Goal: Task Accomplishment & Management: Use online tool/utility

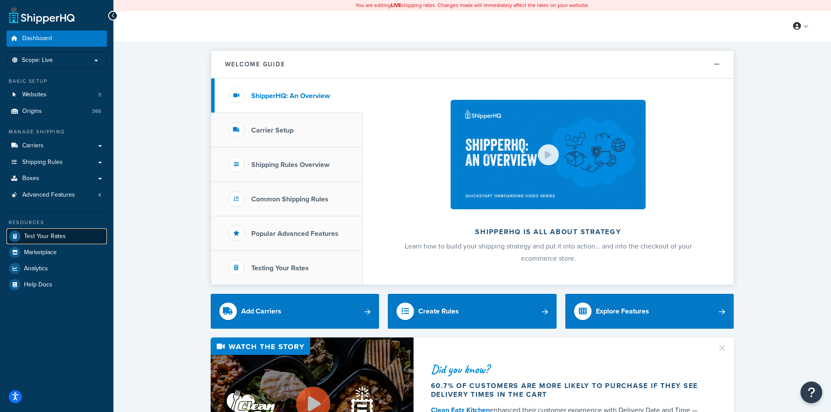
click at [53, 235] on span "Test Your Rates" at bounding box center [45, 236] width 42 height 7
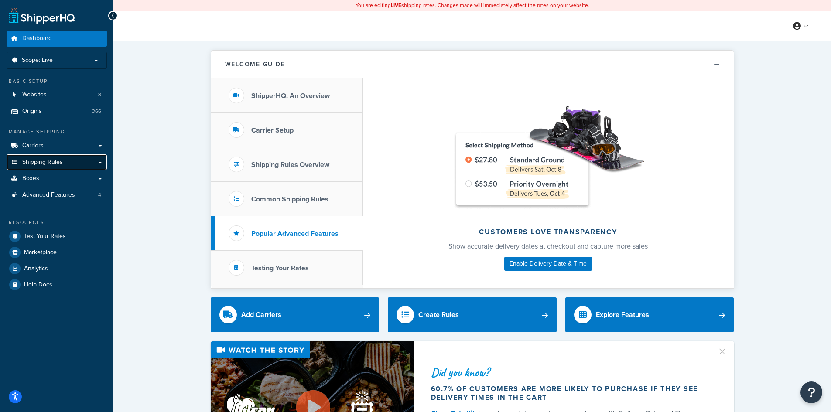
click at [33, 160] on span "Shipping Rules" at bounding box center [42, 162] width 41 height 7
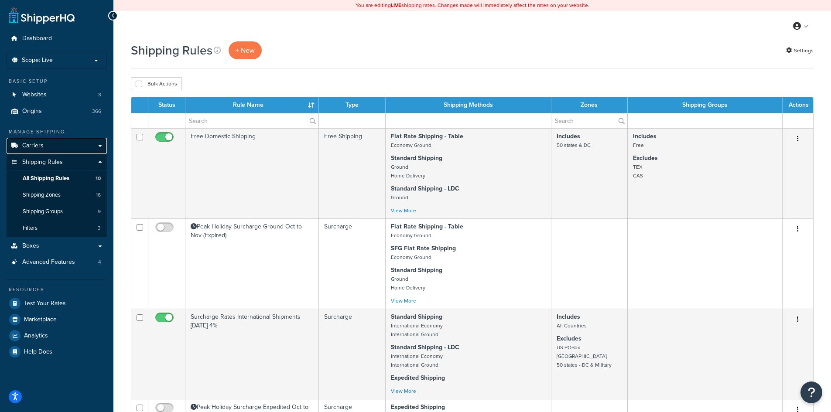
click at [31, 147] on span "Carriers" at bounding box center [32, 145] width 21 height 7
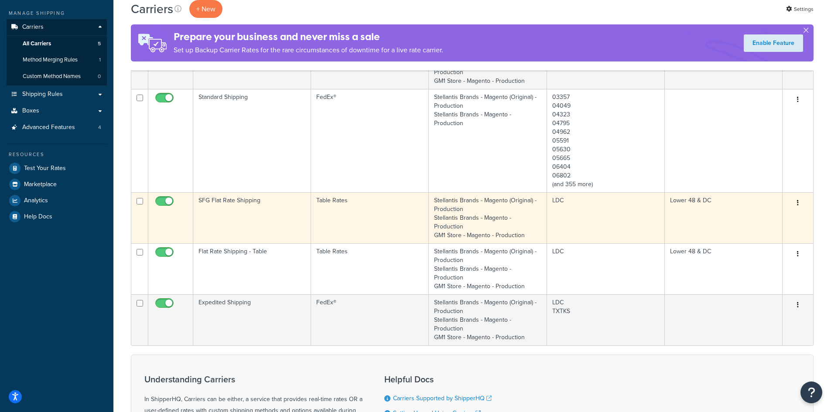
scroll to position [131, 0]
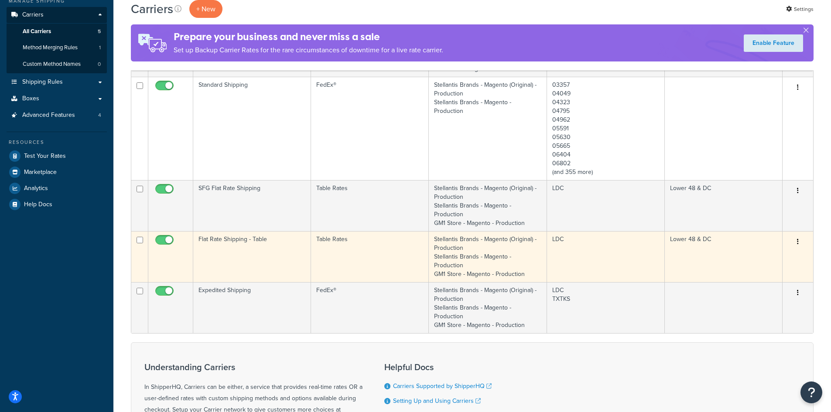
click at [369, 253] on td "Table Rates" at bounding box center [370, 256] width 118 height 51
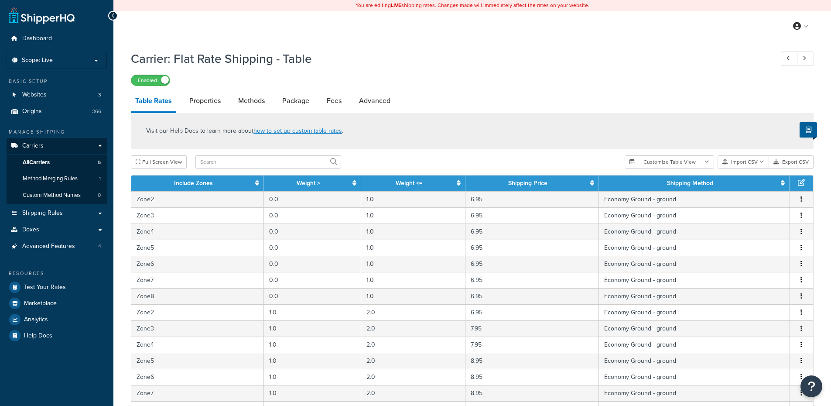
select select "25"
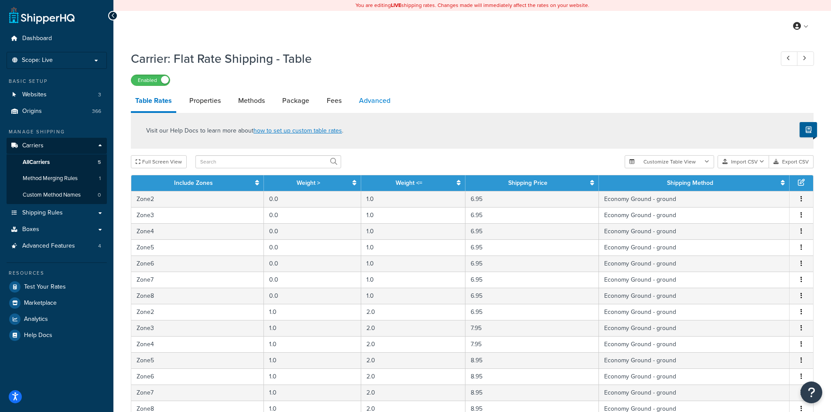
click at [365, 100] on link "Advanced" at bounding box center [375, 100] width 40 height 21
select select "false"
select select "residential"
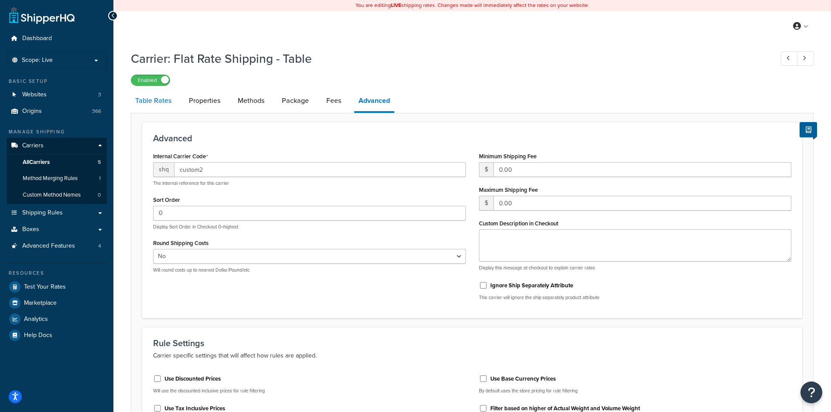
click at [154, 102] on link "Table Rates" at bounding box center [153, 100] width 45 height 21
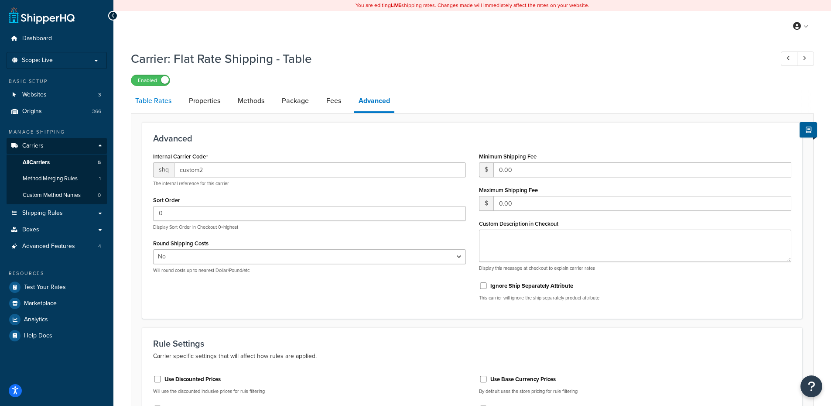
select select "25"
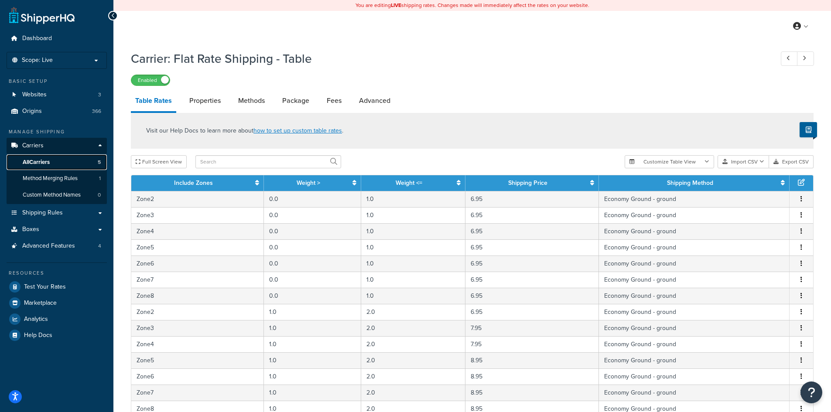
click at [39, 164] on span "All Carriers" at bounding box center [36, 162] width 27 height 7
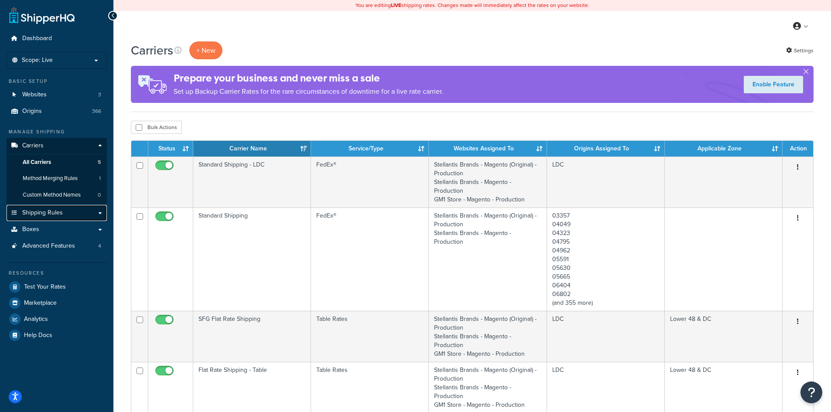
click at [51, 213] on span "Shipping Rules" at bounding box center [42, 212] width 41 height 7
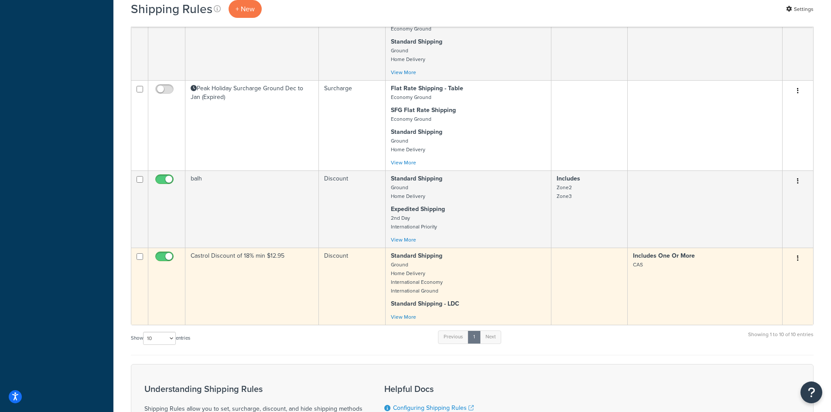
scroll to position [524, 0]
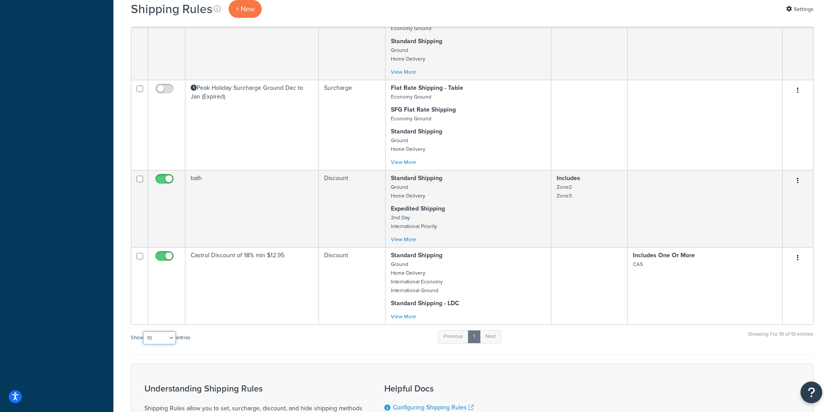
click at [155, 339] on select "10 15 25 50 100 1000" at bounding box center [159, 338] width 33 height 13
select select "1000"
click at [144, 332] on select "10 15 25 50 100 1000" at bounding box center [159, 338] width 33 height 13
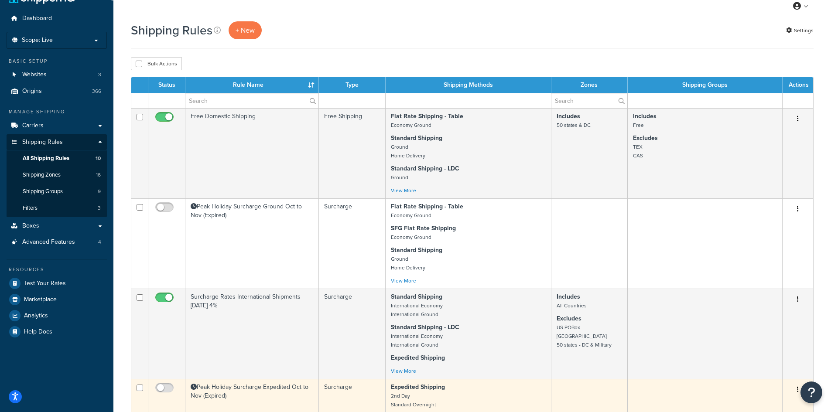
scroll to position [0, 0]
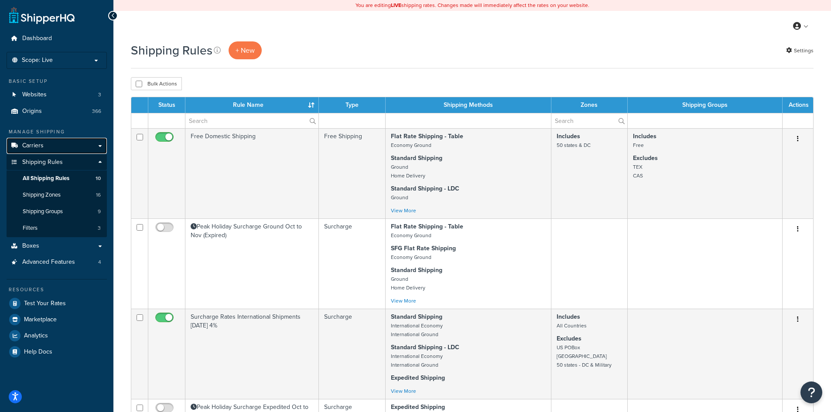
click at [31, 144] on span "Carriers" at bounding box center [32, 145] width 21 height 7
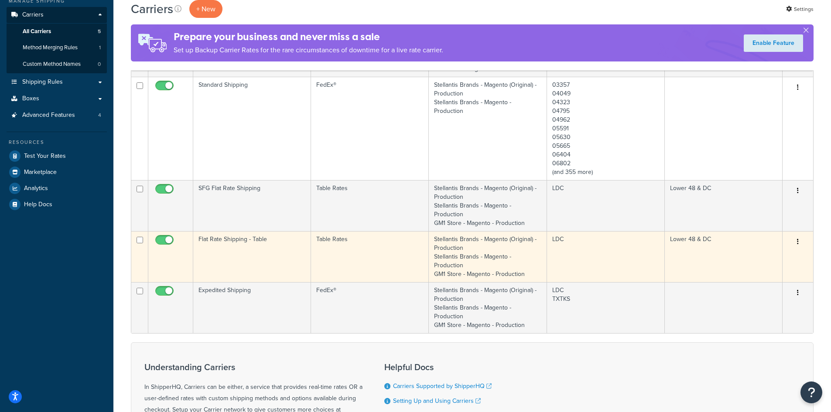
scroll to position [87, 0]
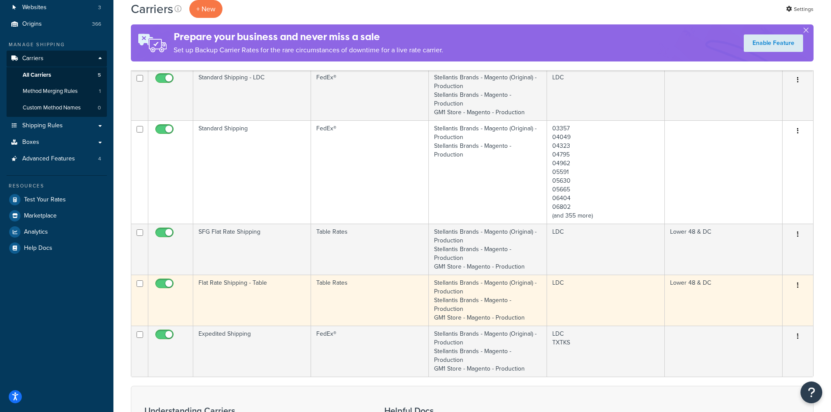
click at [243, 301] on td "Flat Rate Shipping - Table" at bounding box center [252, 300] width 118 height 51
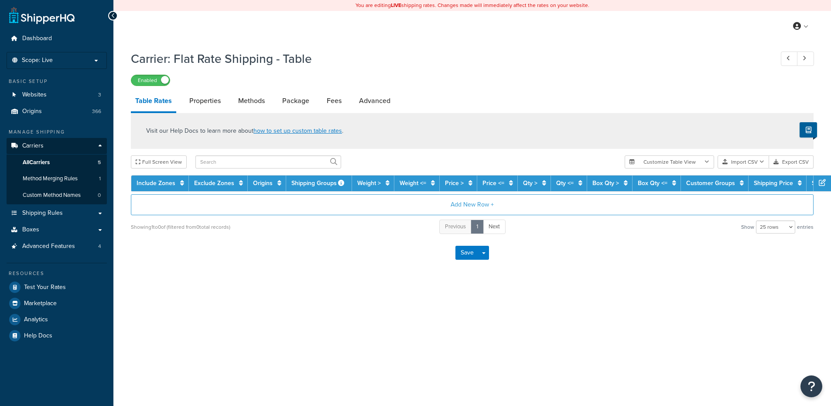
select select "25"
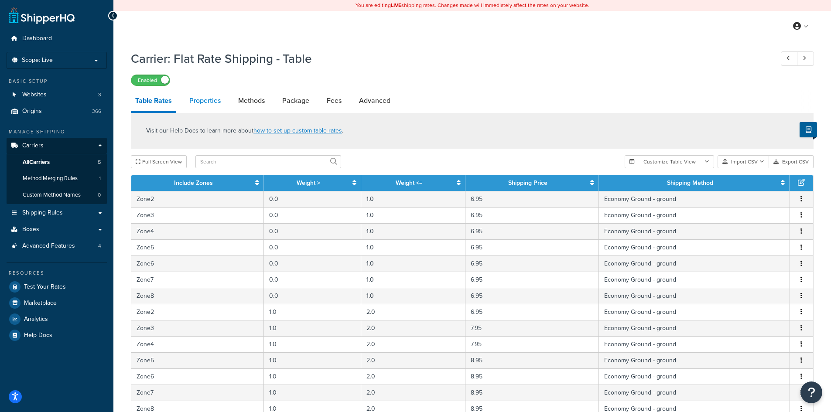
click at [202, 97] on link "Properties" at bounding box center [205, 100] width 40 height 21
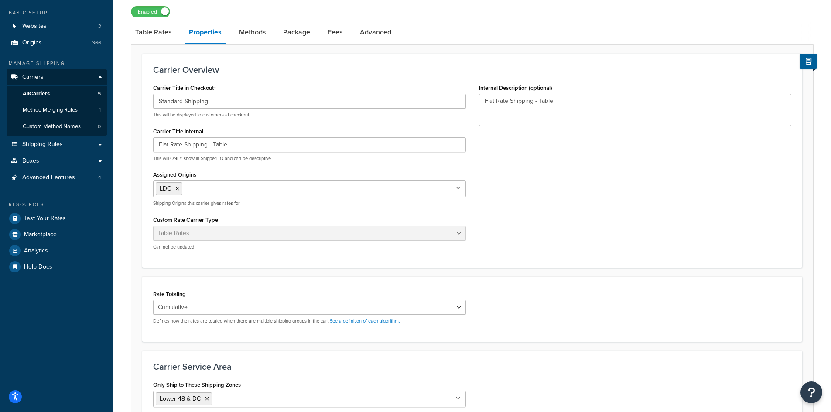
scroll to position [44, 0]
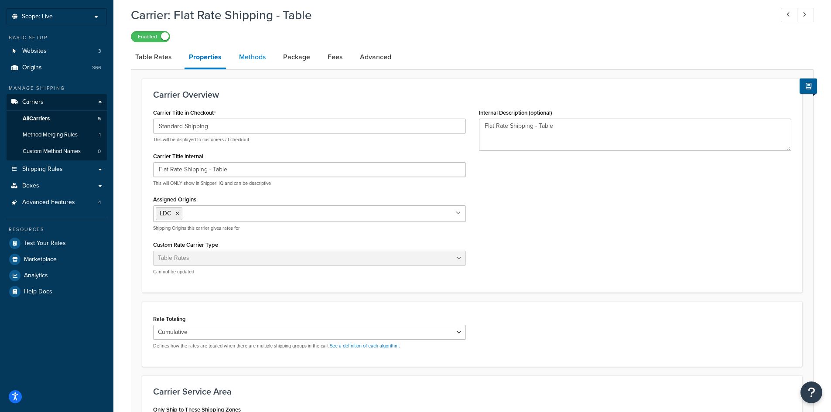
click at [255, 59] on link "Methods" at bounding box center [252, 57] width 35 height 21
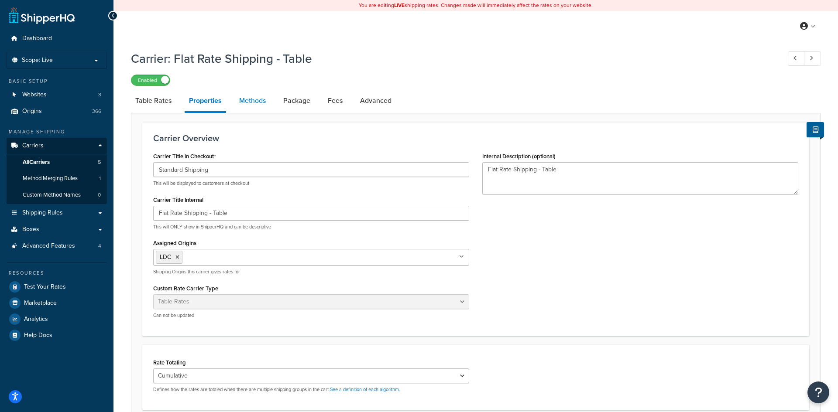
select select "25"
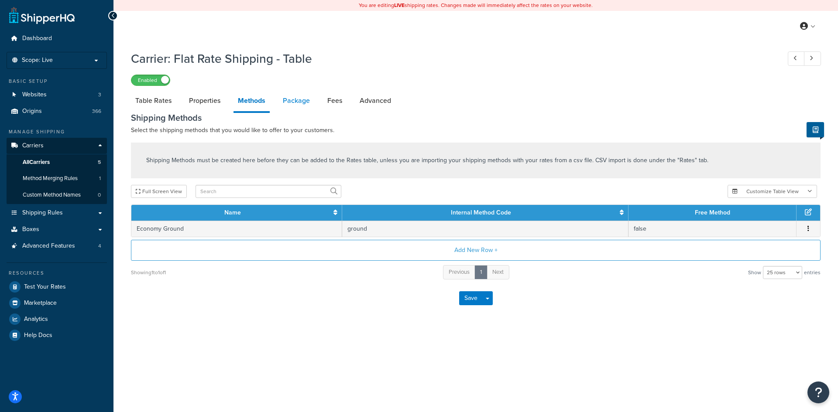
click at [290, 97] on link "Package" at bounding box center [296, 100] width 36 height 21
select select "143441"
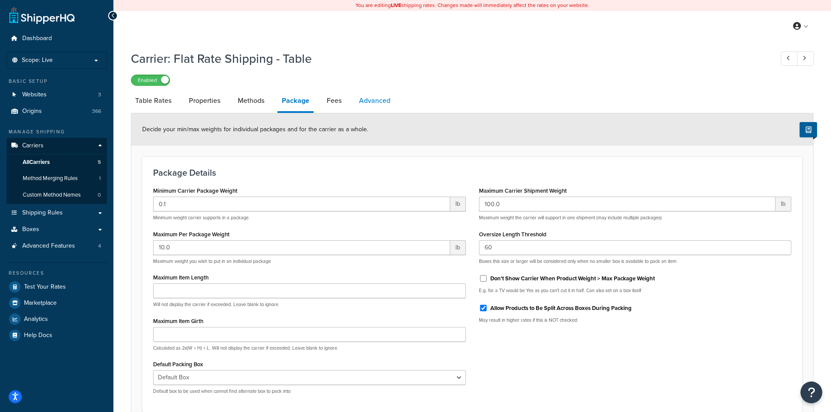
click at [367, 102] on link "Advanced" at bounding box center [375, 100] width 40 height 21
select select "false"
select select "residential"
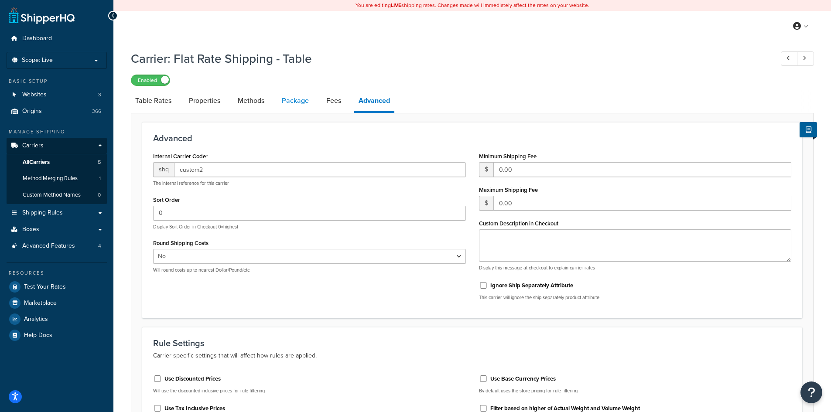
click at [304, 105] on link "Package" at bounding box center [295, 100] width 36 height 21
select select "143441"
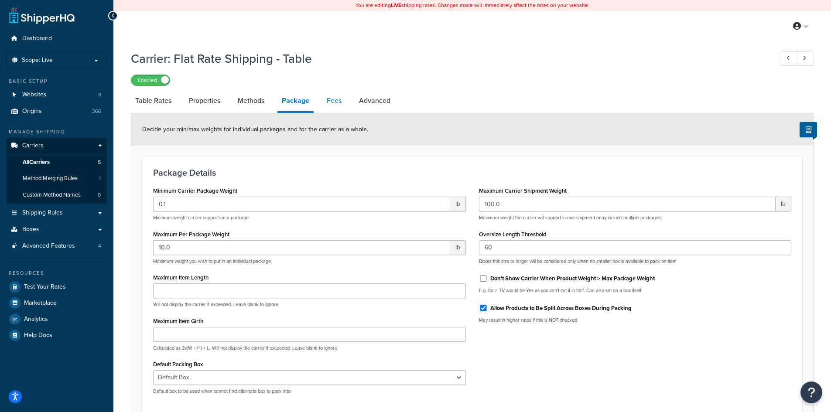
click at [329, 104] on link "Fees" at bounding box center [334, 100] width 24 height 21
select select "AFTER"
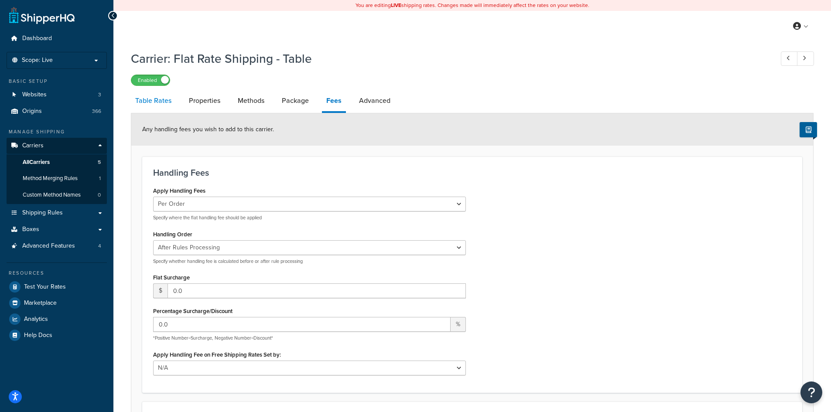
click at [155, 103] on link "Table Rates" at bounding box center [153, 100] width 45 height 21
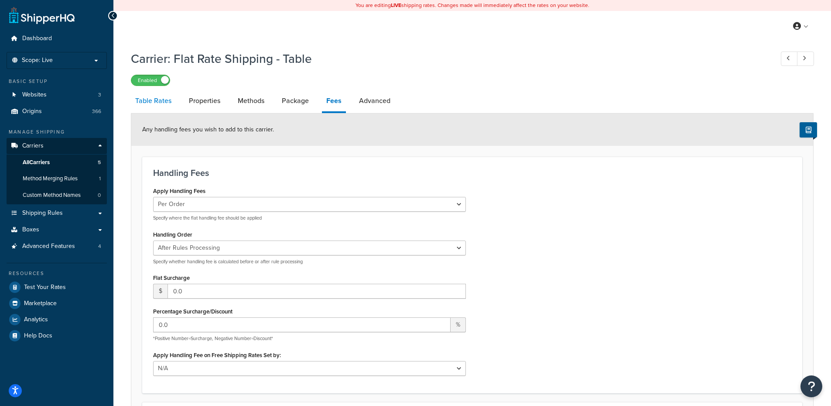
select select "25"
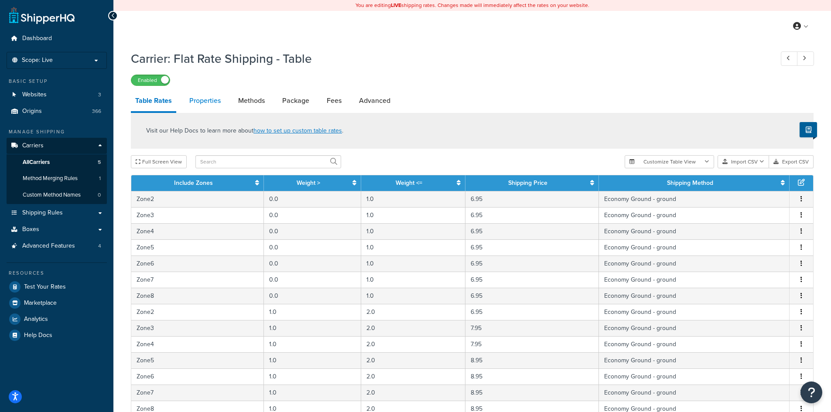
click at [207, 100] on link "Properties" at bounding box center [205, 100] width 40 height 21
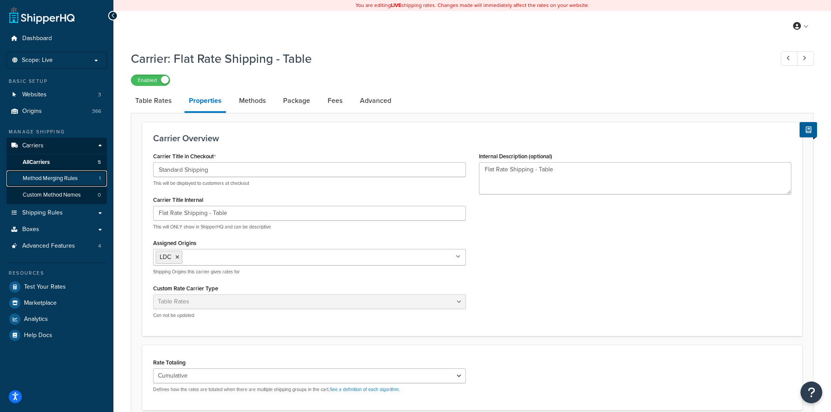
click at [31, 180] on span "Method Merging Rules" at bounding box center [50, 178] width 55 height 7
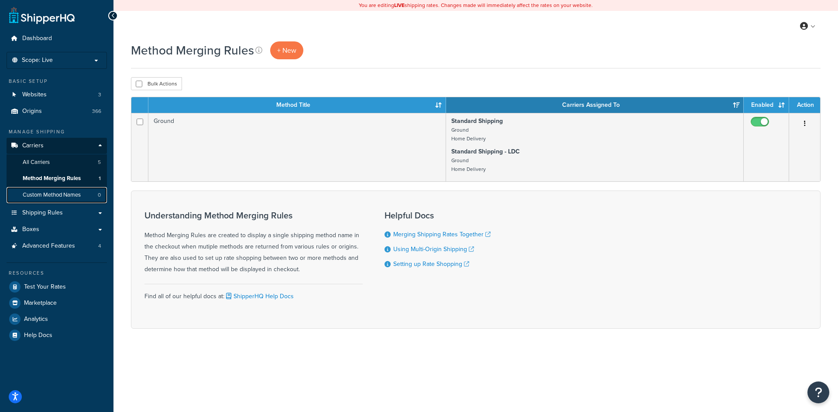
click at [52, 198] on span "Custom Method Names" at bounding box center [52, 195] width 58 height 7
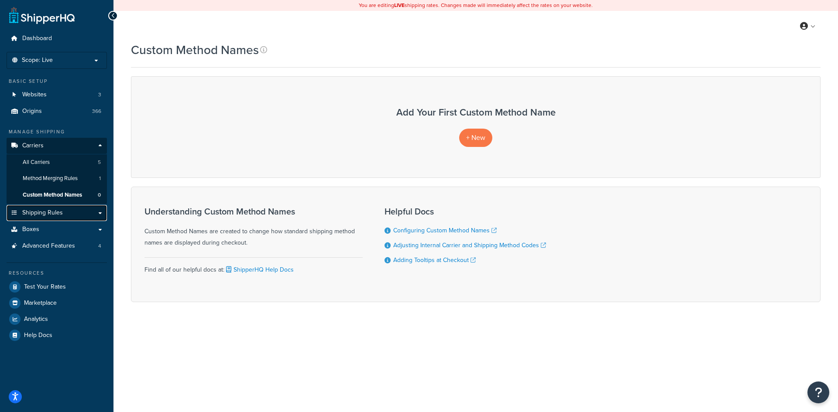
click at [31, 217] on span "Shipping Rules" at bounding box center [42, 212] width 41 height 7
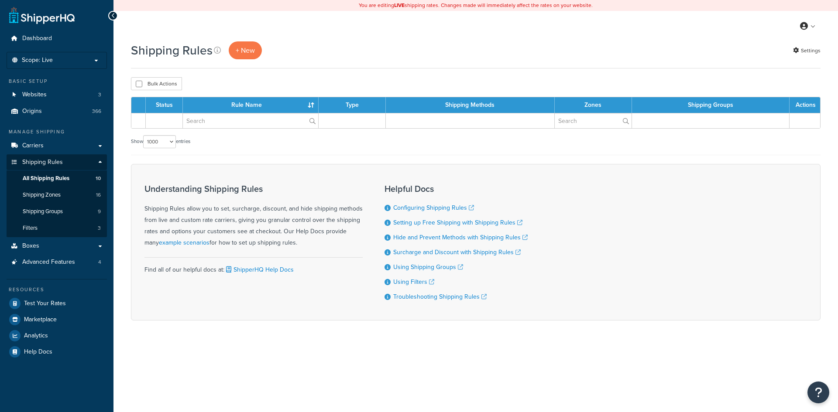
select select "1000"
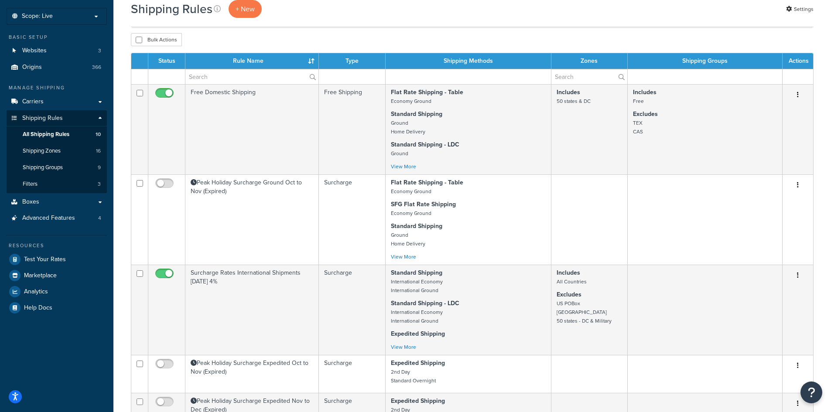
scroll to position [44, 0]
click at [32, 222] on span "Advanced Features" at bounding box center [48, 218] width 53 height 7
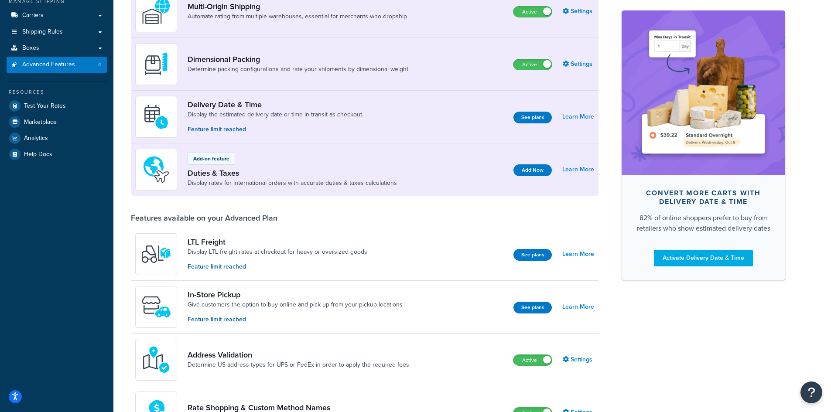
scroll to position [44, 0]
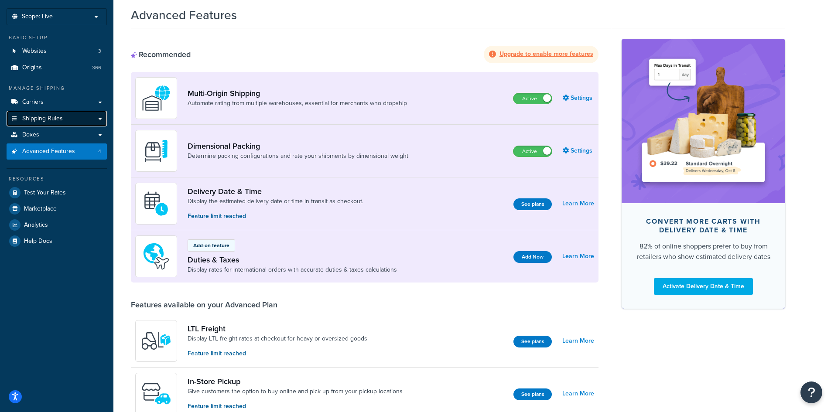
click at [30, 124] on link "Shipping Rules" at bounding box center [57, 119] width 100 height 16
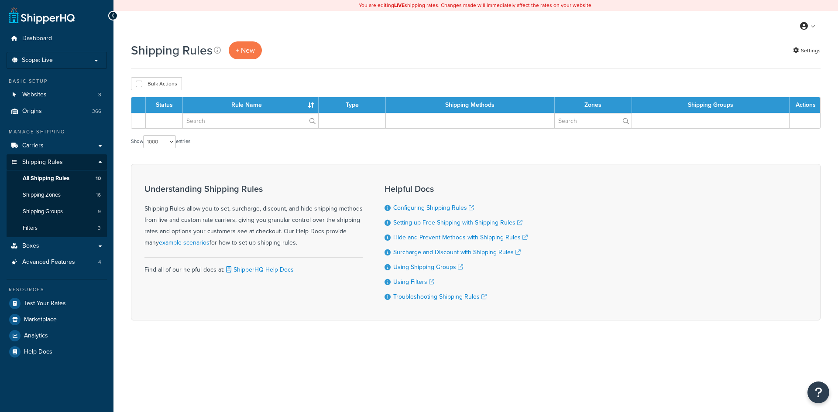
select select "1000"
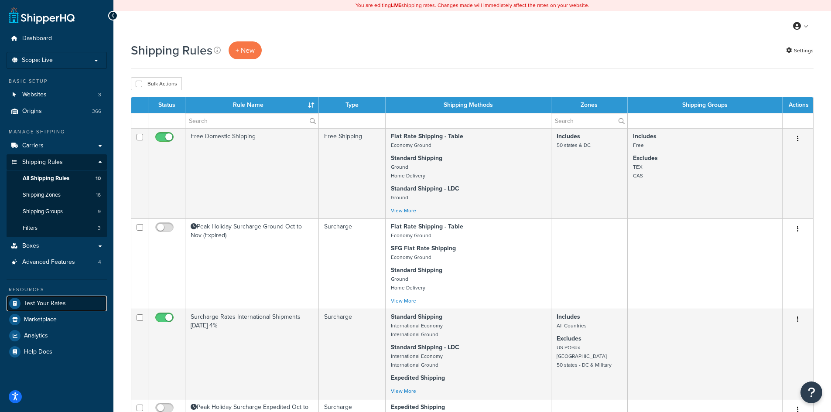
click at [37, 305] on span "Test Your Rates" at bounding box center [45, 303] width 42 height 7
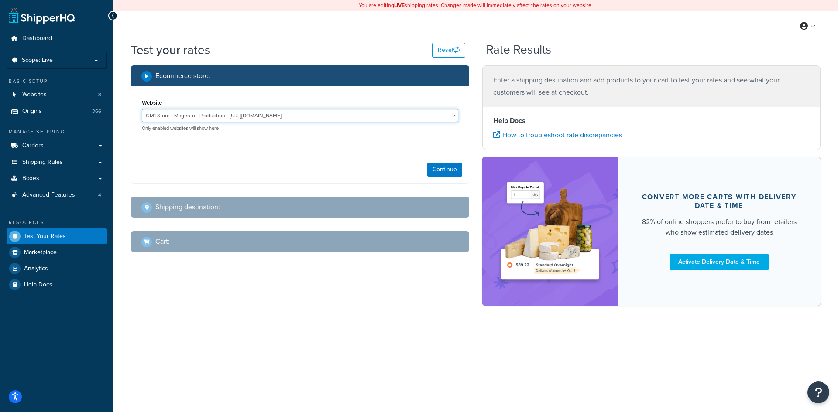
click at [216, 119] on select "GM1 Store - Magento - Production - https://gm1.helm-prod.com/ Stellantis Brands…" at bounding box center [300, 115] width 316 height 13
select select "62ae9f2a1c47ec841eb3e31f202e0245"
click at [142, 109] on select "GM1 Store - Magento - Production - https://gm1.helm-prod.com/ Stellantis Brands…" at bounding box center [300, 115] width 316 height 13
click at [446, 174] on button "Continue" at bounding box center [444, 170] width 35 height 14
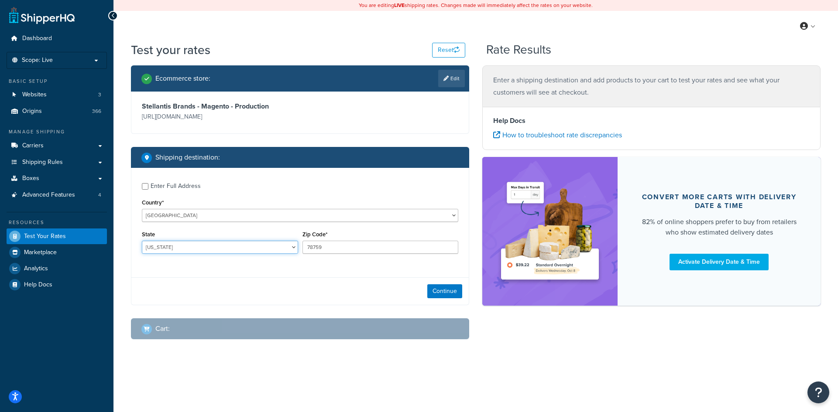
click at [232, 244] on select "Alabama Alaska American Samoa Arizona Arkansas Armed Forces Americas Armed Forc…" at bounding box center [220, 247] width 156 height 13
select select "MI"
click at [142, 241] on select "Alabama Alaska American Samoa Arizona Arkansas Armed Forces Americas Armed Forc…" at bounding box center [220, 247] width 156 height 13
drag, startPoint x: 346, startPoint y: 243, endPoint x: 270, endPoint y: 241, distance: 76.4
click at [270, 241] on div "State Alabama Alaska American Samoa Arizona Arkansas Armed Forces Americas Arme…" at bounding box center [300, 245] width 321 height 32
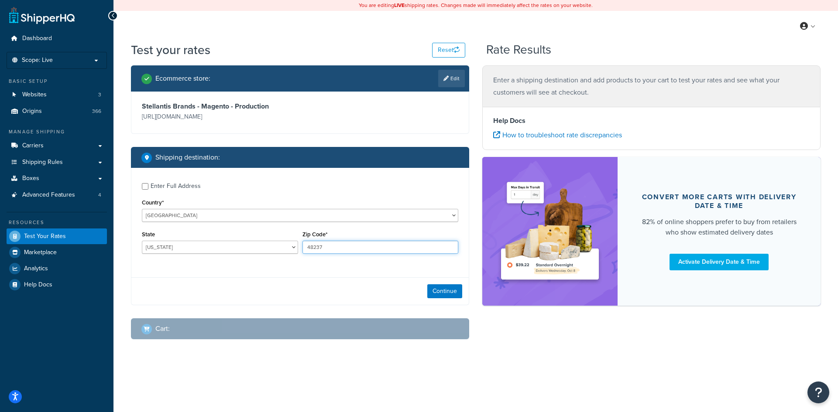
type input "48237"
click at [270, 276] on div "Enter Full Address Country* United States United Kingdom Afghanistan Åland Isla…" at bounding box center [300, 236] width 338 height 137
click at [440, 297] on button "Continue" at bounding box center [444, 291] width 35 height 14
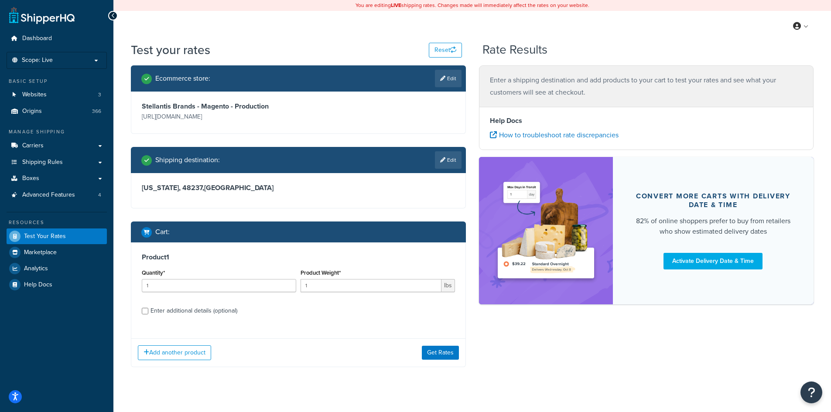
click at [202, 311] on div "Enter additional details (optional)" at bounding box center [194, 311] width 87 height 12
click at [148, 311] on input "Enter additional details (optional)" at bounding box center [145, 311] width 7 height 7
checkbox input "true"
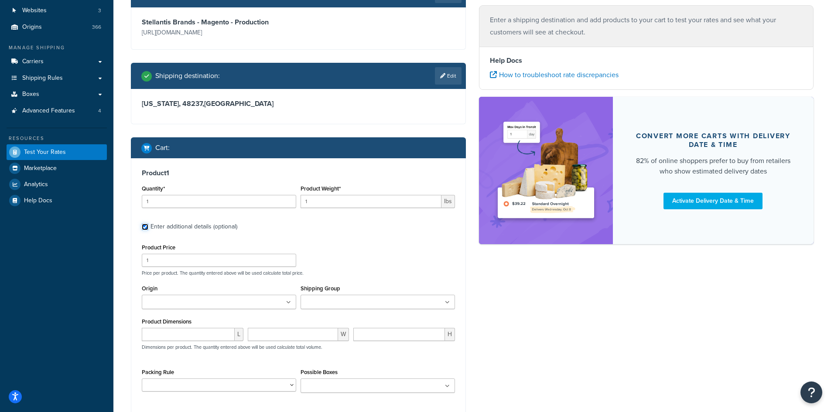
scroll to position [87, 0]
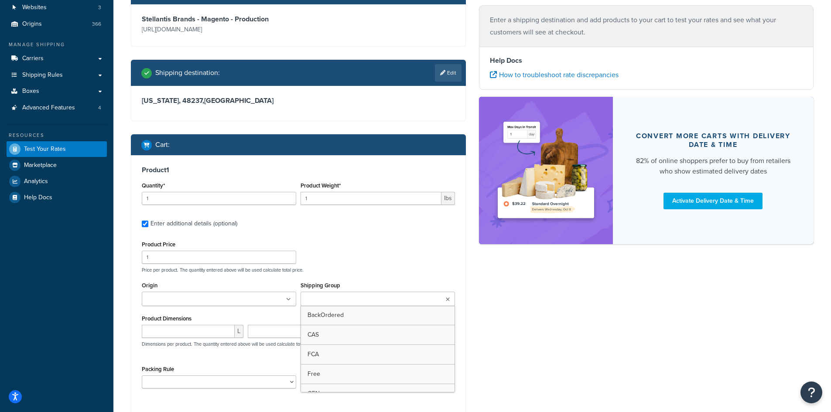
click at [354, 300] on input "Shipping Group" at bounding box center [341, 300] width 77 height 10
click at [512, 316] on div "Ecommerce store : Edit Stellantis Brands - Magento - Production https://gear-je…" at bounding box center [472, 217] width 696 height 479
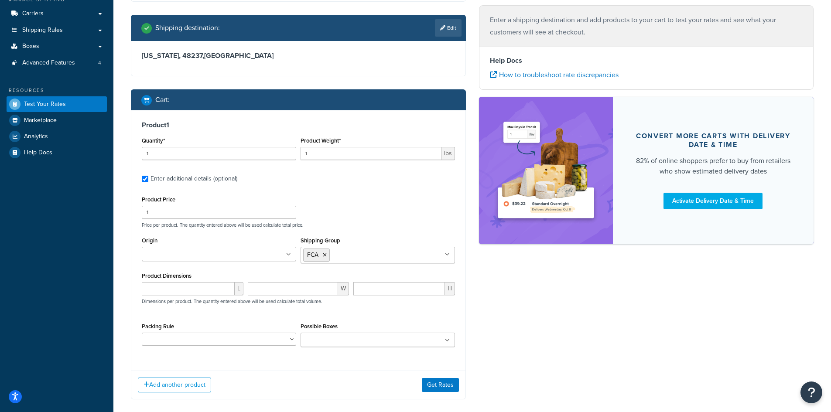
scroll to position [175, 0]
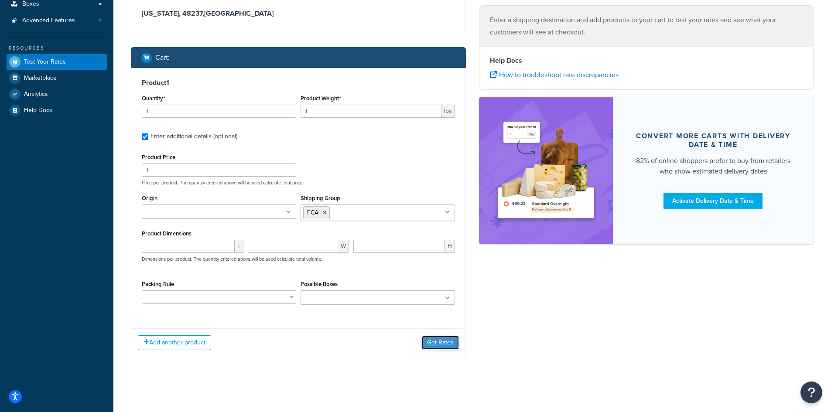
click at [434, 343] on button "Get Rates" at bounding box center [440, 343] width 37 height 14
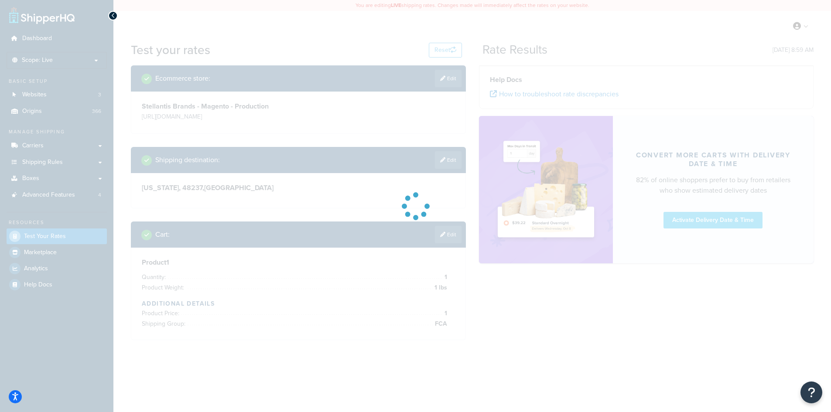
scroll to position [0, 0]
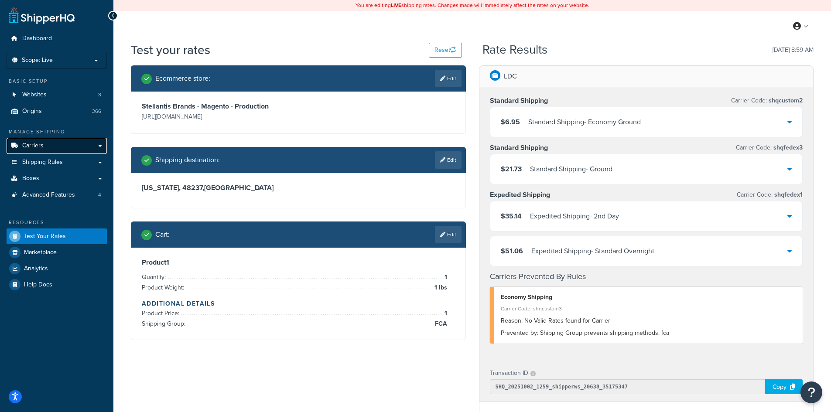
click at [26, 148] on span "Carriers" at bounding box center [32, 145] width 21 height 7
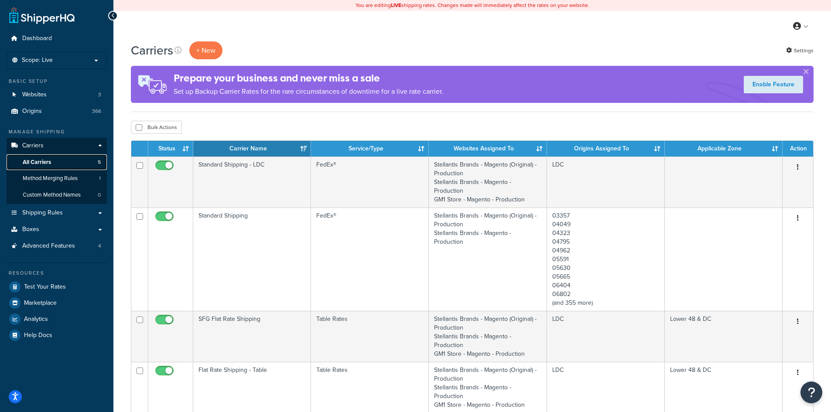
click at [46, 163] on span "All Carriers" at bounding box center [37, 162] width 28 height 7
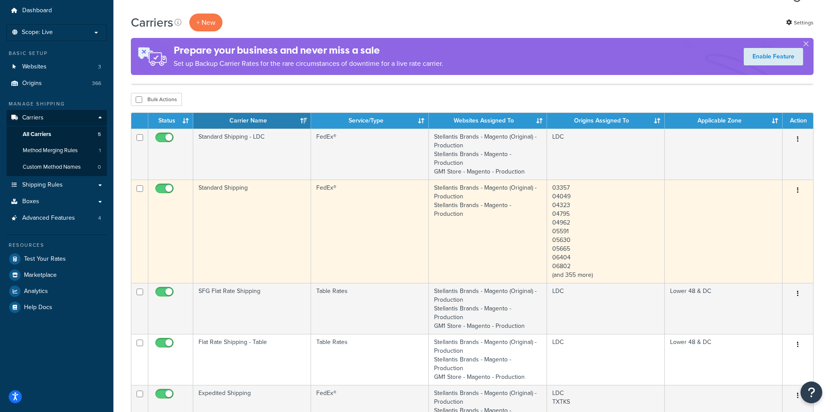
scroll to position [44, 0]
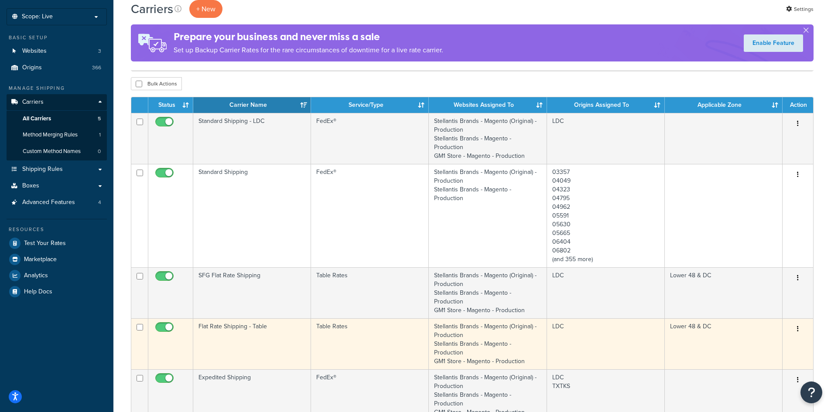
click at [231, 335] on td "Flat Rate Shipping - Table" at bounding box center [252, 343] width 118 height 51
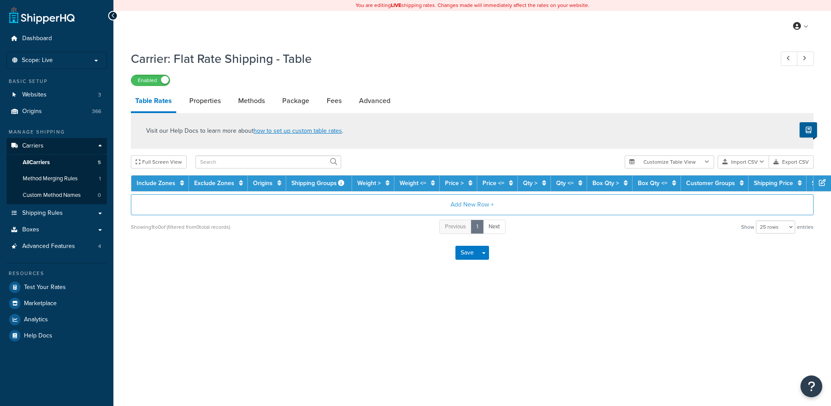
select select "25"
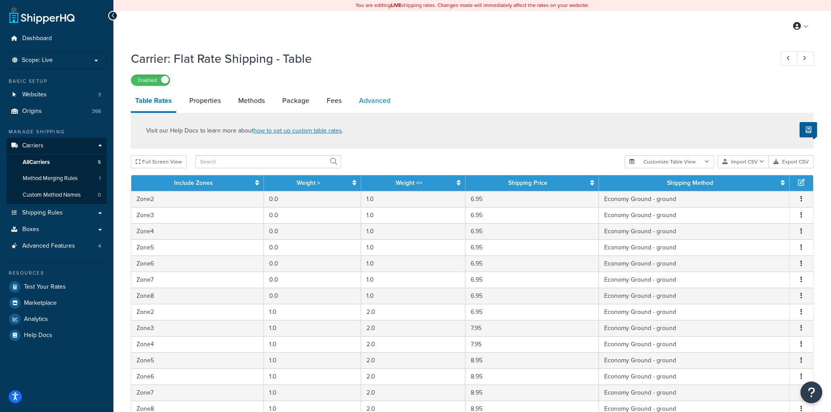
click at [367, 104] on link "Advanced" at bounding box center [375, 100] width 40 height 21
select select "false"
select select "residential"
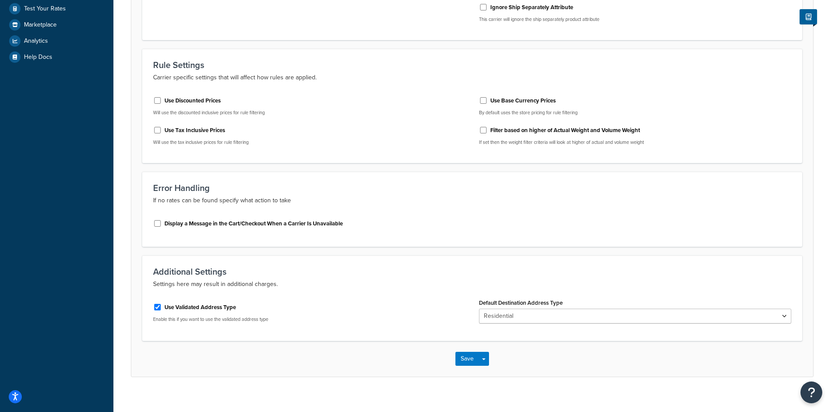
scroll to position [287, 0]
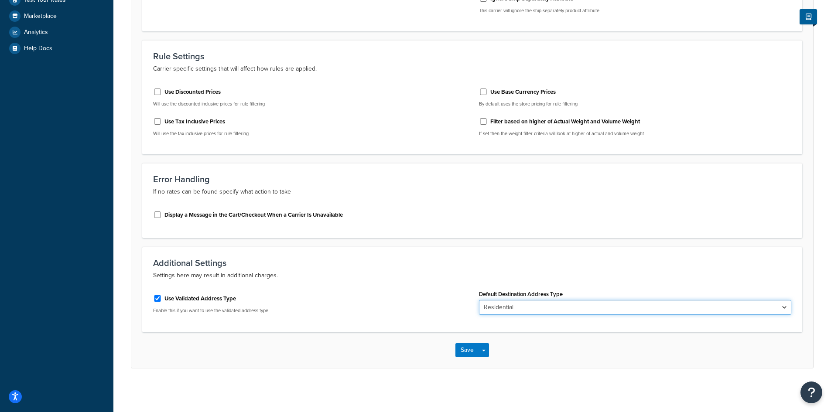
click at [521, 307] on select "Business Residential" at bounding box center [635, 307] width 313 height 15
click at [428, 302] on div "Use Validated Address Type" at bounding box center [309, 297] width 313 height 13
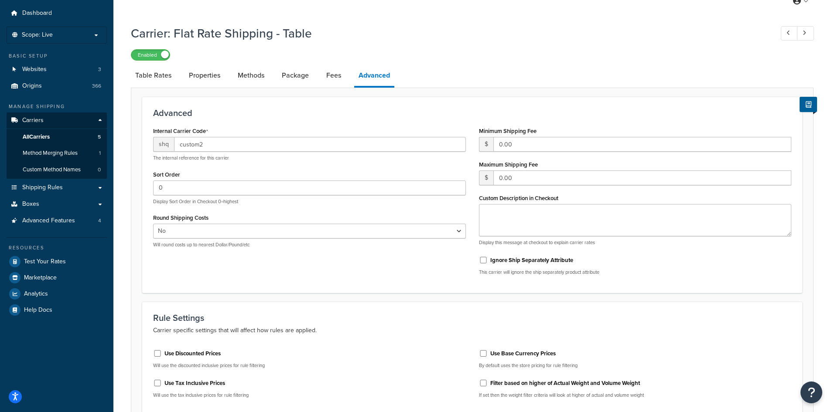
scroll to position [0, 0]
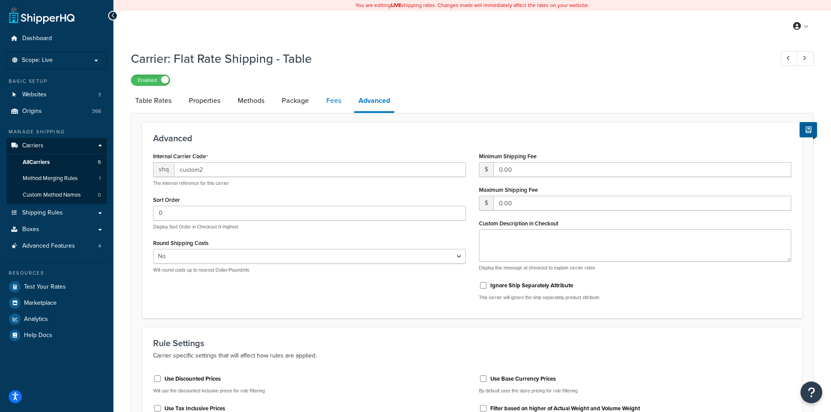
click at [338, 98] on link "Fees" at bounding box center [334, 100] width 24 height 21
select select "AFTER"
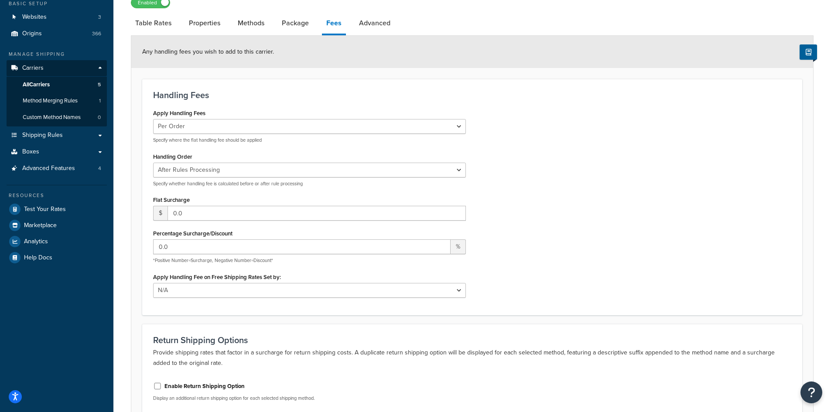
scroll to position [77, 0]
click at [262, 24] on link "Methods" at bounding box center [250, 23] width 35 height 21
select select "25"
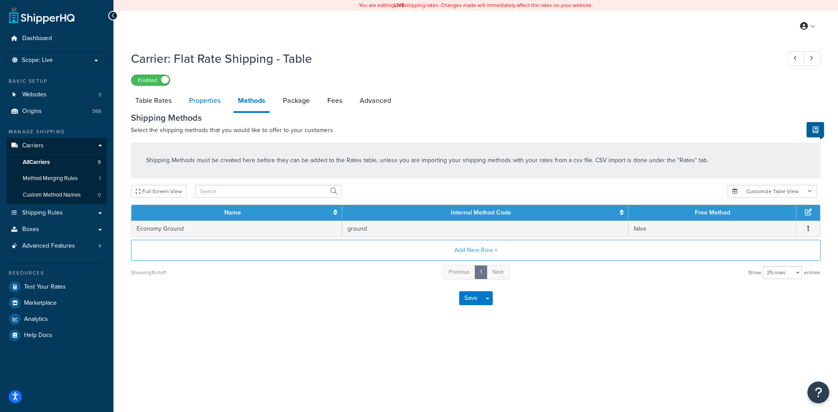
click at [205, 98] on link "Properties" at bounding box center [205, 100] width 40 height 21
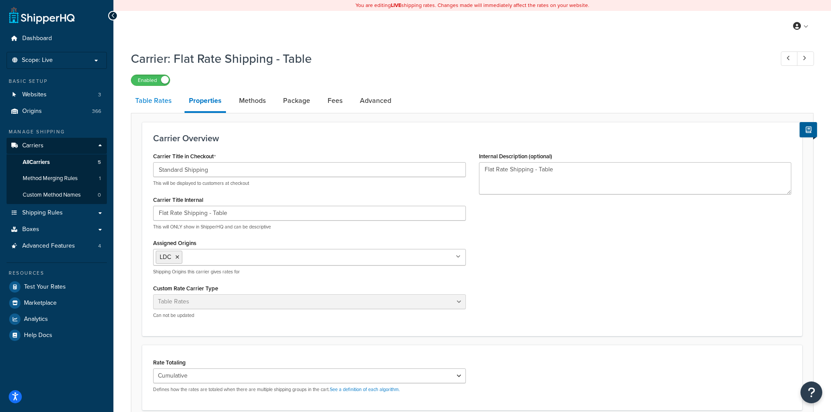
click at [156, 101] on link "Table Rates" at bounding box center [153, 100] width 45 height 21
select select "25"
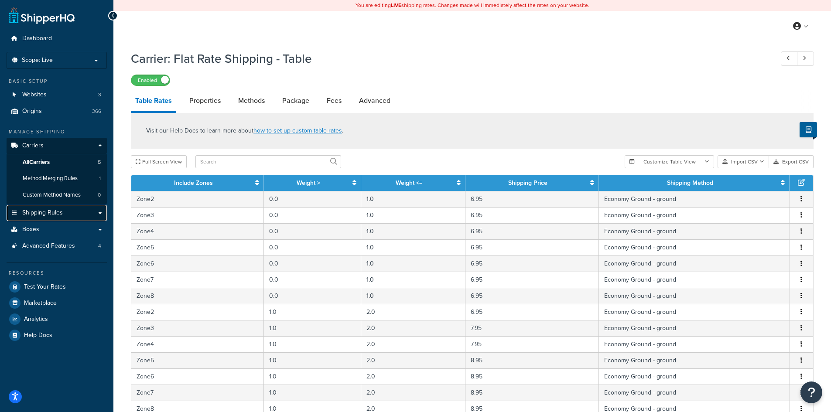
click at [34, 210] on span "Shipping Rules" at bounding box center [42, 212] width 41 height 7
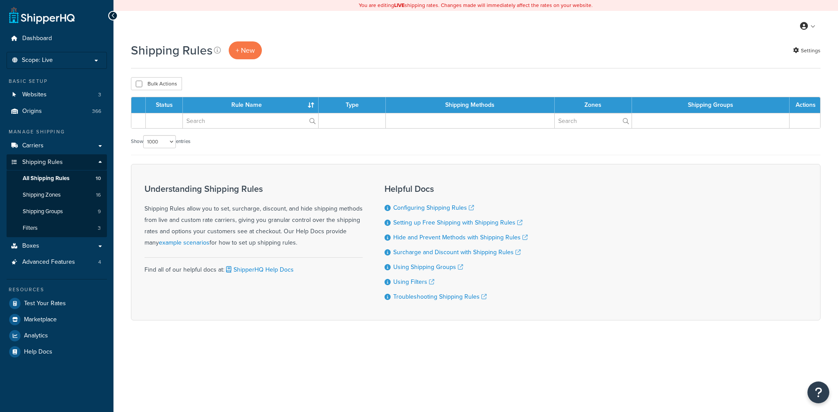
select select "1000"
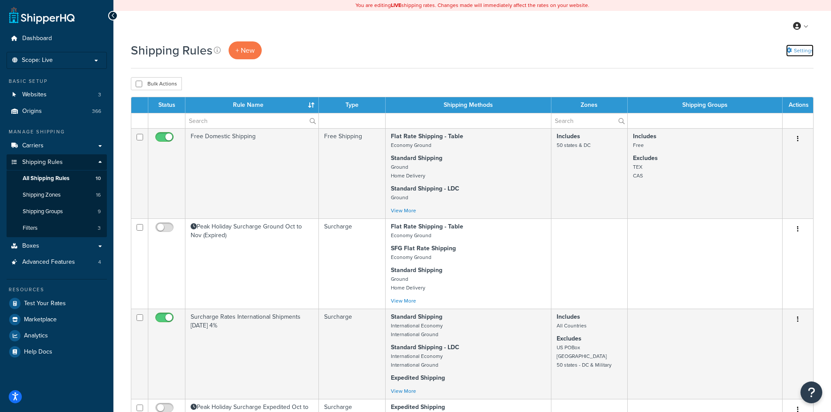
click at [806, 51] on link "Settings" at bounding box center [799, 50] width 27 height 12
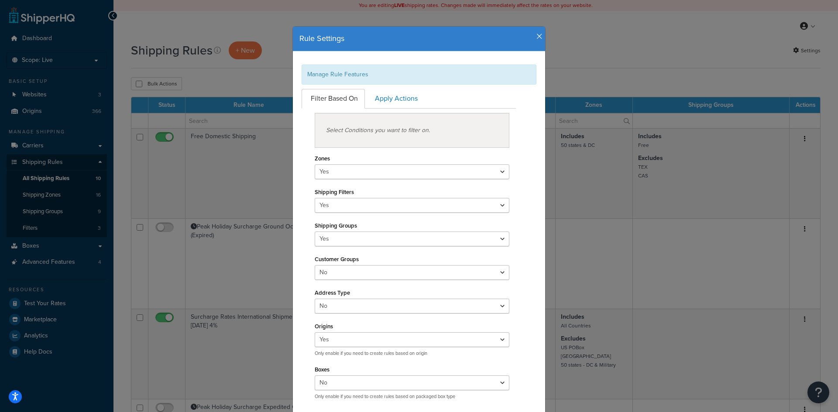
click at [640, 46] on div "Rule Settings Manage Rule Features Filter Based On Apply Actions Select Conditi…" at bounding box center [419, 206] width 838 height 412
click at [539, 35] on div "Rule Settings" at bounding box center [419, 39] width 252 height 25
click at [536, 34] on icon "button" at bounding box center [539, 37] width 6 height 8
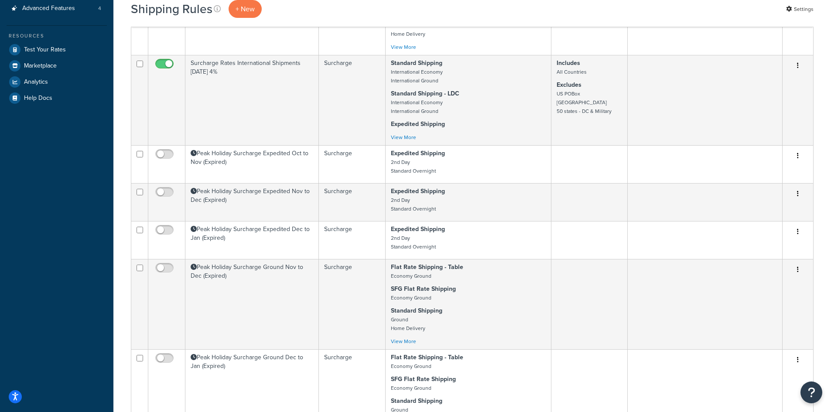
scroll to position [87, 0]
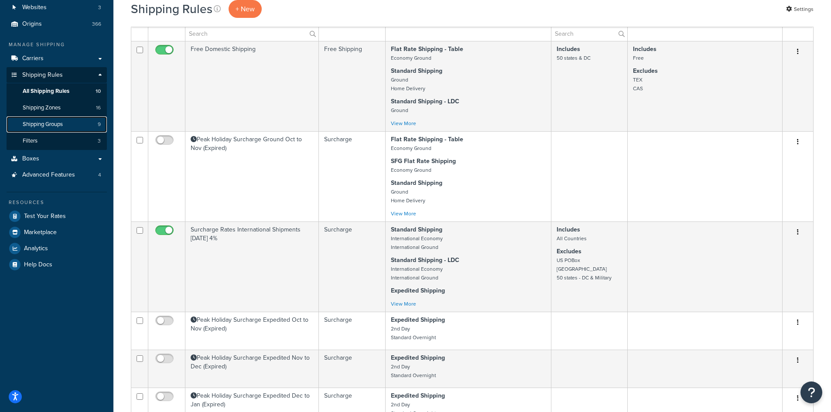
click at [34, 121] on span "Shipping Groups" at bounding box center [43, 124] width 40 height 7
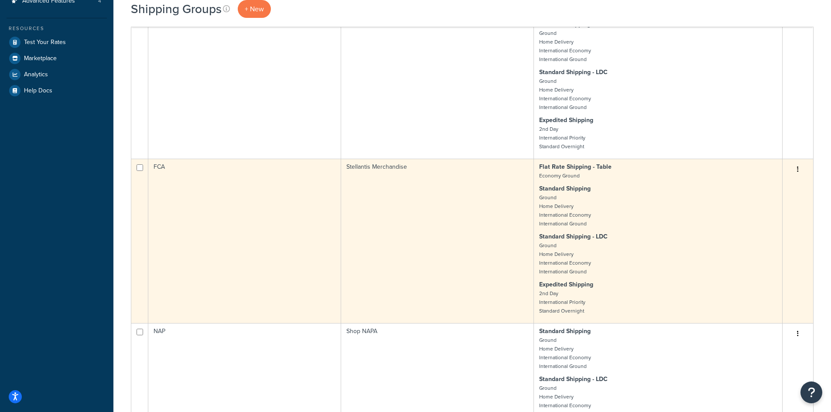
scroll to position [262, 0]
click at [410, 208] on td "Stellantis Merchandise" at bounding box center [437, 240] width 193 height 164
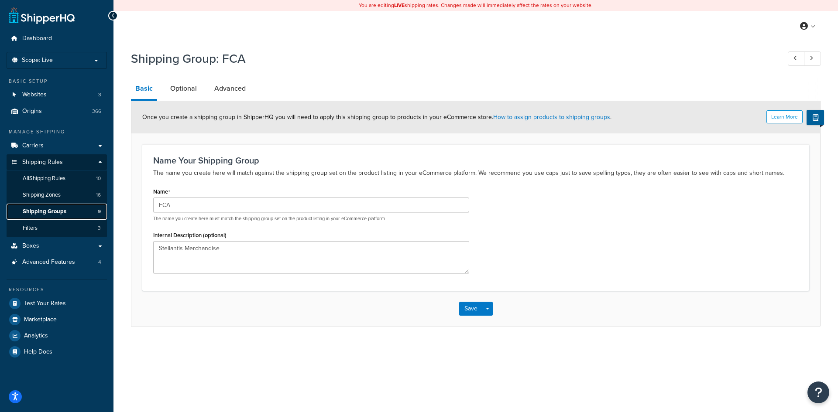
click at [42, 212] on span "Shipping Groups" at bounding box center [45, 211] width 44 height 7
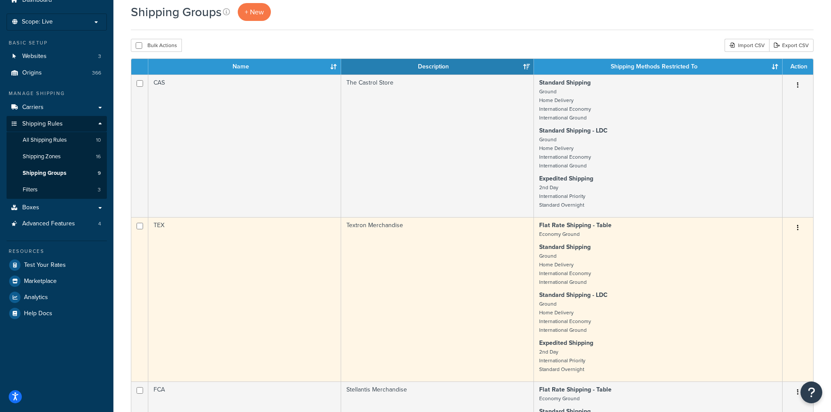
scroll to position [87, 0]
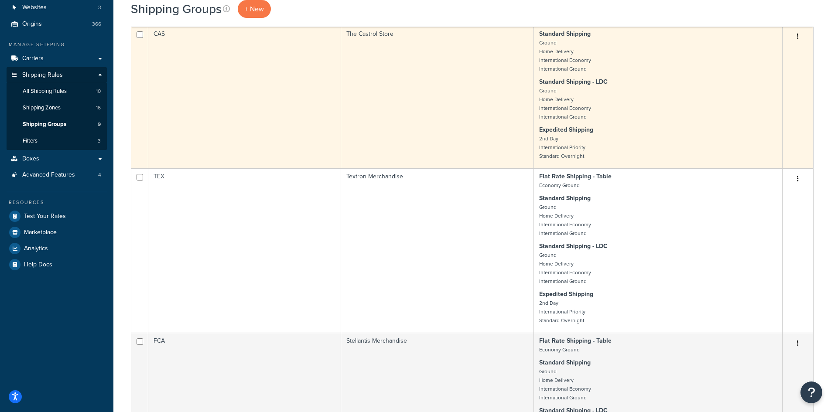
click at [412, 111] on td "The Castrol Store" at bounding box center [437, 97] width 193 height 143
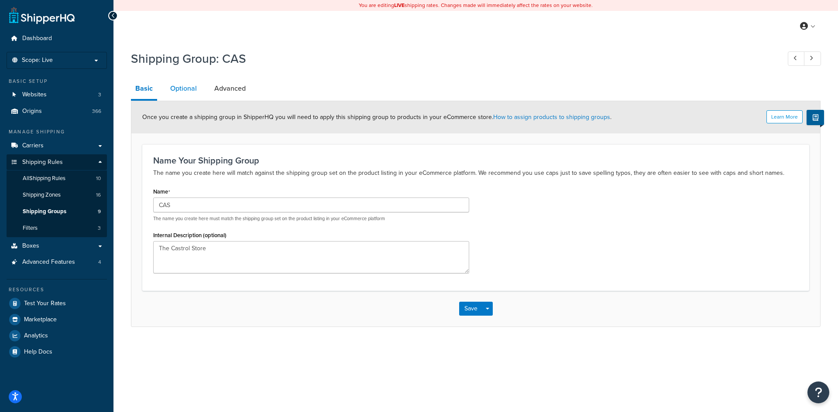
click at [177, 87] on link "Optional" at bounding box center [183, 88] width 35 height 21
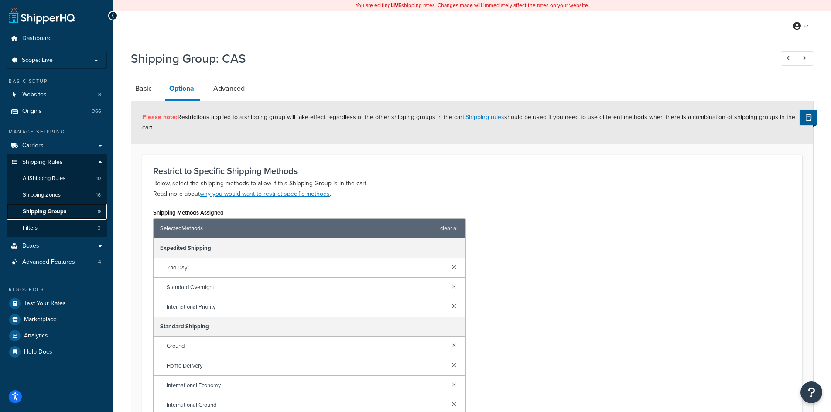
click at [44, 211] on span "Shipping Groups" at bounding box center [45, 211] width 44 height 7
click at [49, 353] on span "Help Docs" at bounding box center [38, 352] width 28 height 7
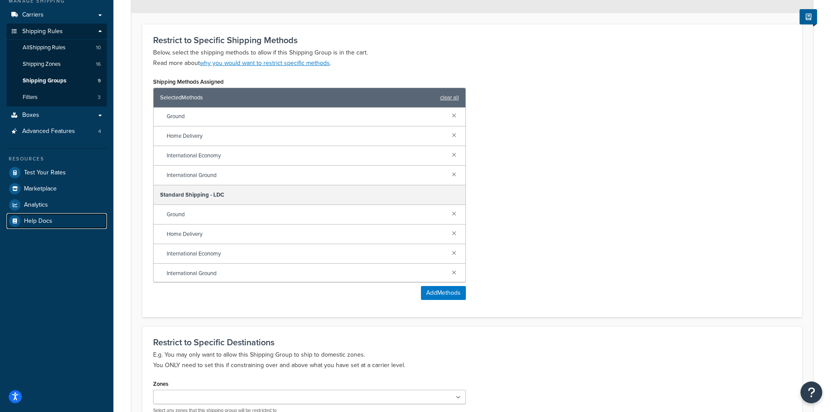
scroll to position [100, 0]
click at [36, 79] on span "Shipping Groups" at bounding box center [45, 80] width 44 height 7
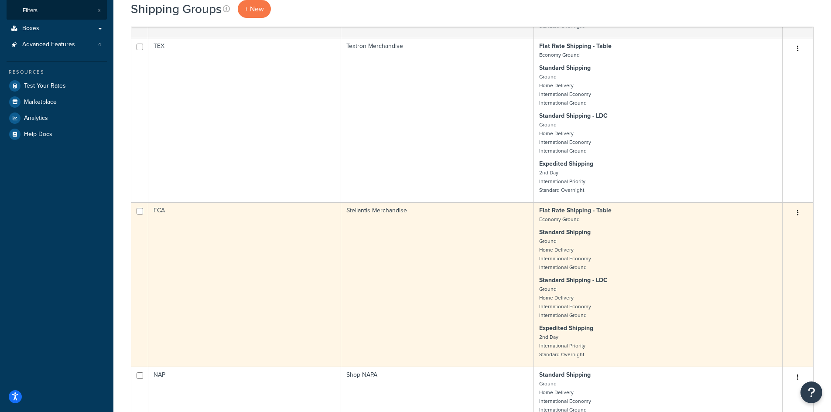
scroll to position [218, 0]
click at [447, 260] on td "Stellantis Merchandise" at bounding box center [437, 284] width 193 height 164
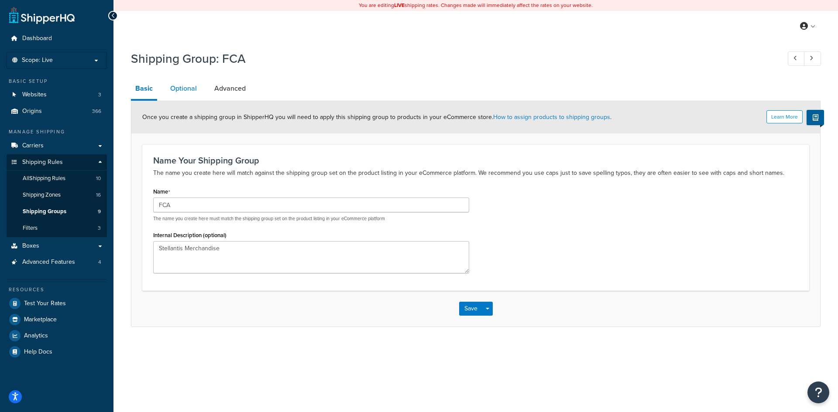
click at [198, 86] on link "Optional" at bounding box center [183, 88] width 35 height 21
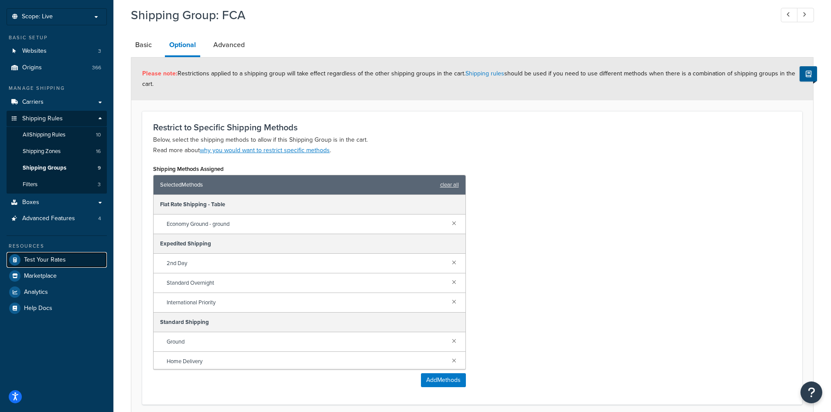
click at [52, 262] on span "Test Your Rates" at bounding box center [45, 260] width 42 height 7
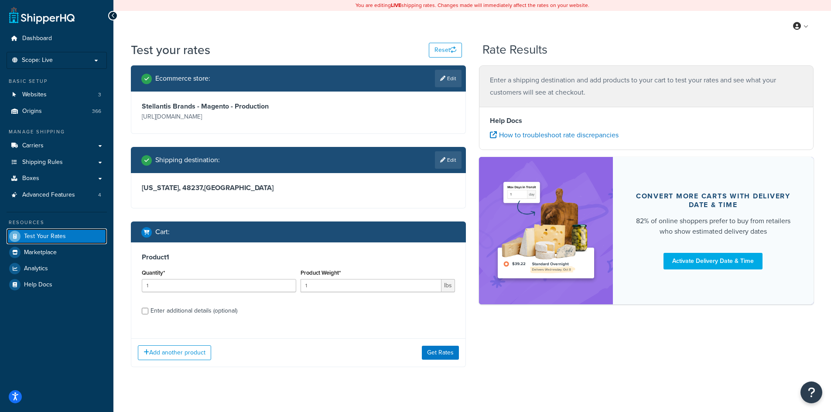
click at [43, 235] on span "Test Your Rates" at bounding box center [45, 236] width 42 height 7
click at [43, 234] on span "Test Your Rates" at bounding box center [45, 236] width 42 height 7
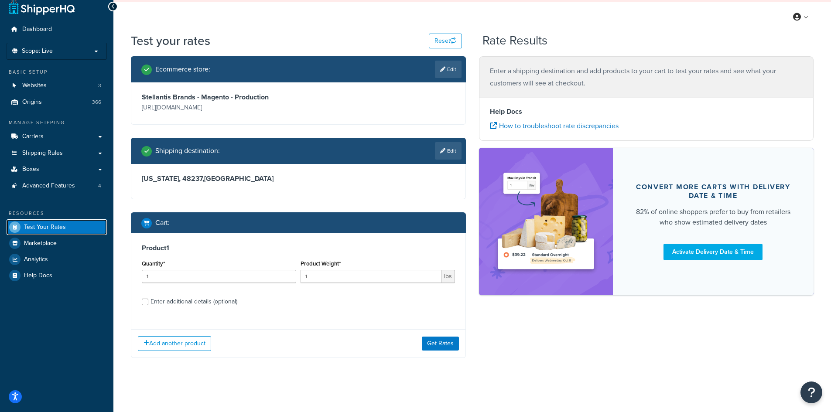
scroll to position [12, 0]
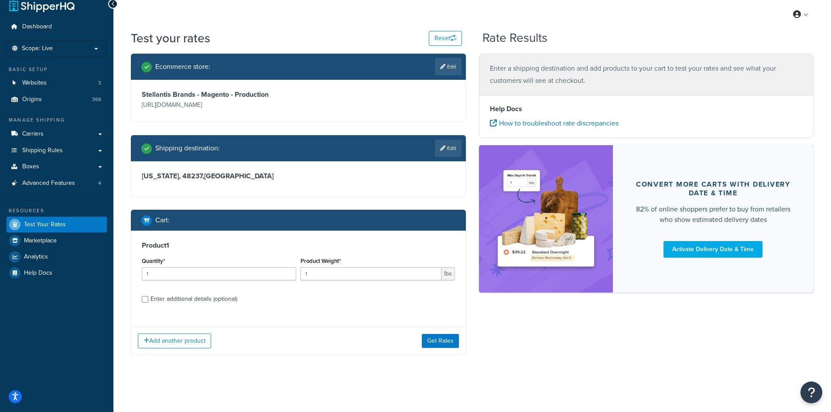
click at [181, 296] on div "Enter additional details (optional)" at bounding box center [194, 299] width 87 height 12
click at [148, 296] on input "Enter additional details (optional)" at bounding box center [145, 299] width 7 height 7
checkbox input "true"
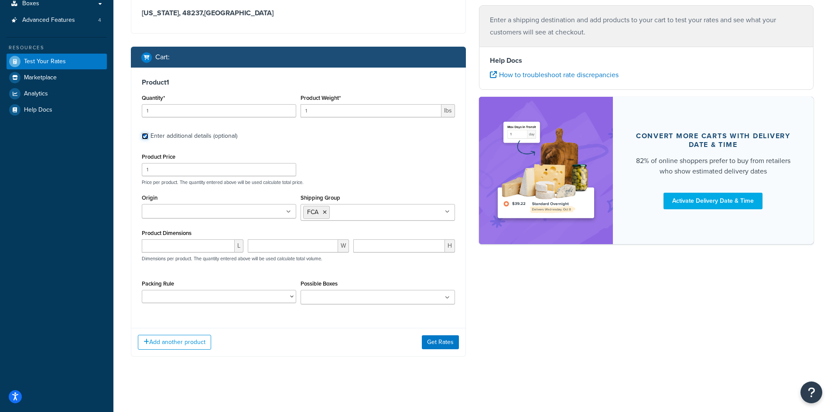
scroll to position [176, 0]
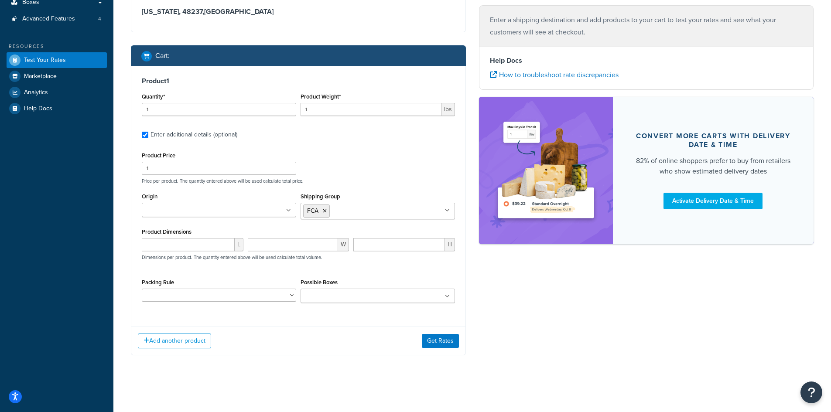
click at [201, 216] on input "Origin" at bounding box center [182, 211] width 77 height 10
type input "LDC"
drag, startPoint x: 288, startPoint y: 361, endPoint x: 278, endPoint y: 325, distance: 37.9
click at [288, 359] on div "Ecommerce store : Edit Stellantis Brands - Magento - Production https://gear-je…" at bounding box center [298, 128] width 348 height 479
click at [244, 209] on ul at bounding box center [219, 210] width 154 height 14
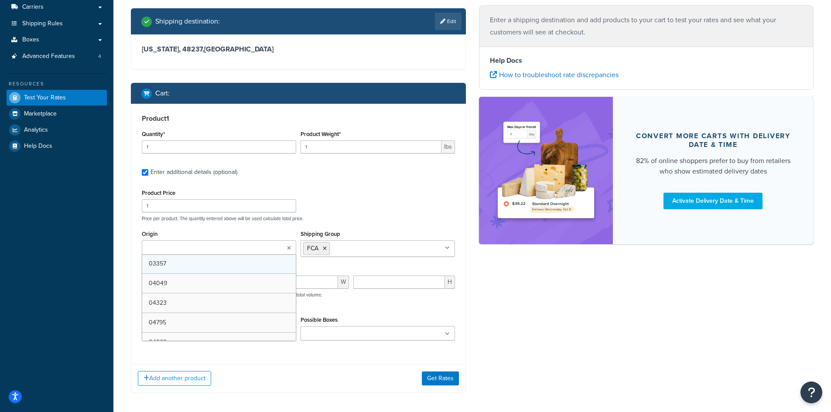
scroll to position [89, 0]
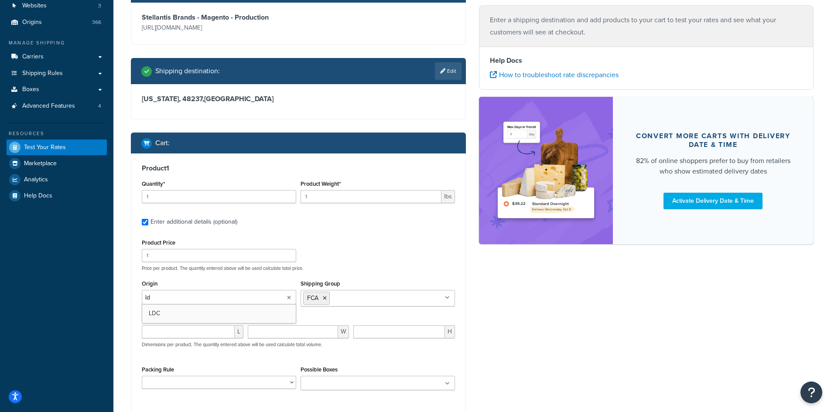
type input "ldc"
click at [562, 329] on div "Ecommerce store : Edit Stellantis Brands - Magento - Production https://gear-je…" at bounding box center [472, 215] width 696 height 479
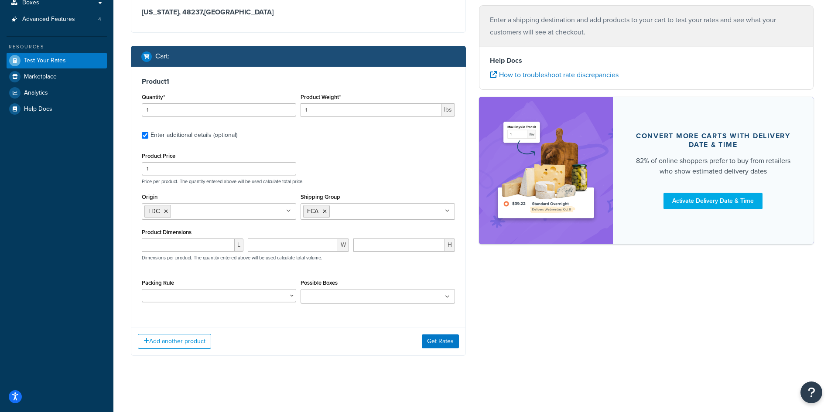
scroll to position [176, 0]
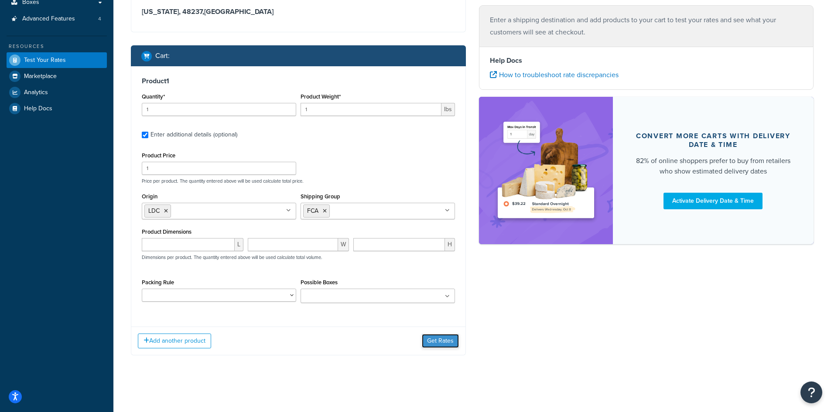
click at [435, 342] on button "Get Rates" at bounding box center [440, 341] width 37 height 14
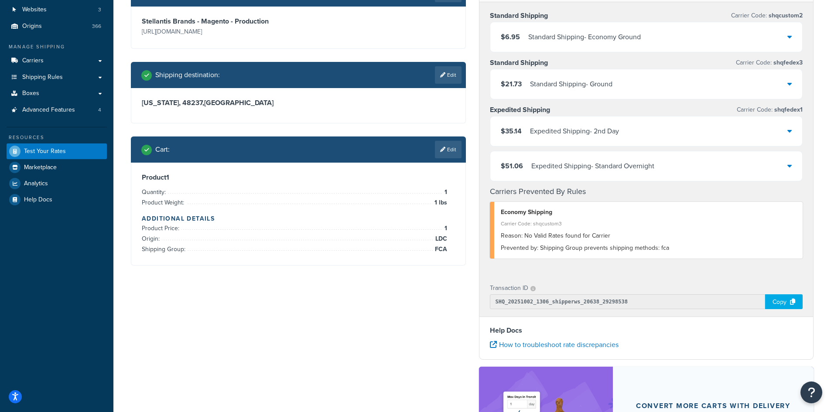
scroll to position [87, 0]
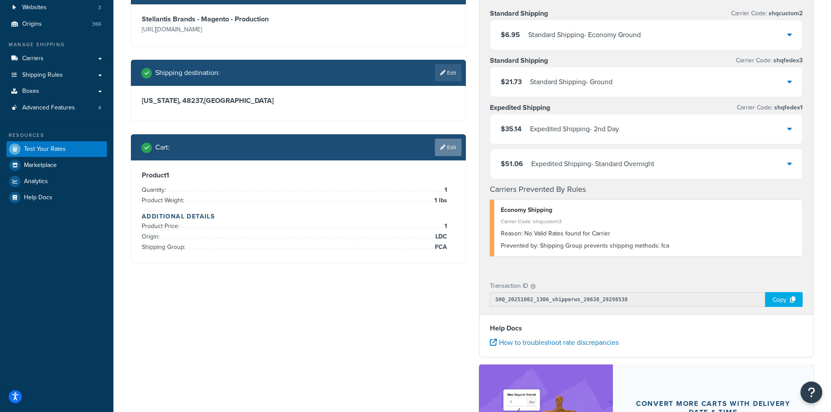
click at [449, 142] on link "Edit" at bounding box center [448, 147] width 27 height 17
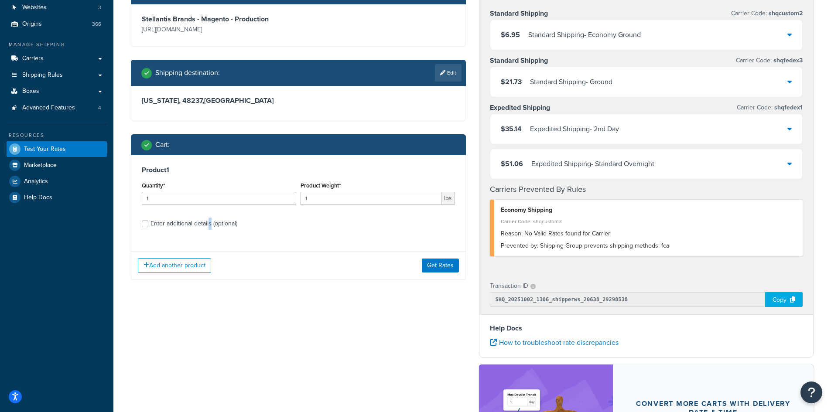
click at [210, 226] on div "Enter additional details (optional)" at bounding box center [194, 224] width 87 height 12
click at [147, 225] on input "Enter additional details (optional)" at bounding box center [145, 224] width 7 height 7
checkbox input "true"
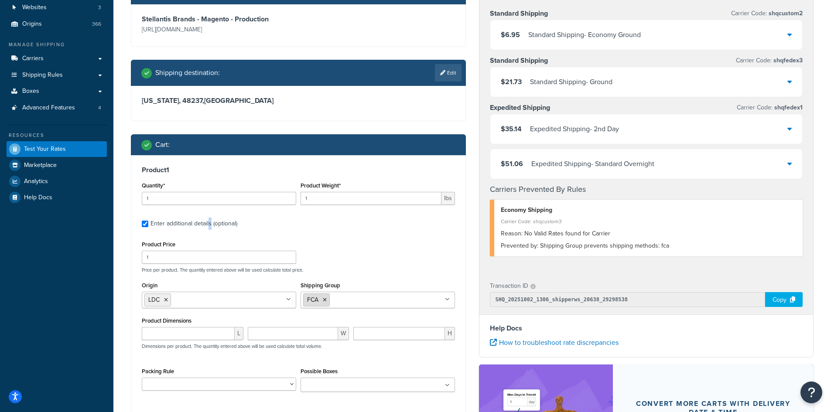
click at [325, 301] on icon at bounding box center [325, 300] width 4 height 5
click at [267, 400] on div "Product 1 Quantity* 1 Product Weight* 1 lbs Enter additional details (optional)…" at bounding box center [298, 282] width 334 height 254
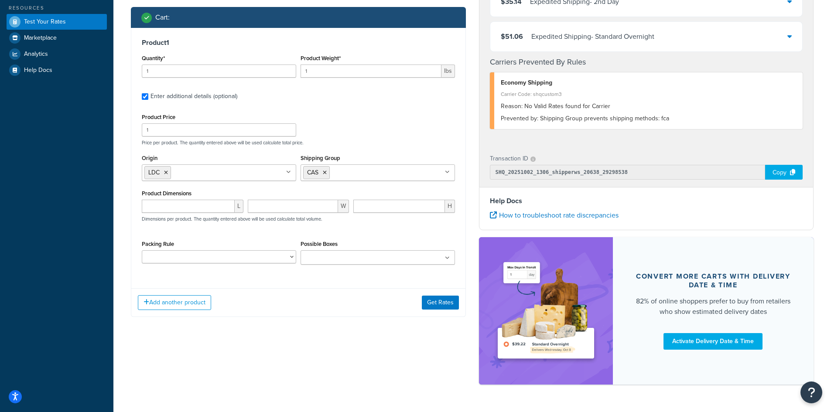
scroll to position [218, 0]
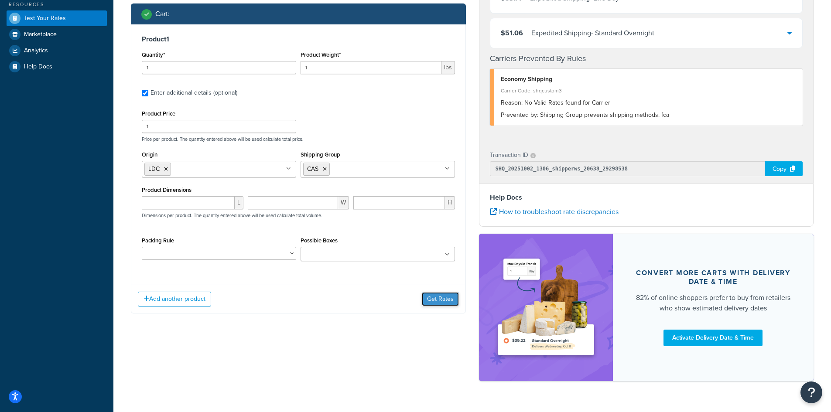
click at [432, 299] on button "Get Rates" at bounding box center [440, 299] width 37 height 14
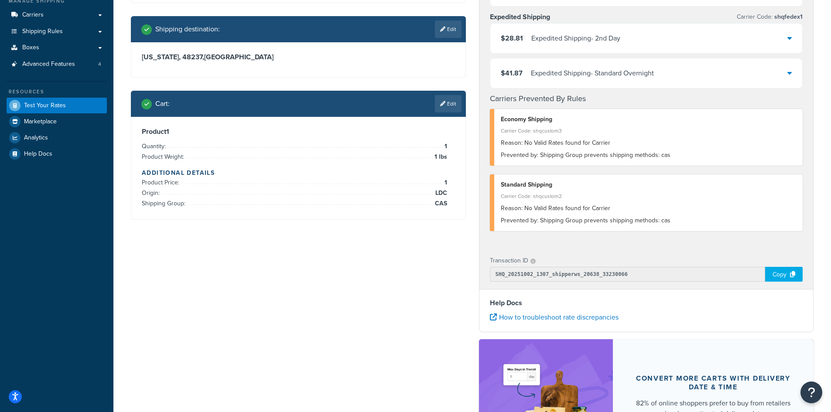
scroll to position [44, 0]
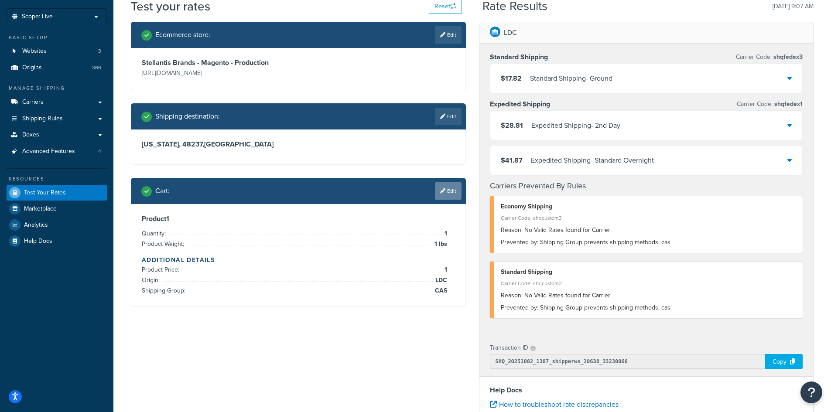
click at [446, 189] on link "Edit" at bounding box center [448, 190] width 27 height 17
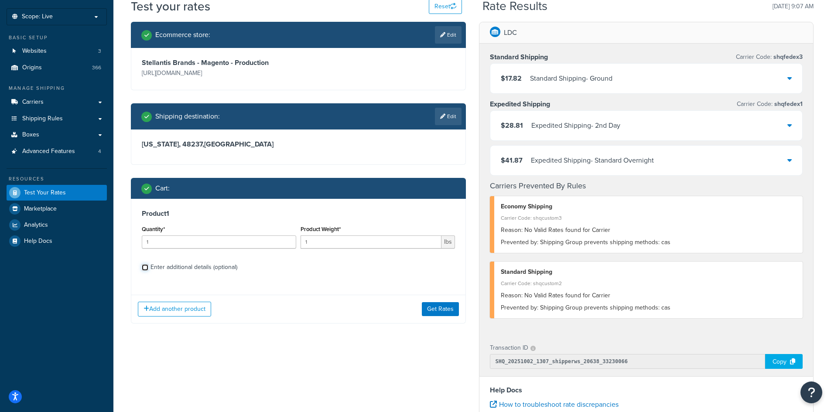
click at [146, 269] on input "Enter additional details (optional)" at bounding box center [145, 267] width 7 height 7
checkbox input "true"
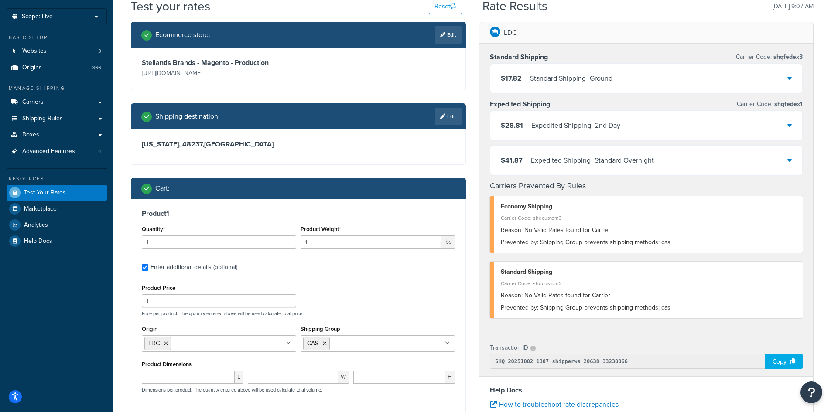
click at [288, 343] on icon at bounding box center [288, 343] width 5 height 5
click at [202, 345] on icon at bounding box center [201, 343] width 4 height 5
click at [324, 294] on div "Product Price 1 Price per product. The quantity entered above will be used calc…" at bounding box center [299, 299] width 318 height 34
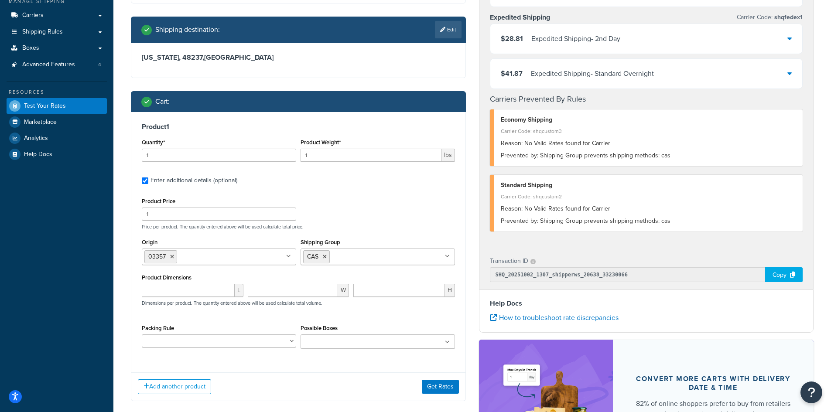
scroll to position [131, 0]
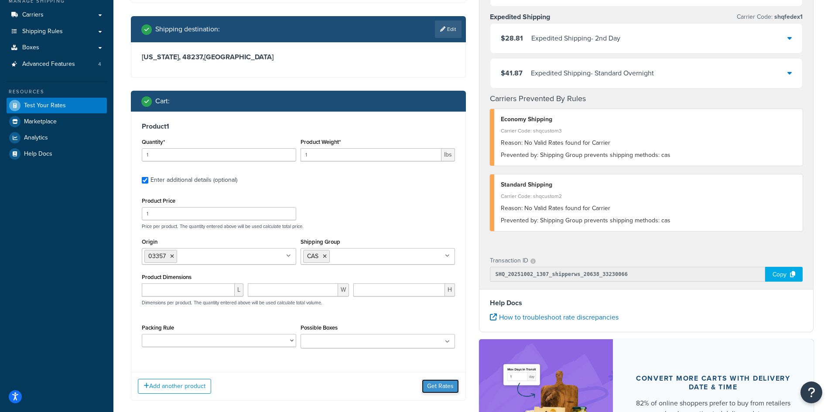
click at [434, 385] on button "Get Rates" at bounding box center [440, 387] width 37 height 14
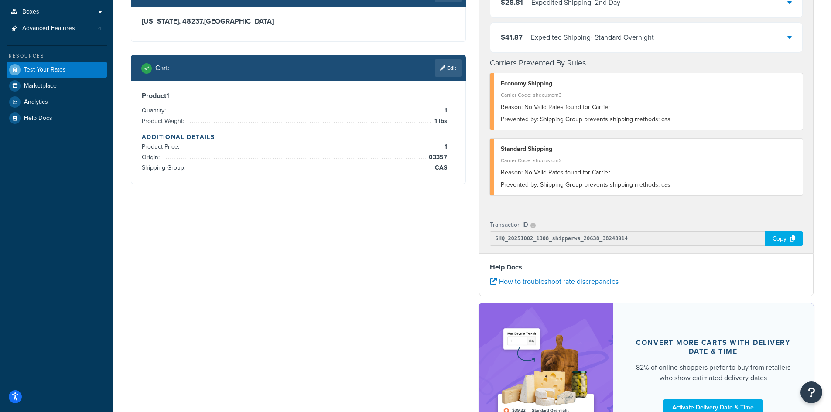
scroll to position [40, 0]
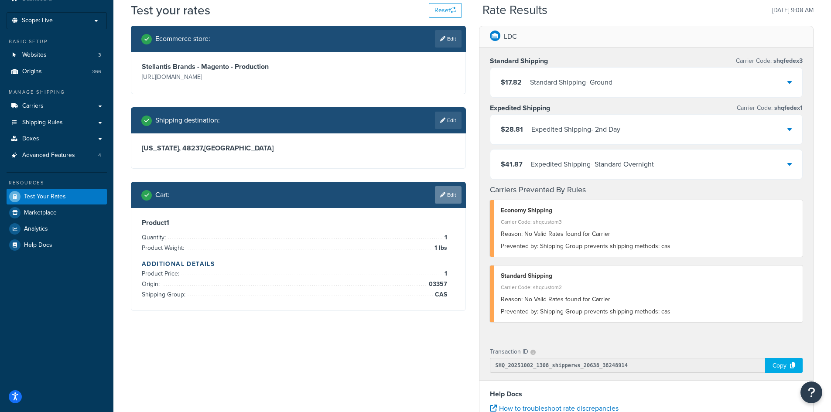
click at [456, 190] on link "Edit" at bounding box center [448, 194] width 27 height 17
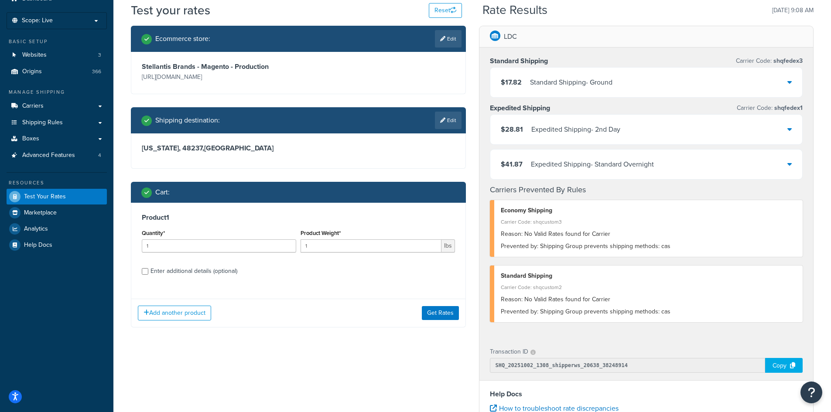
click at [149, 271] on div "Enter additional details (optional)" at bounding box center [298, 271] width 313 height 14
click at [143, 272] on input "Enter additional details (optional)" at bounding box center [145, 271] width 7 height 7
checkbox input "true"
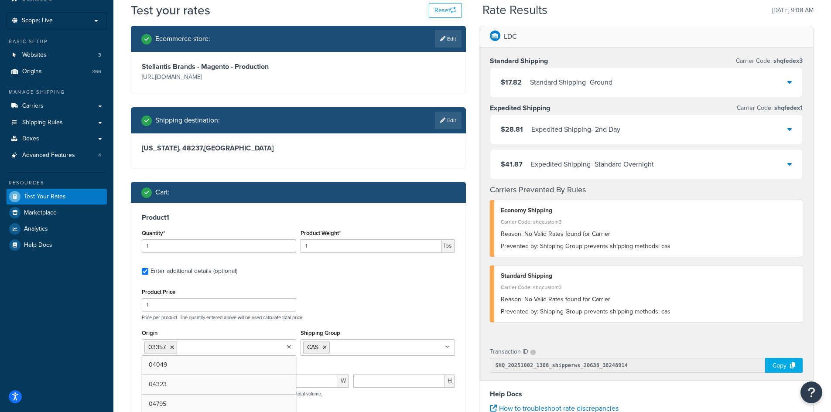
click at [263, 349] on ul "03357" at bounding box center [219, 347] width 154 height 17
type input "ld"
click at [174, 349] on icon at bounding box center [172, 347] width 4 height 5
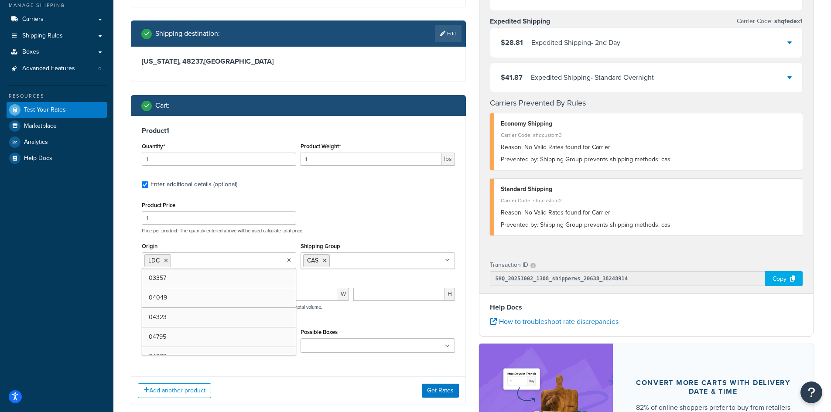
scroll to position [127, 0]
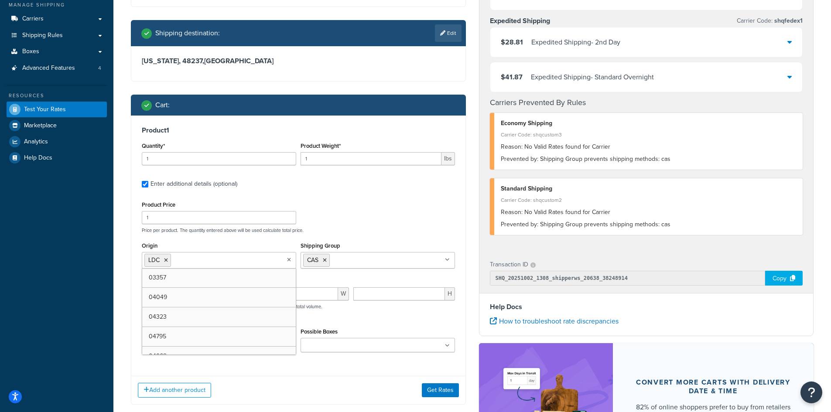
click at [363, 322] on div "Product Price 1 Price per product. The quantity entered above will be used calc…" at bounding box center [298, 279] width 313 height 160
click at [435, 390] on button "Get Rates" at bounding box center [440, 390] width 37 height 14
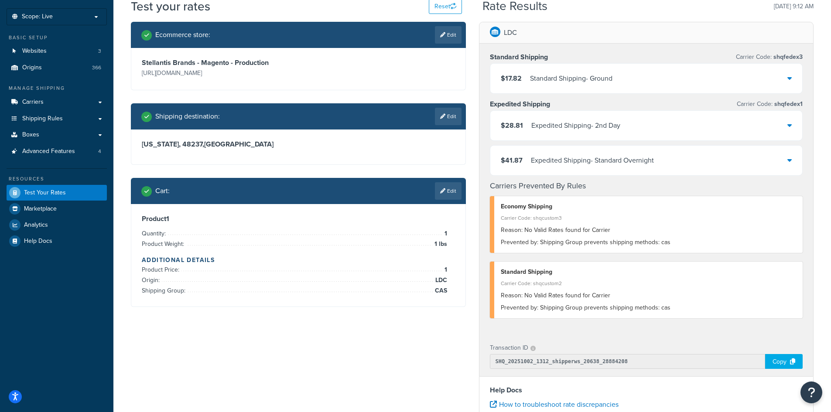
scroll to position [0, 0]
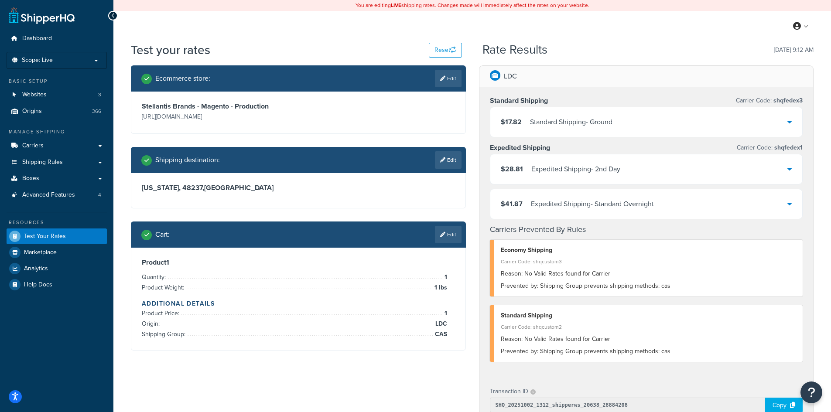
click at [207, 333] on li "Shipping Group: CAS" at bounding box center [294, 334] width 305 height 10
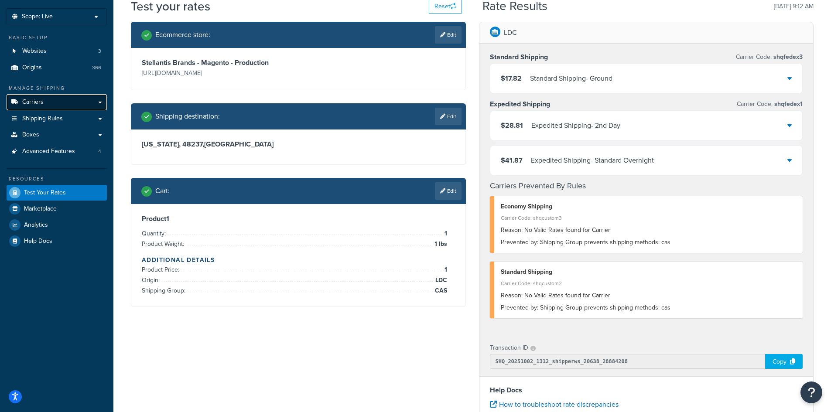
click at [37, 106] on span "Carriers" at bounding box center [32, 102] width 21 height 7
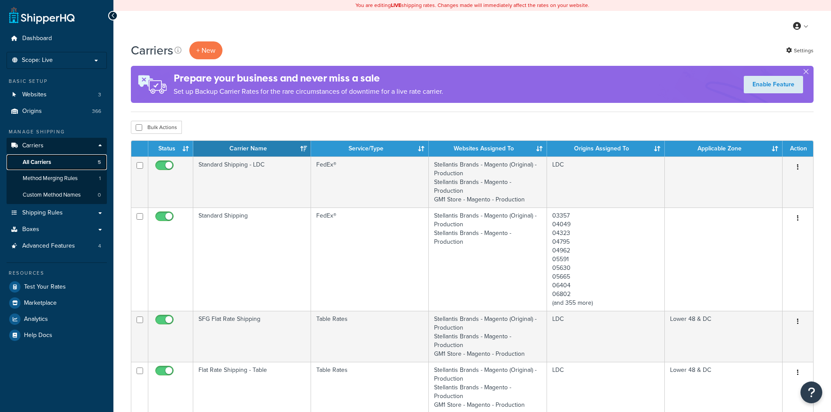
click at [38, 160] on span "All Carriers" at bounding box center [37, 162] width 28 height 7
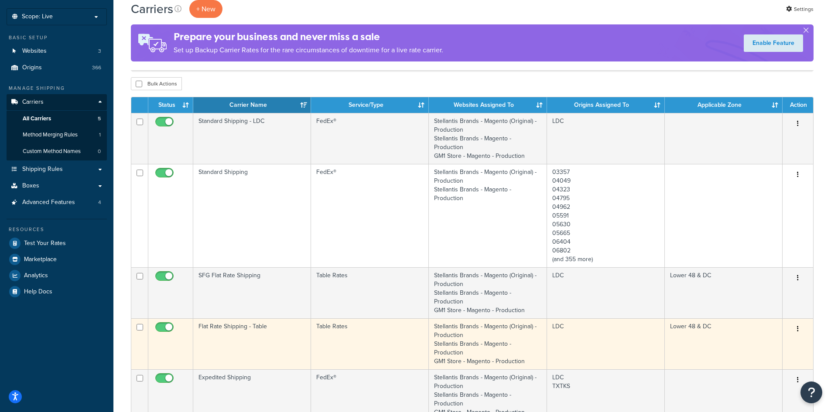
scroll to position [87, 0]
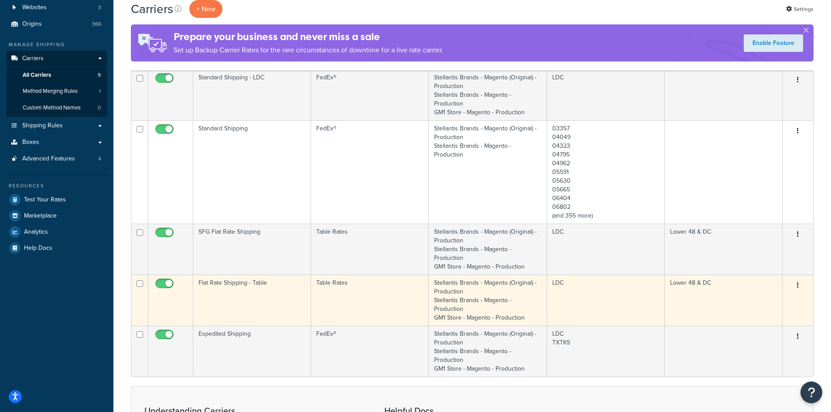
click at [232, 290] on td "Flat Rate Shipping - Table" at bounding box center [252, 300] width 118 height 51
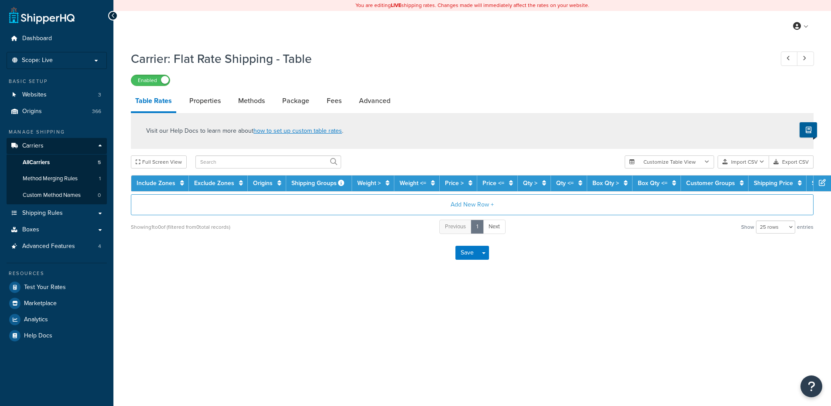
select select "25"
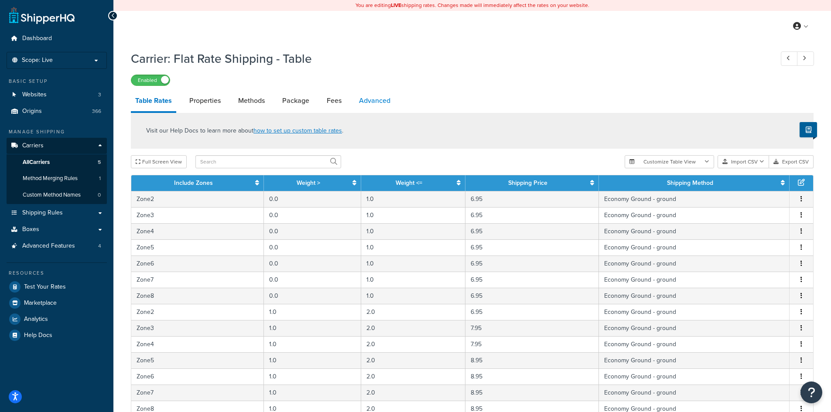
click at [382, 101] on link "Advanced" at bounding box center [375, 100] width 40 height 21
select select "false"
select select "residential"
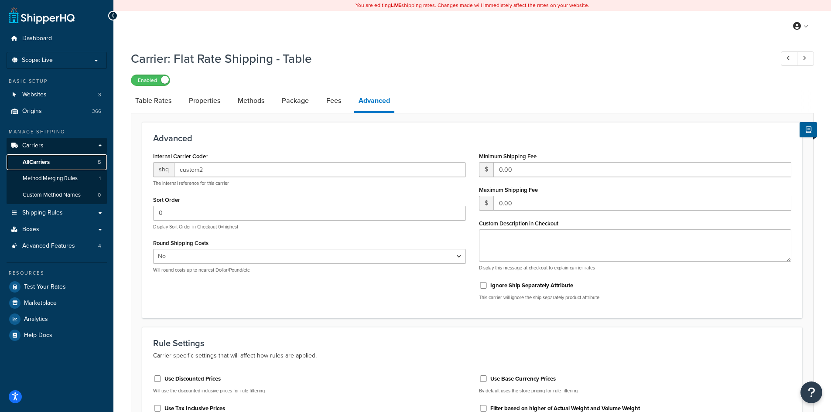
click at [38, 162] on span "All Carriers" at bounding box center [36, 162] width 27 height 7
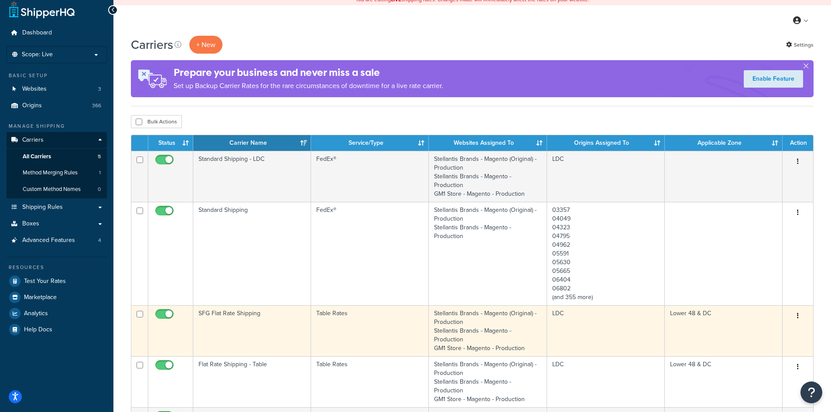
scroll to position [44, 0]
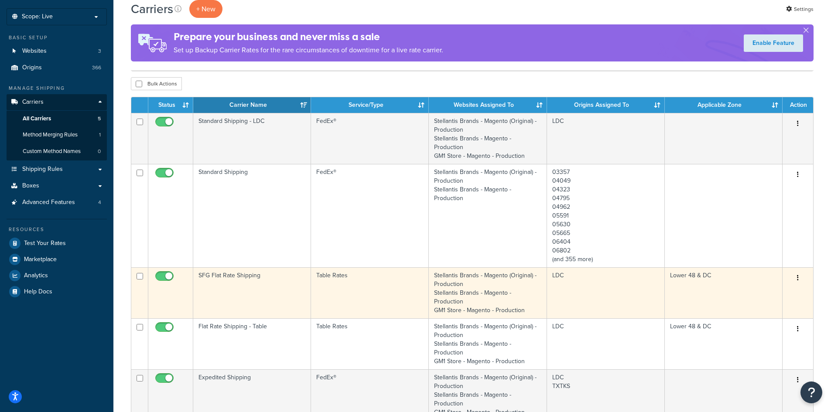
click at [219, 297] on td "SFG Flat Rate Shipping" at bounding box center [252, 292] width 118 height 51
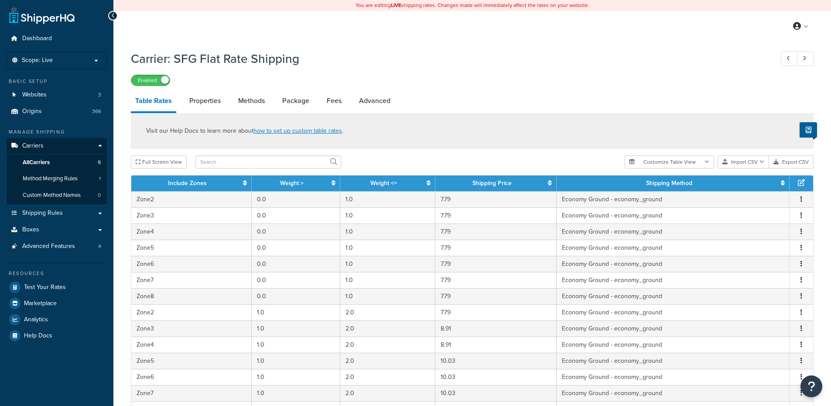
select select "25"
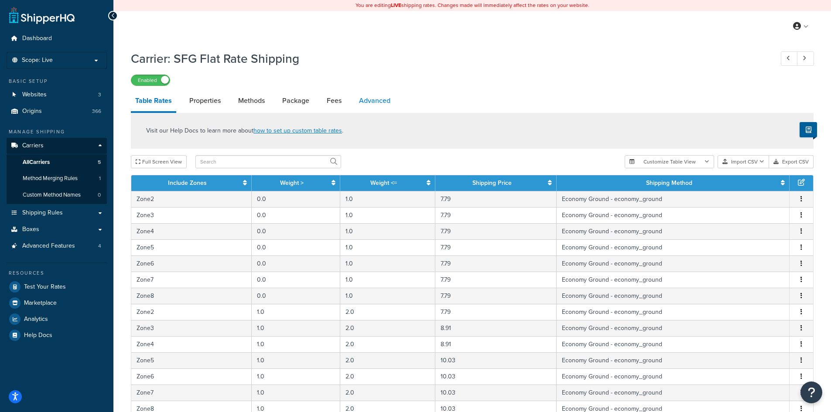
click at [382, 100] on link "Advanced" at bounding box center [375, 100] width 40 height 21
select select "false"
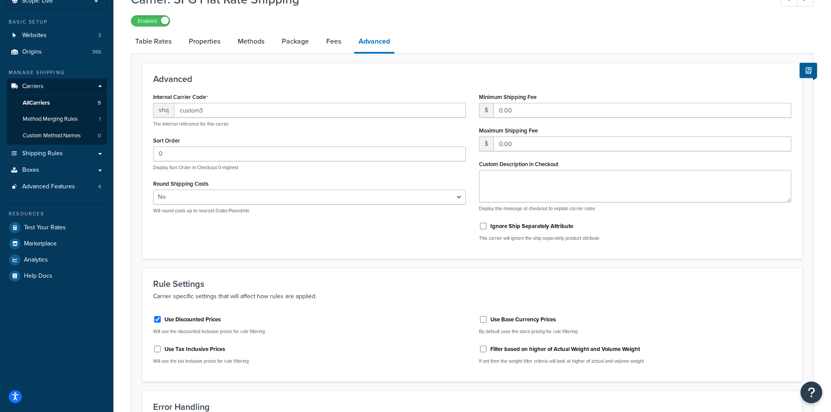
scroll to position [44, 0]
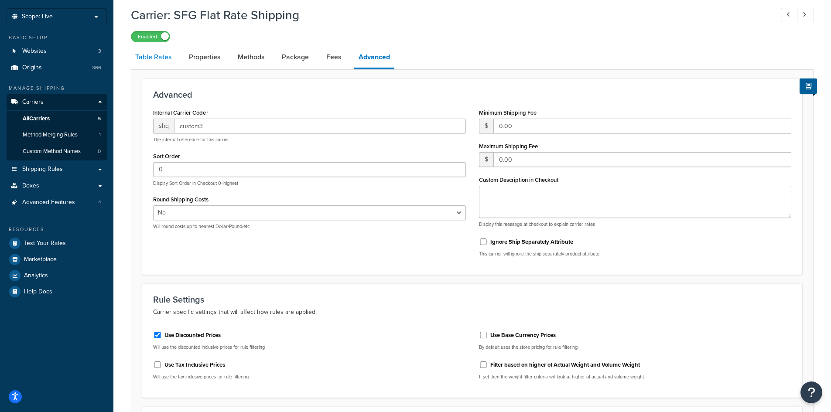
click at [154, 61] on link "Table Rates" at bounding box center [153, 57] width 45 height 21
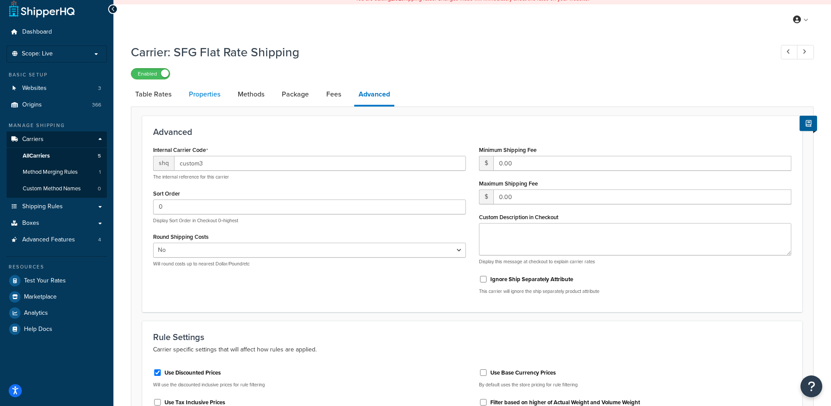
select select "25"
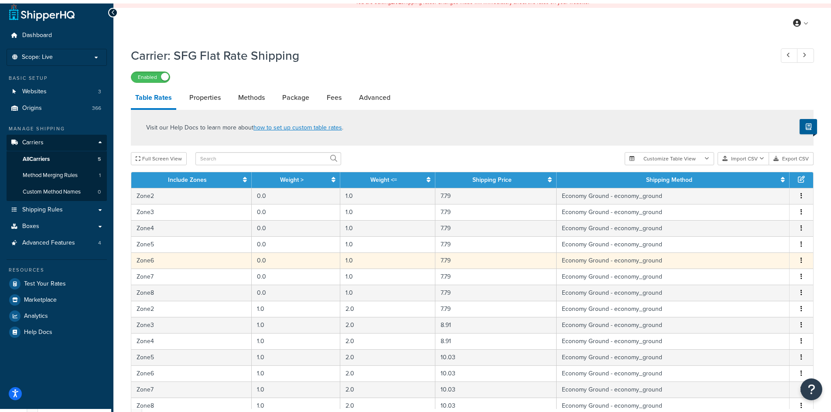
scroll to position [44, 0]
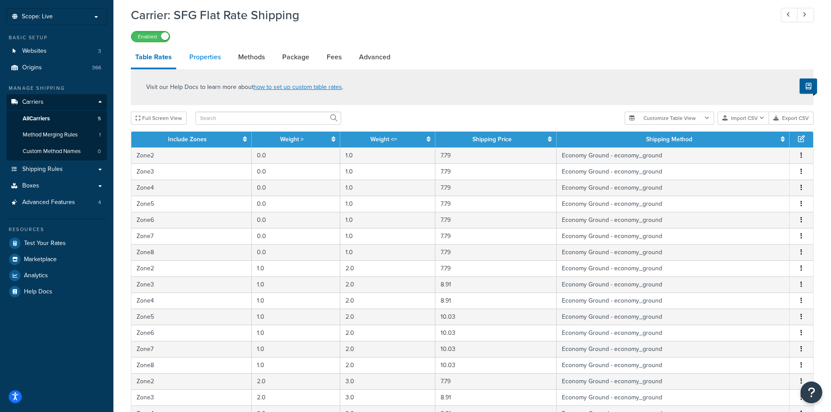
click at [202, 56] on link "Properties" at bounding box center [205, 57] width 40 height 21
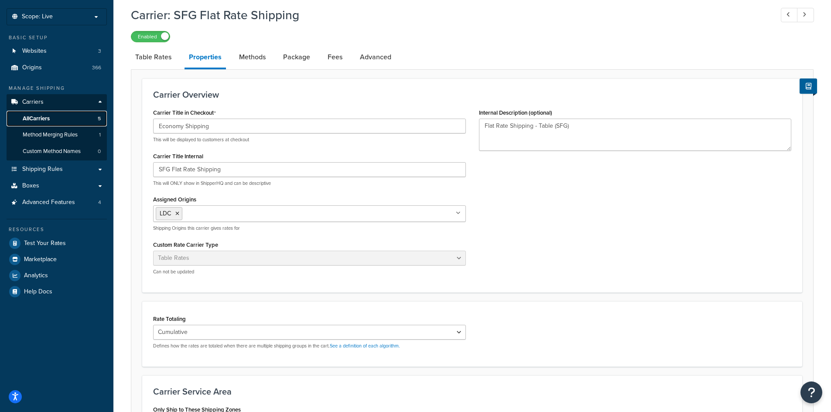
click at [42, 121] on span "All Carriers" at bounding box center [36, 118] width 27 height 7
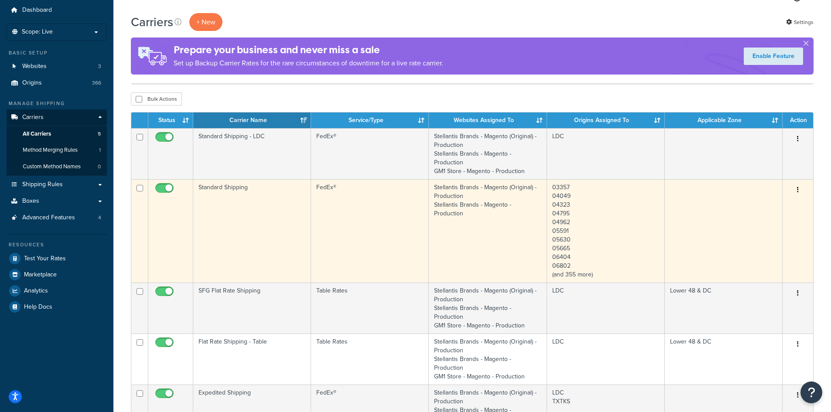
scroll to position [44, 0]
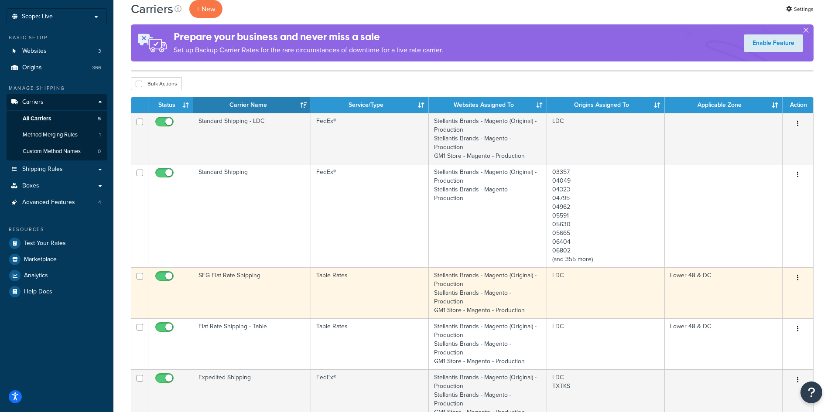
click at [230, 301] on td "SFG Flat Rate Shipping" at bounding box center [252, 292] width 118 height 51
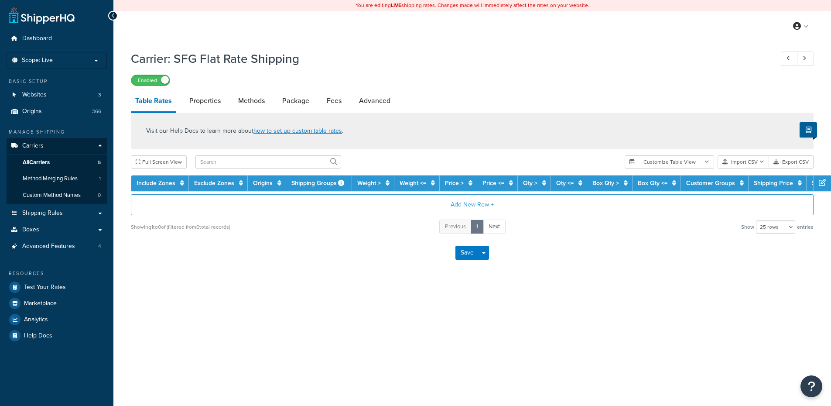
select select "25"
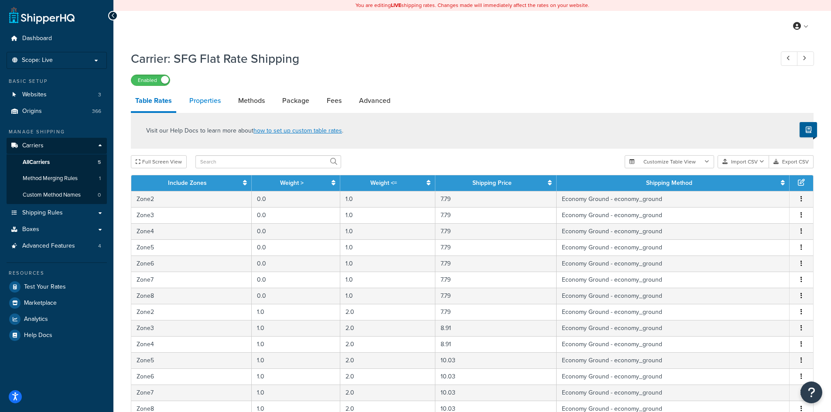
click at [216, 100] on link "Properties" at bounding box center [205, 100] width 40 height 21
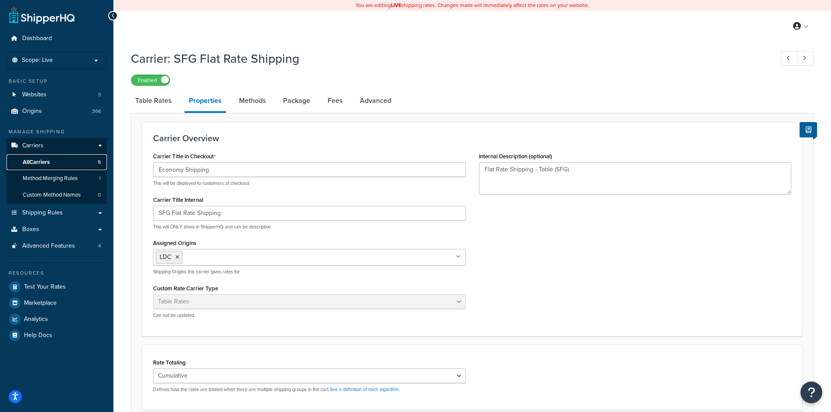
click at [47, 163] on span "All Carriers" at bounding box center [36, 162] width 27 height 7
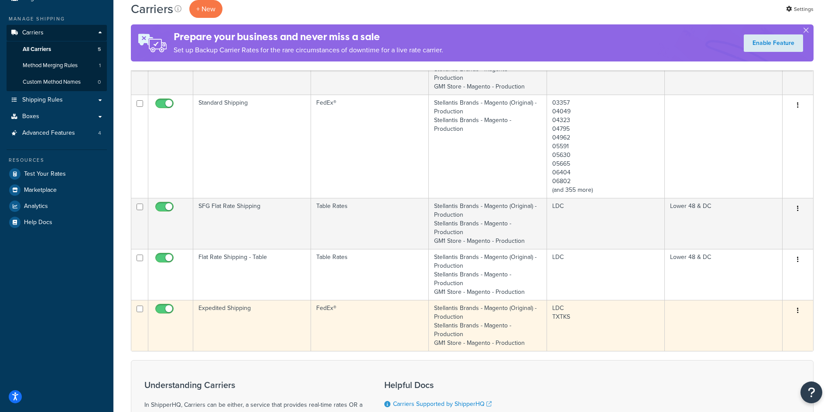
scroll to position [131, 0]
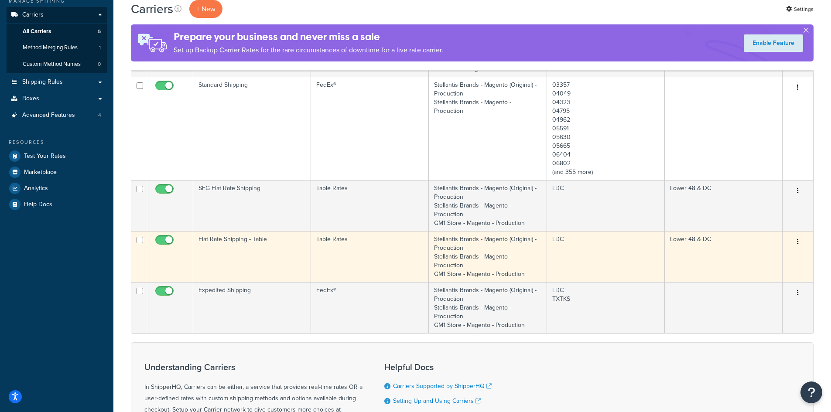
click at [231, 257] on td "Flat Rate Shipping - Table" at bounding box center [252, 256] width 118 height 51
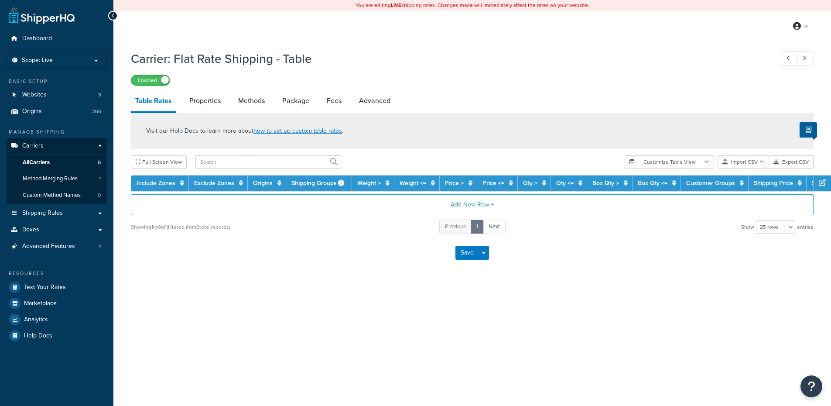
select select "25"
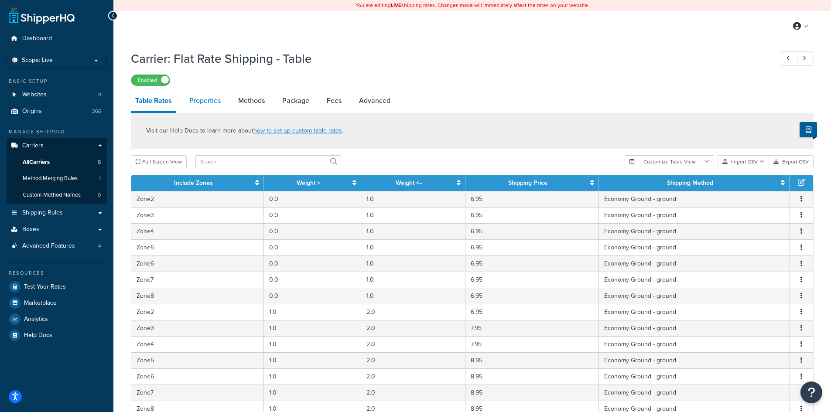
click at [196, 101] on link "Properties" at bounding box center [205, 100] width 40 height 21
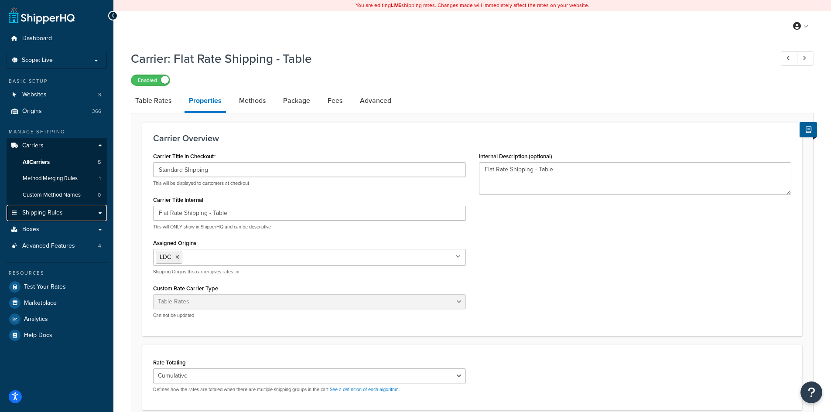
click at [41, 216] on span "Shipping Rules" at bounding box center [42, 212] width 41 height 7
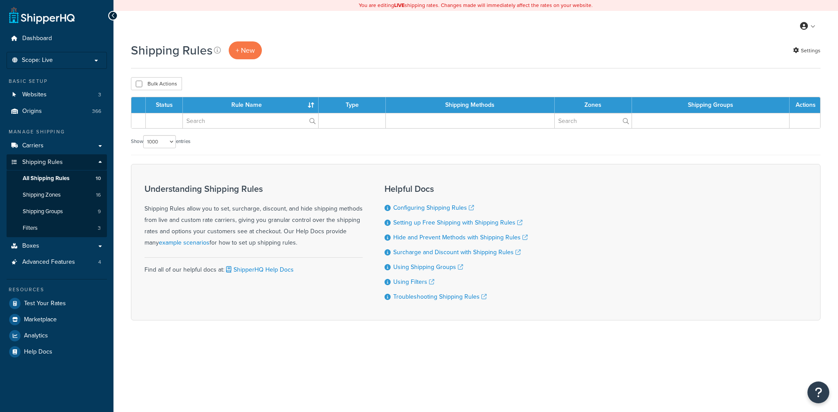
select select "1000"
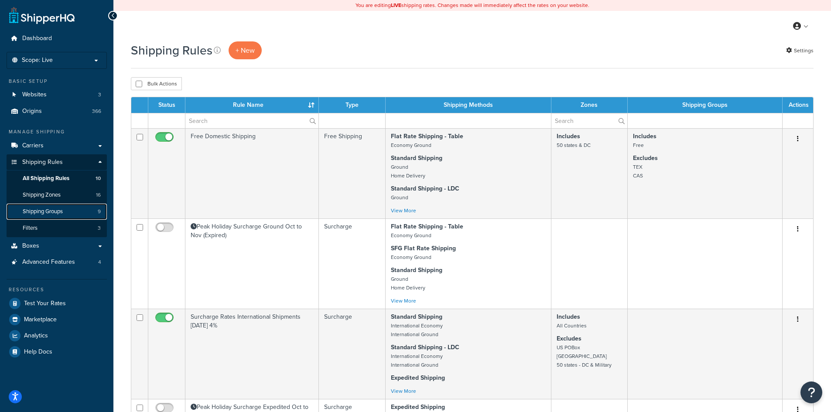
click at [44, 216] on link "Shipping Groups 9" at bounding box center [57, 212] width 100 height 16
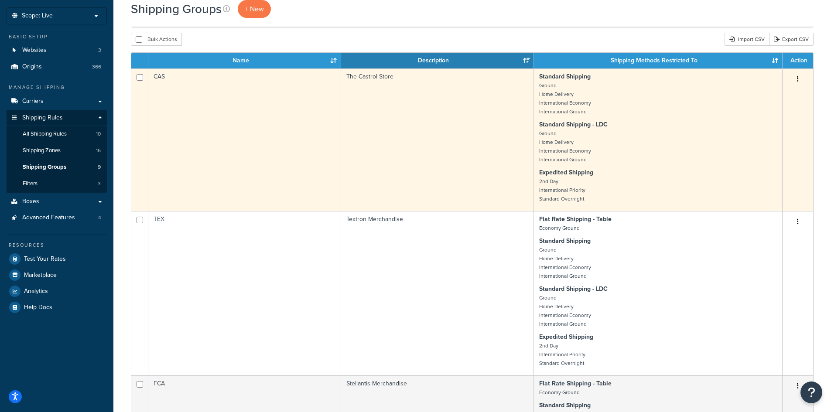
scroll to position [44, 0]
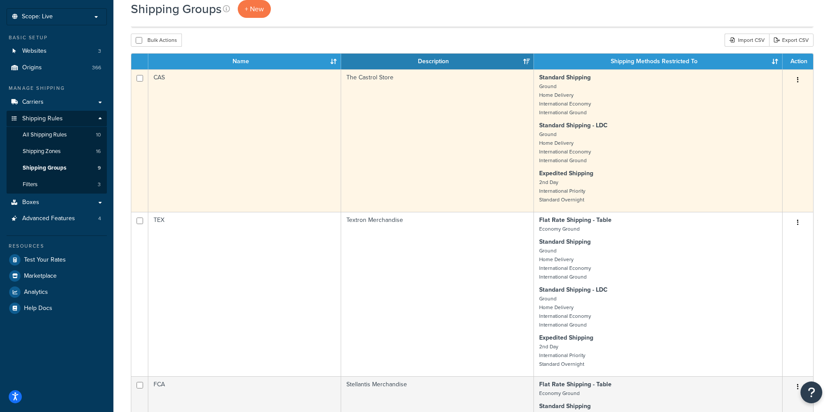
click at [646, 107] on p "Standard Shipping Ground Home Delivery International Economy International Grou…" at bounding box center [658, 95] width 238 height 44
click at [798, 82] on icon "button" at bounding box center [798, 80] width 2 height 6
click at [764, 95] on link "Edit" at bounding box center [762, 98] width 69 height 18
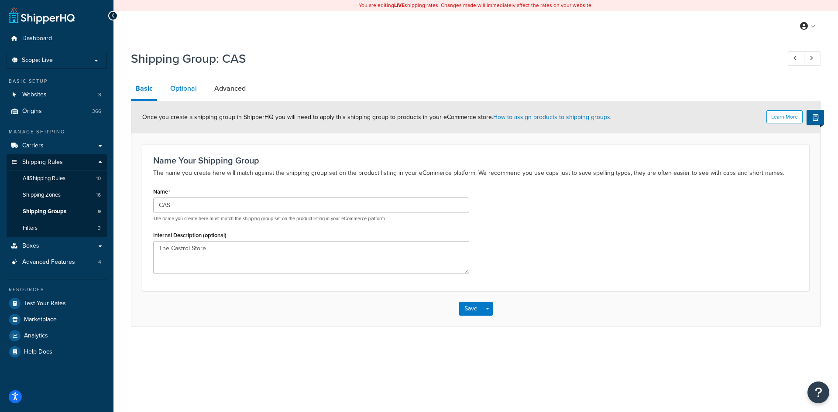
click at [180, 84] on link "Optional" at bounding box center [183, 88] width 35 height 21
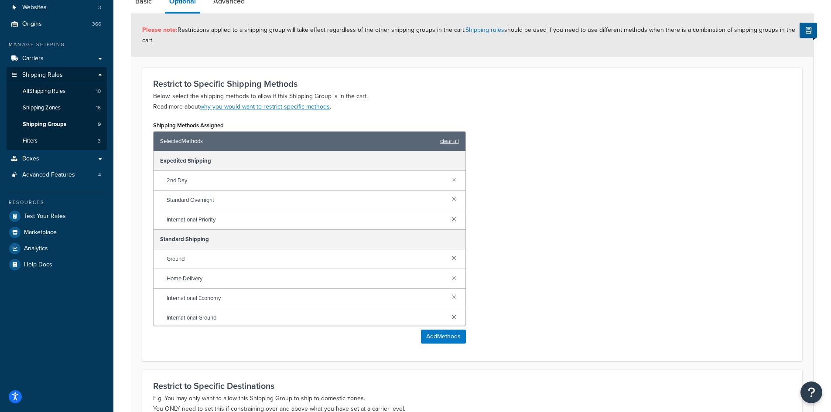
click at [527, 191] on div "Shipping Methods Assigned Selected Methods clear all Expedited Shipping 2nd Day…" at bounding box center [472, 234] width 651 height 231
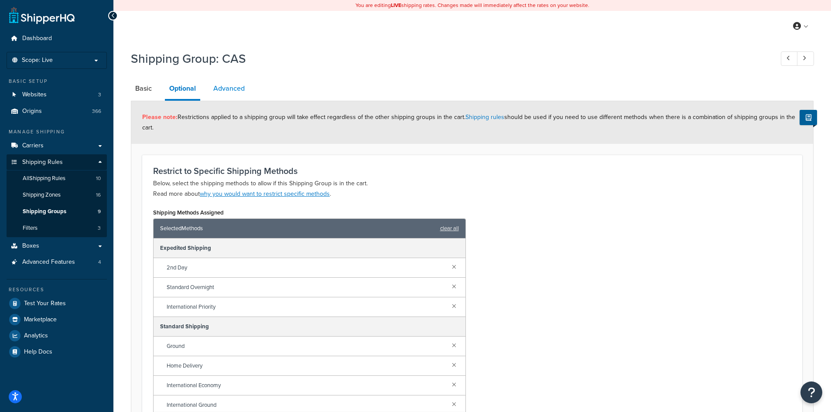
click at [234, 85] on link "Advanced" at bounding box center [229, 88] width 40 height 21
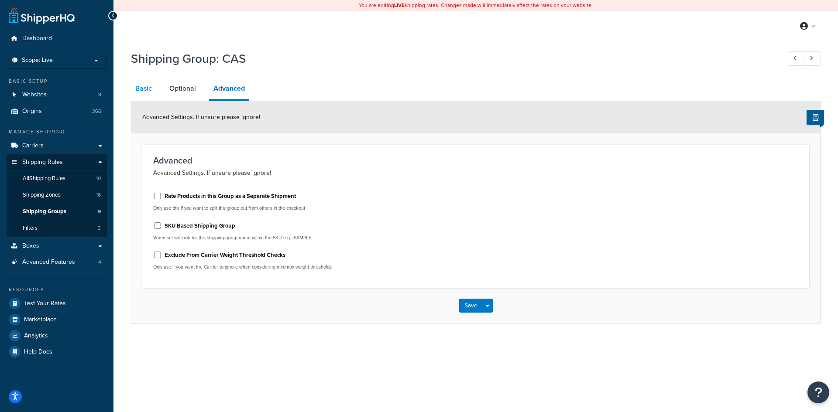
click at [136, 87] on link "Basic" at bounding box center [143, 88] width 25 height 21
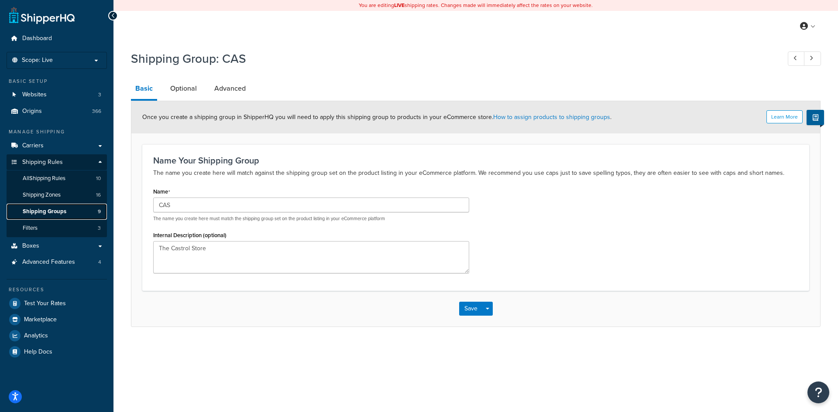
click at [47, 211] on span "Shipping Groups" at bounding box center [45, 211] width 44 height 7
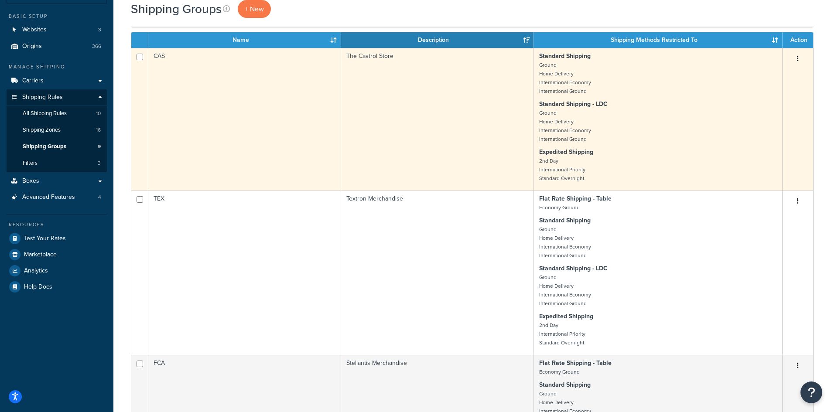
scroll to position [44, 0]
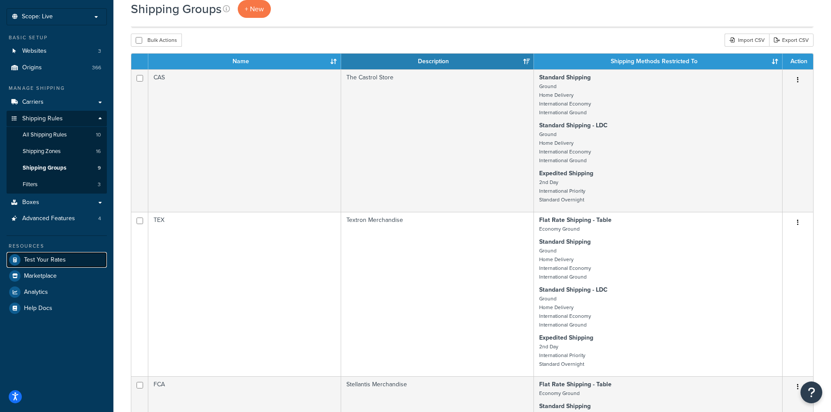
click at [43, 262] on span "Test Your Rates" at bounding box center [45, 260] width 42 height 7
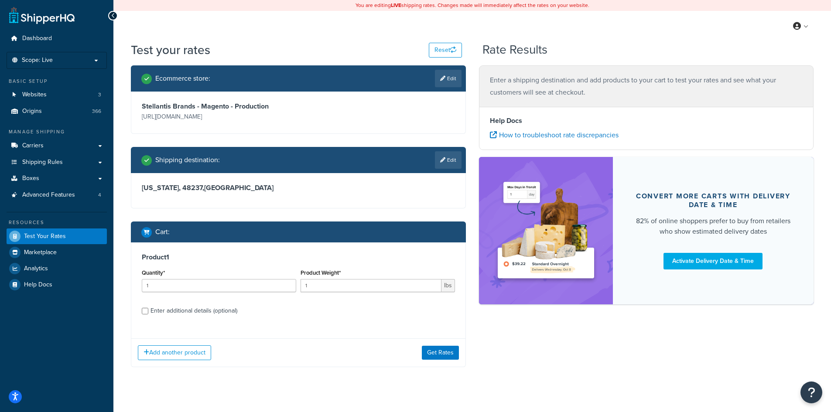
click at [186, 307] on div "Enter additional details (optional)" at bounding box center [194, 311] width 87 height 12
click at [148, 308] on input "Enter additional details (optional)" at bounding box center [145, 311] width 7 height 7
checkbox input "true"
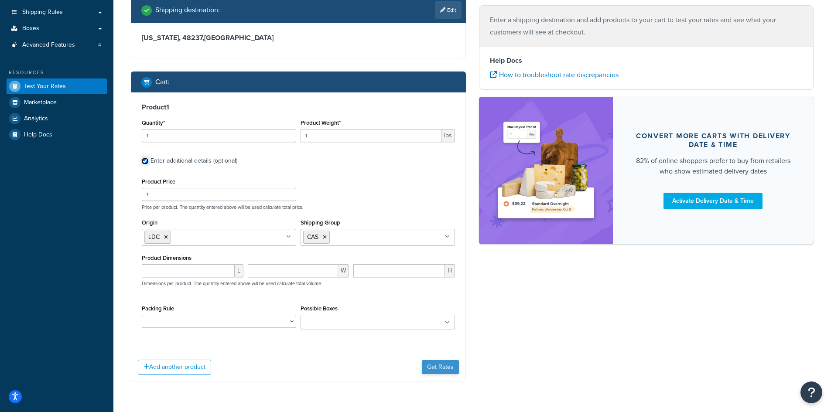
scroll to position [175, 0]
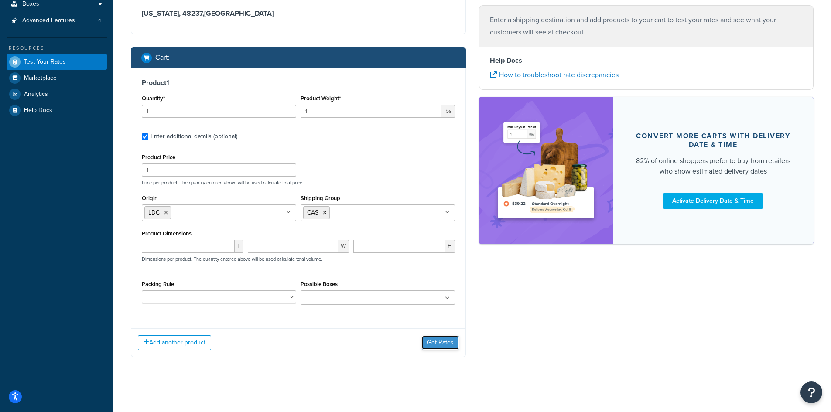
click at [451, 343] on button "Get Rates" at bounding box center [440, 343] width 37 height 14
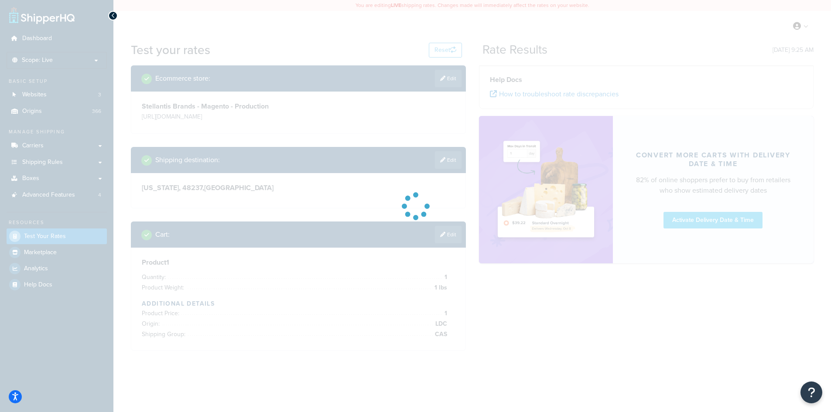
scroll to position [0, 0]
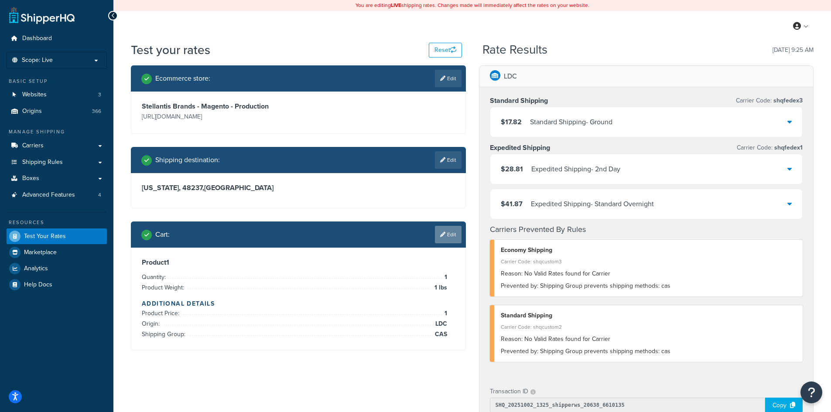
click at [446, 231] on link "Edit" at bounding box center [448, 234] width 27 height 17
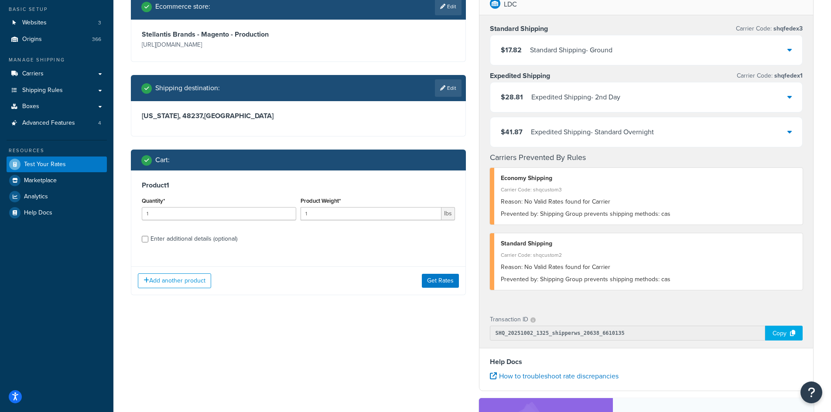
scroll to position [87, 0]
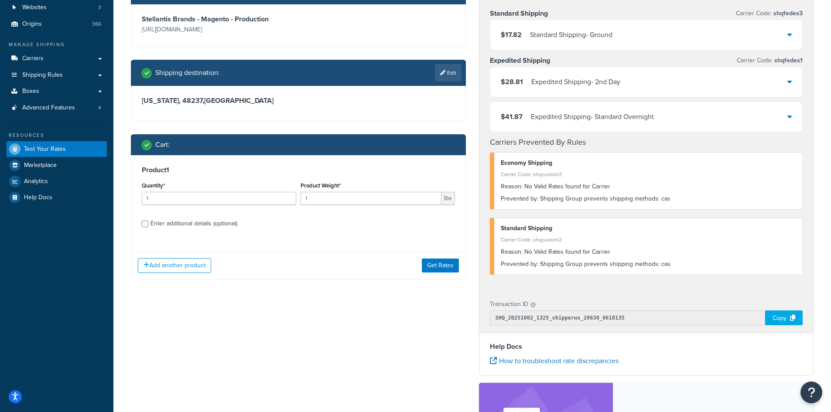
click at [192, 224] on div "Enter additional details (optional)" at bounding box center [194, 224] width 87 height 12
click at [148, 224] on input "Enter additional details (optional)" at bounding box center [145, 224] width 7 height 7
checkbox input "true"
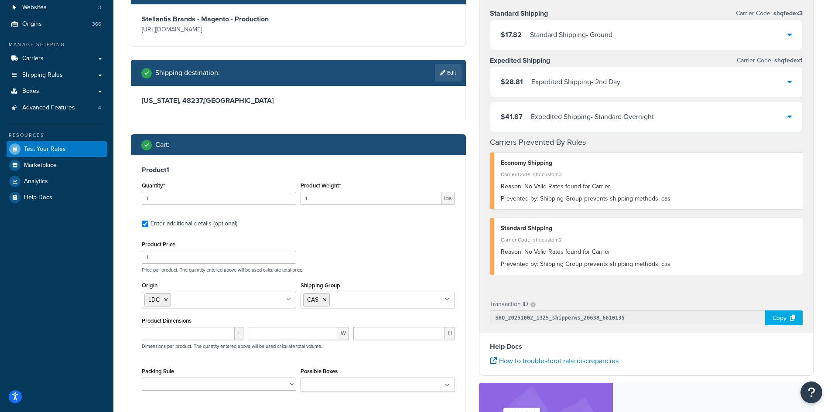
click at [337, 299] on input "Shipping Group" at bounding box center [370, 300] width 77 height 10
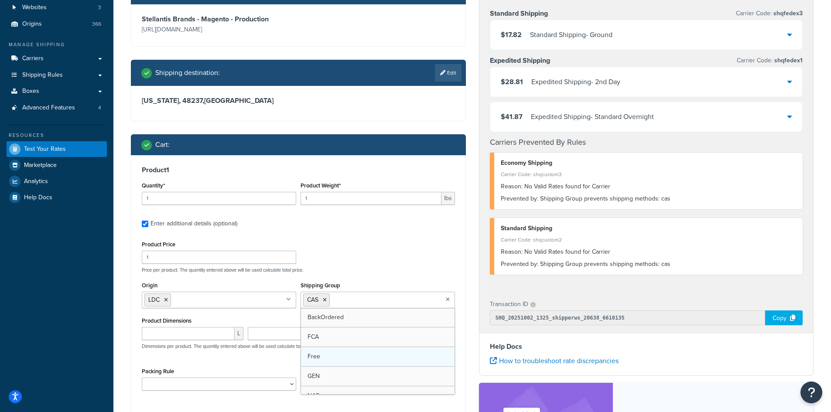
drag, startPoint x: 328, startPoint y: 338, endPoint x: 327, endPoint y: 332, distance: 5.7
click at [325, 298] on icon at bounding box center [325, 300] width 4 height 5
click at [342, 240] on div "Product Price 1 Price per product. The quantity entered above will be used calc…" at bounding box center [299, 256] width 318 height 34
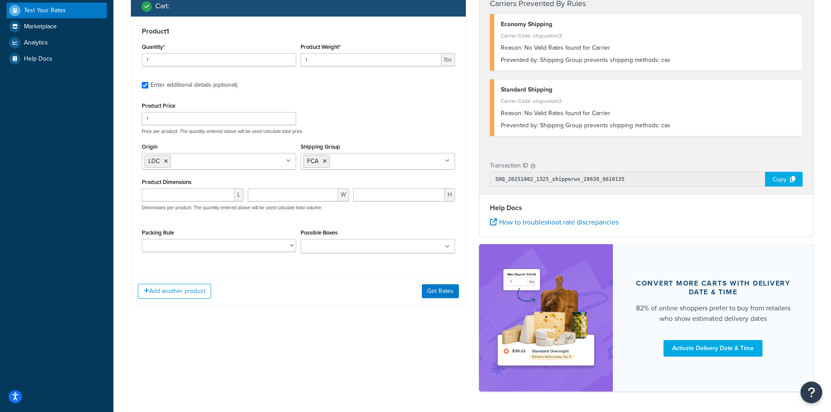
scroll to position [258, 0]
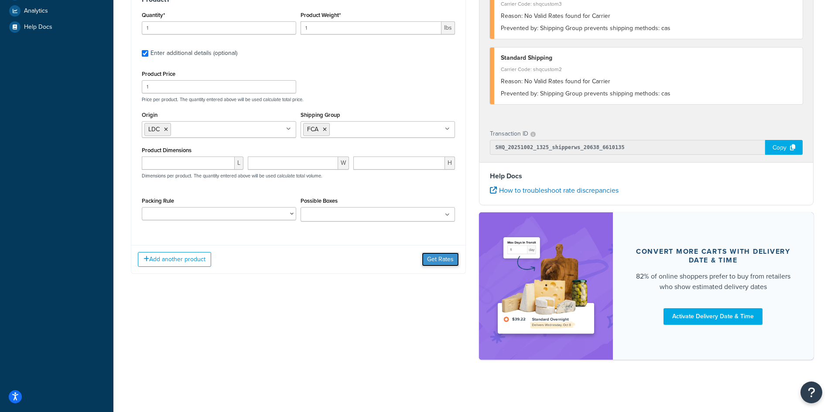
click at [433, 260] on button "Get Rates" at bounding box center [440, 260] width 37 height 14
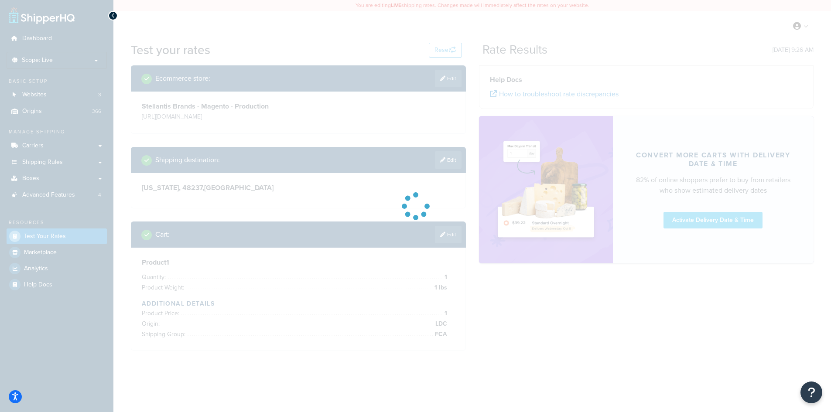
scroll to position [0, 0]
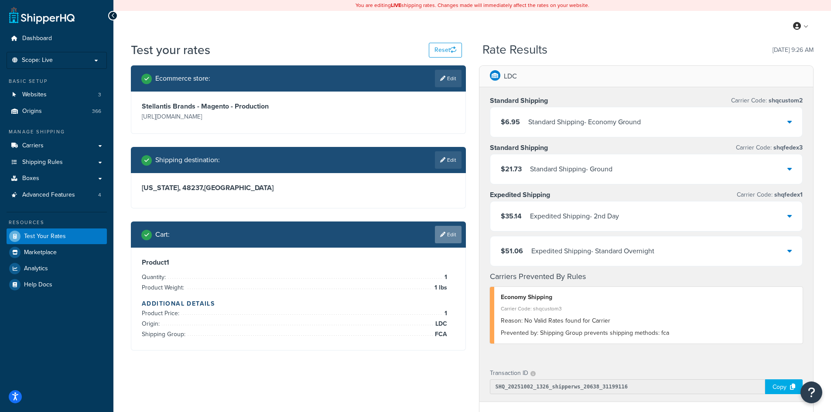
click at [450, 231] on link "Edit" at bounding box center [448, 234] width 27 height 17
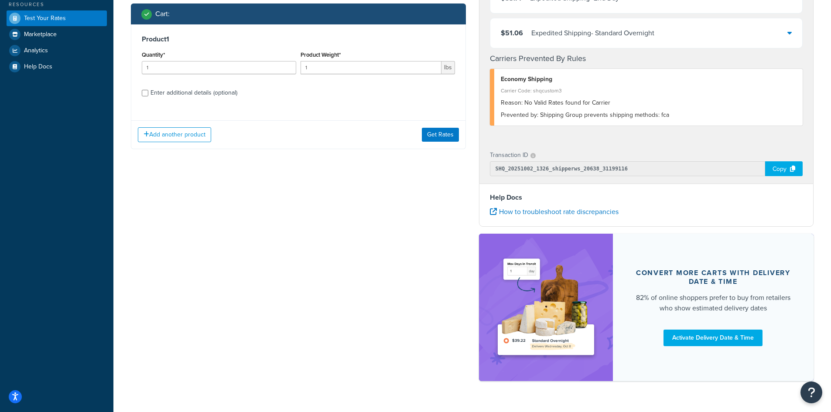
scroll to position [175, 0]
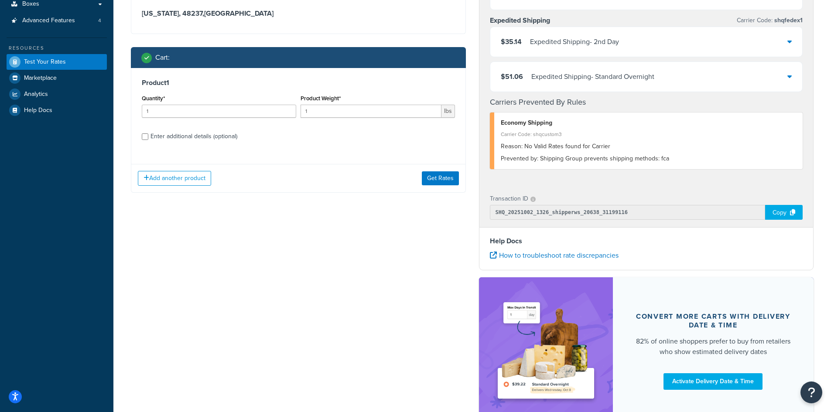
click at [197, 136] on div "Enter additional details (optional)" at bounding box center [194, 136] width 87 height 12
click at [148, 136] on input "Enter additional details (optional)" at bounding box center [145, 136] width 7 height 7
checkbox input "true"
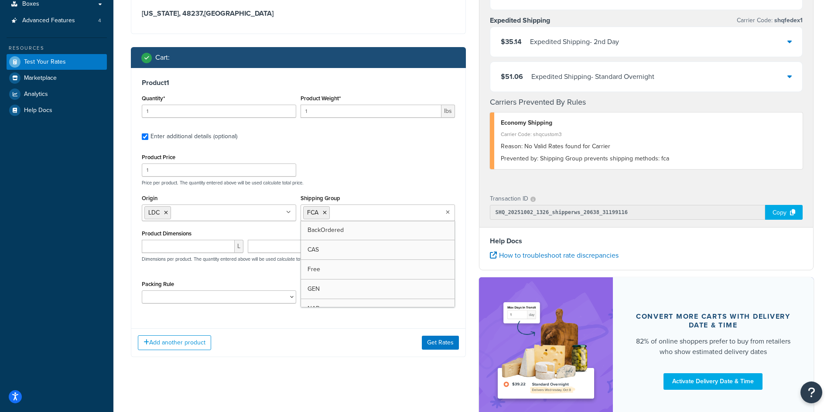
click at [344, 216] on input "Shipping Group" at bounding box center [370, 213] width 77 height 10
type input "sf"
click at [325, 216] on li "FCA" at bounding box center [316, 212] width 27 height 13
click at [324, 210] on icon at bounding box center [325, 212] width 4 height 5
click at [375, 332] on div "Add another product Get Rates" at bounding box center [298, 343] width 334 height 28
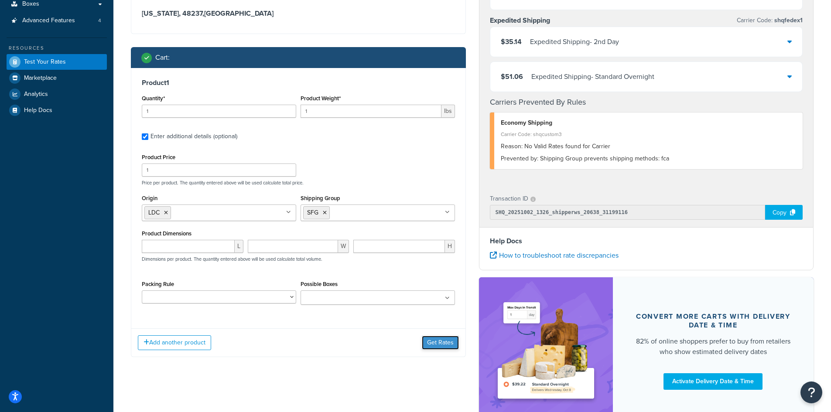
click at [442, 344] on button "Get Rates" at bounding box center [440, 343] width 37 height 14
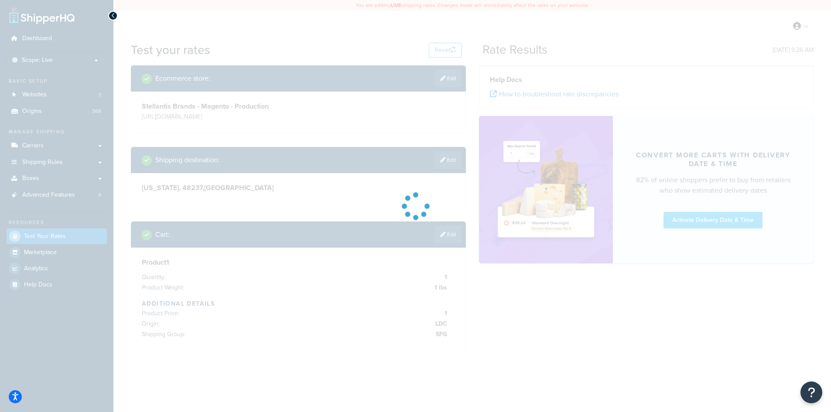
scroll to position [0, 0]
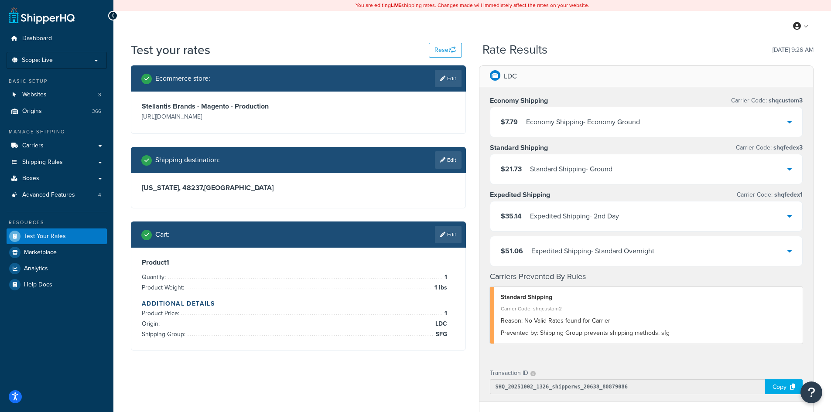
click at [412, 383] on div "Ecommerce store : Edit Stellantis Brands - Magento - Production https://gear-je…" at bounding box center [472, 336] width 696 height 543
click at [459, 233] on link "Edit" at bounding box center [448, 234] width 27 height 17
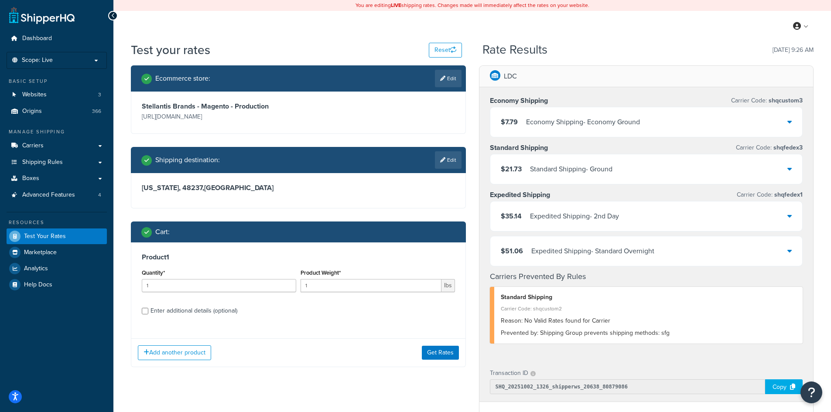
click at [168, 309] on div "Enter additional details (optional)" at bounding box center [194, 311] width 87 height 12
click at [148, 309] on input "Enter additional details (optional)" at bounding box center [145, 311] width 7 height 7
checkbox input "true"
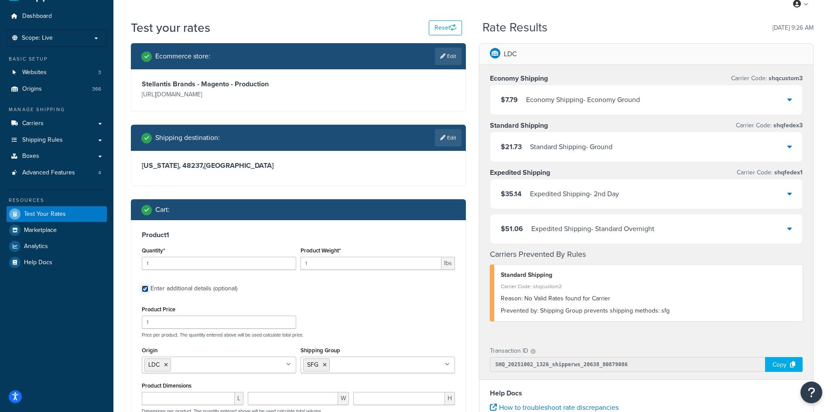
scroll to position [44, 0]
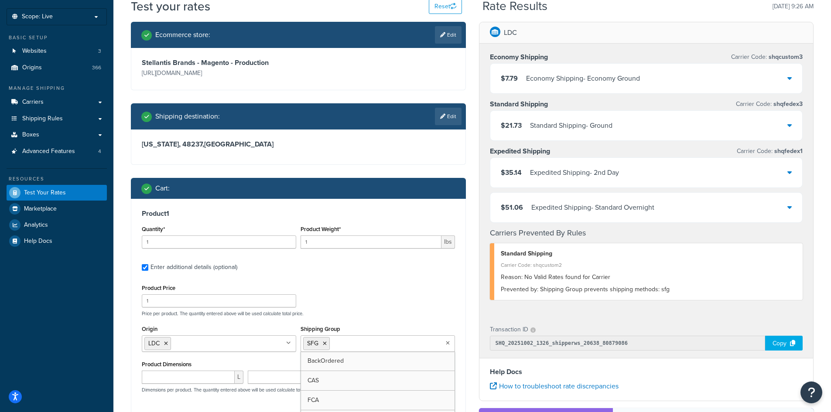
click at [346, 342] on input "Shipping Group" at bounding box center [370, 344] width 77 height 10
click at [355, 343] on icon at bounding box center [354, 343] width 4 height 5
click at [370, 302] on div "Product Price 1 Price per product. The quantity entered above will be used calc…" at bounding box center [299, 299] width 318 height 34
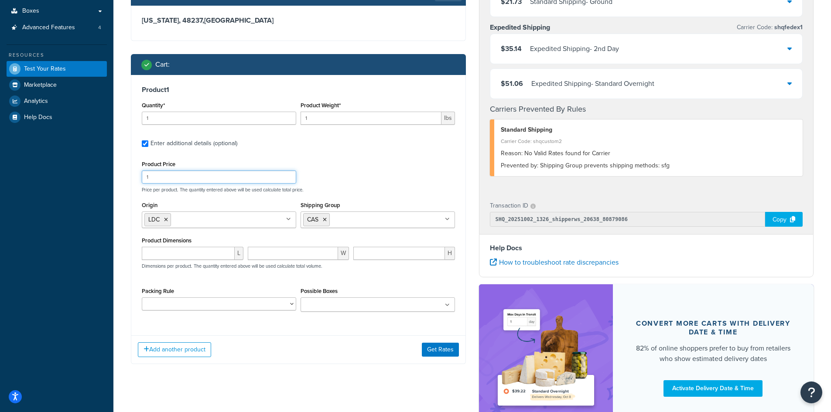
scroll to position [175, 0]
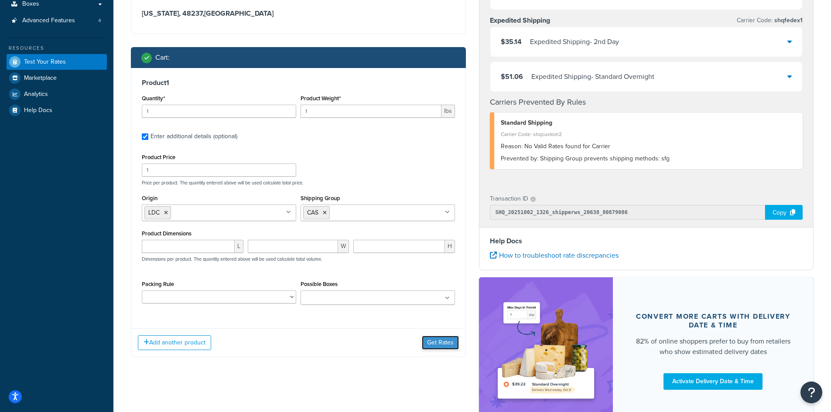
click at [443, 342] on button "Get Rates" at bounding box center [440, 343] width 37 height 14
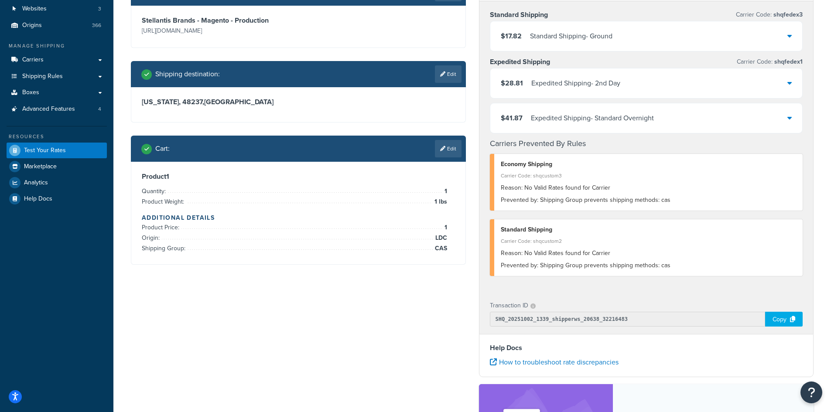
scroll to position [87, 0]
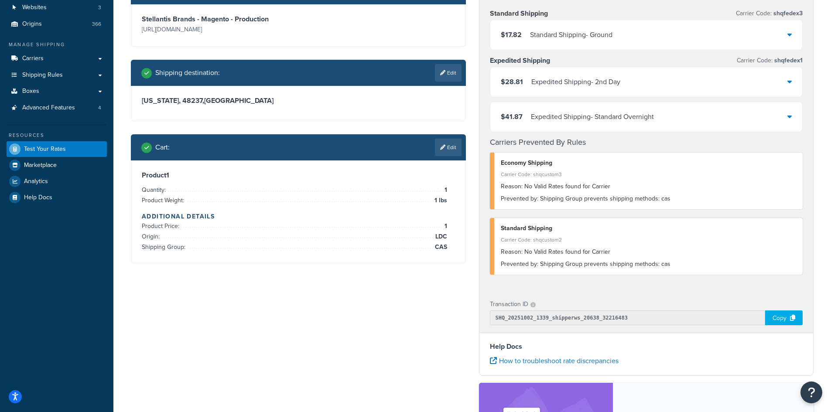
click at [793, 320] on icon at bounding box center [792, 318] width 5 height 6
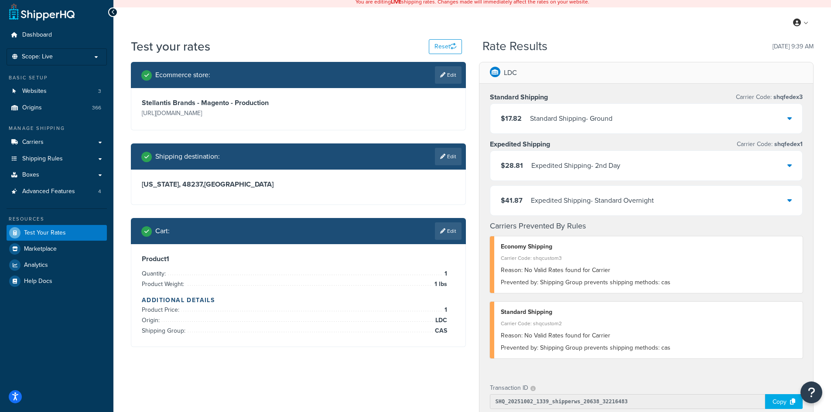
scroll to position [0, 0]
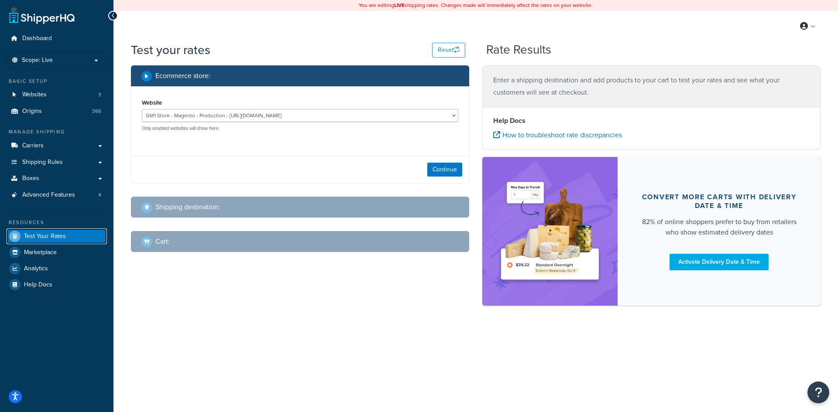
click at [50, 238] on span "Test Your Rates" at bounding box center [45, 236] width 42 height 7
click at [205, 114] on select "GM1 Store - Magento - Production - [URL][DOMAIN_NAME] Stellantis Brands - Magen…" at bounding box center [300, 115] width 316 height 13
select select "62ae9f2a1c47ec841eb3e31f202e0245"
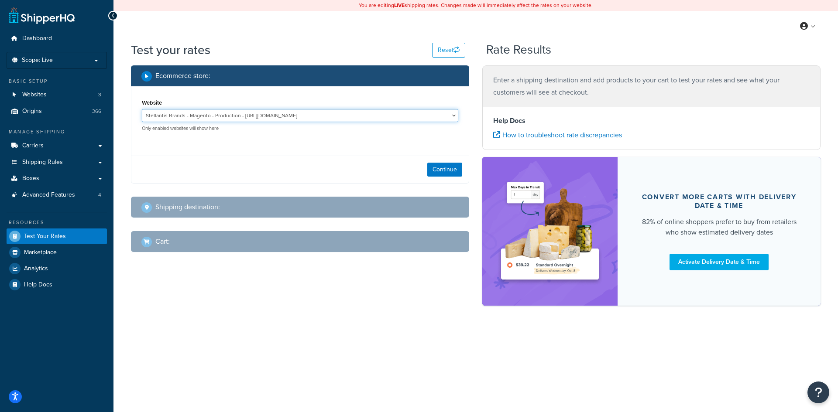
click at [142, 109] on select "GM1 Store - Magento - Production - [URL][DOMAIN_NAME] Stellantis Brands - Magen…" at bounding box center [300, 115] width 316 height 13
click at [440, 171] on button "Continue" at bounding box center [444, 170] width 35 height 14
select select "[GEOGRAPHIC_DATA]"
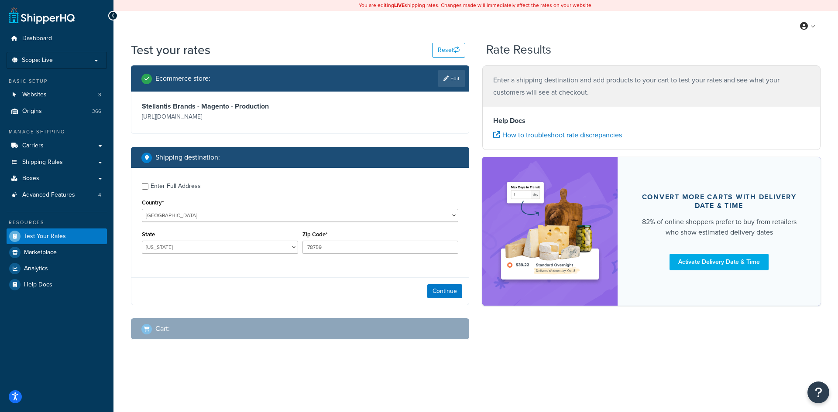
click at [155, 190] on div "Enter Full Address" at bounding box center [176, 186] width 50 height 12
click at [148, 190] on input "Enter Full Address" at bounding box center [145, 186] width 7 height 7
checkbox input "true"
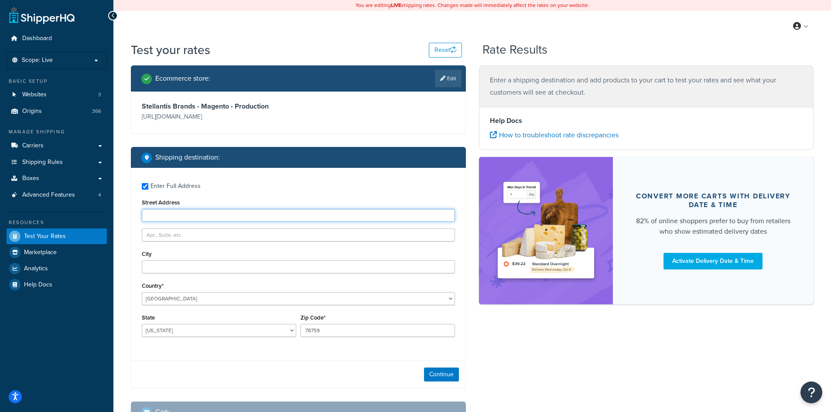
click at [164, 212] on input "Street Address" at bounding box center [298, 215] width 313 height 13
type input "[STREET_ADDRESS]"
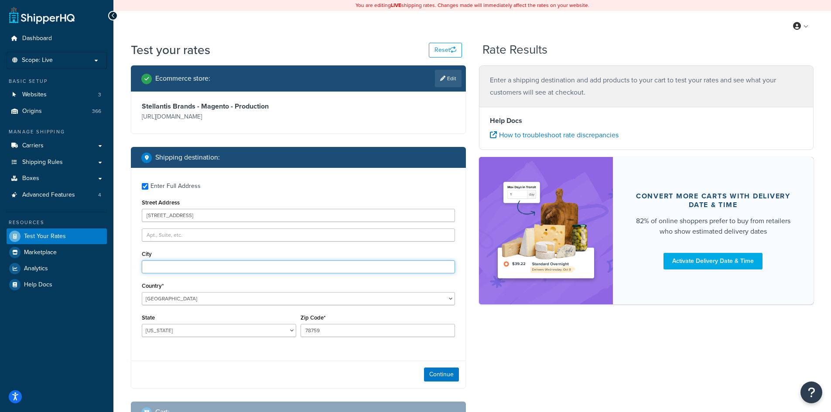
click at [185, 266] on input "City" at bounding box center [298, 266] width 313 height 13
type input "[GEOGRAPHIC_DATA]"
click at [206, 329] on select "[US_STATE] [US_STATE] [US_STATE] [US_STATE] [US_STATE] Armed Forces Americas Ar…" at bounding box center [219, 330] width 154 height 13
select select "MI"
click at [206, 329] on select "[US_STATE] [US_STATE] [US_STATE] [US_STATE] [US_STATE] Armed Forces Americas Ar…" at bounding box center [219, 330] width 154 height 13
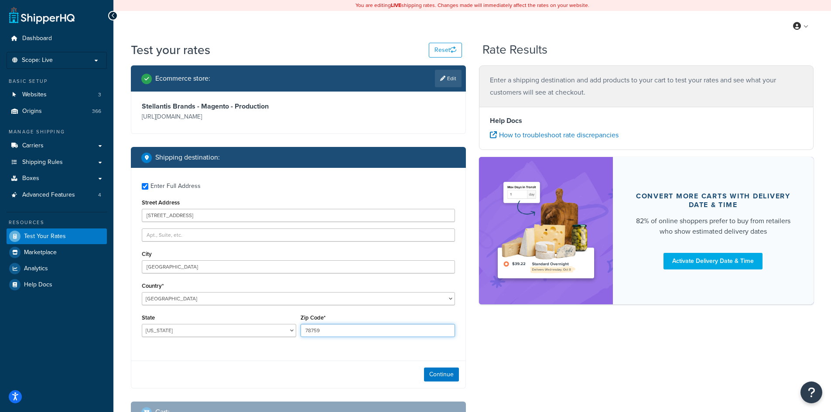
click at [246, 324] on div "State [US_STATE] [US_STATE] [US_STATE] [US_STATE] [US_STATE] Armed Forces Ameri…" at bounding box center [299, 328] width 318 height 32
type input "48237"
click at [442, 377] on button "Continue" at bounding box center [441, 375] width 35 height 14
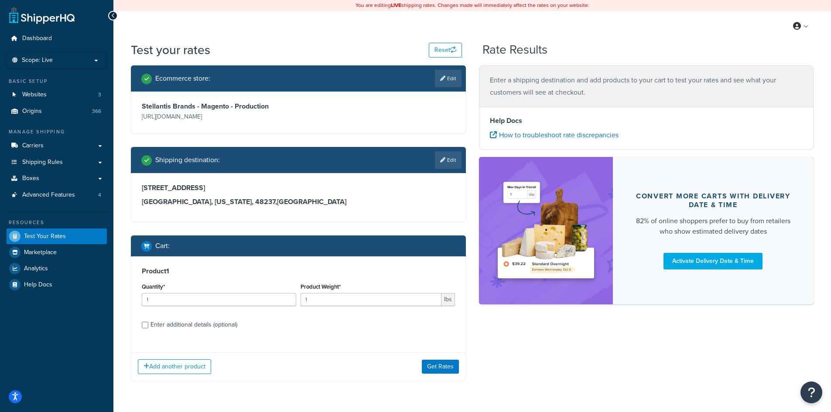
drag, startPoint x: 178, startPoint y: 326, endPoint x: 205, endPoint y: 328, distance: 27.1
click at [178, 326] on div "Enter additional details (optional)" at bounding box center [194, 325] width 87 height 12
click at [148, 326] on input "Enter additional details (optional)" at bounding box center [145, 325] width 7 height 7
checkbox input "true"
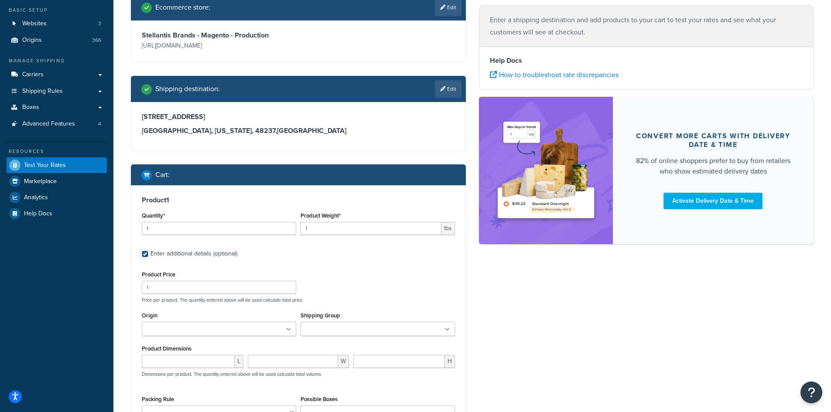
scroll to position [87, 0]
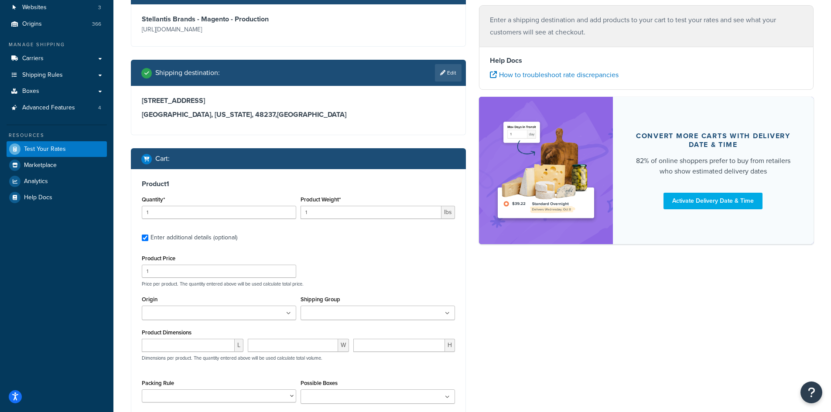
click at [193, 316] on input "Origin" at bounding box center [182, 314] width 77 height 10
type input "ld"
click at [339, 315] on input "Shipping Group" at bounding box center [341, 314] width 77 height 10
click at [363, 278] on div "Product Price 1 Price per product. The quantity entered above will be used calc…" at bounding box center [299, 270] width 318 height 34
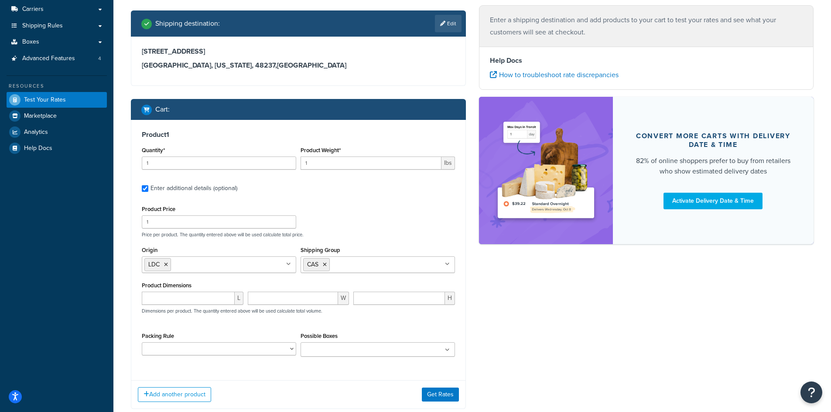
scroll to position [175, 0]
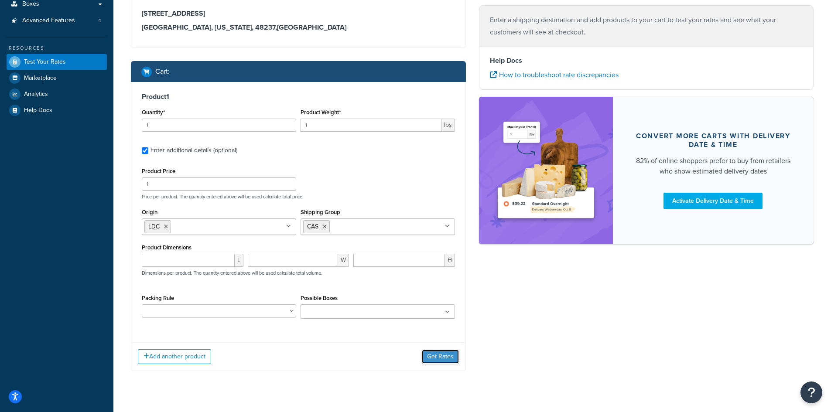
click at [429, 361] on button "Get Rates" at bounding box center [440, 357] width 37 height 14
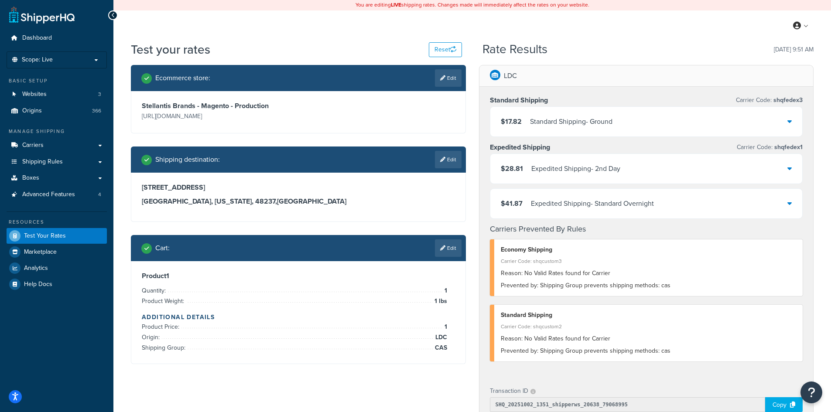
scroll to position [0, 0]
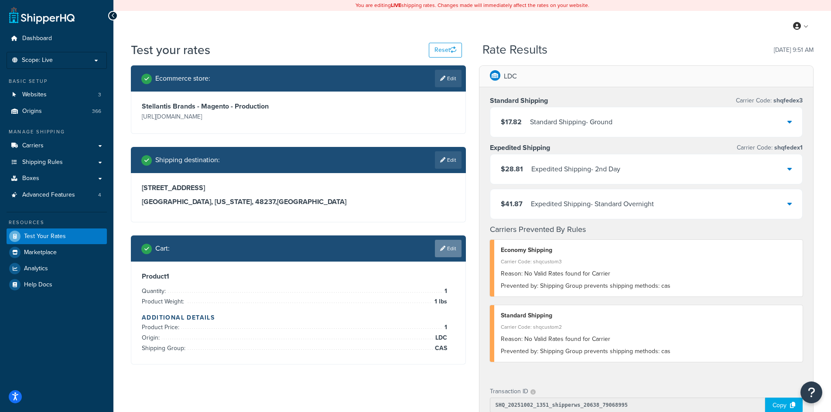
click at [454, 255] on link "Edit" at bounding box center [448, 248] width 27 height 17
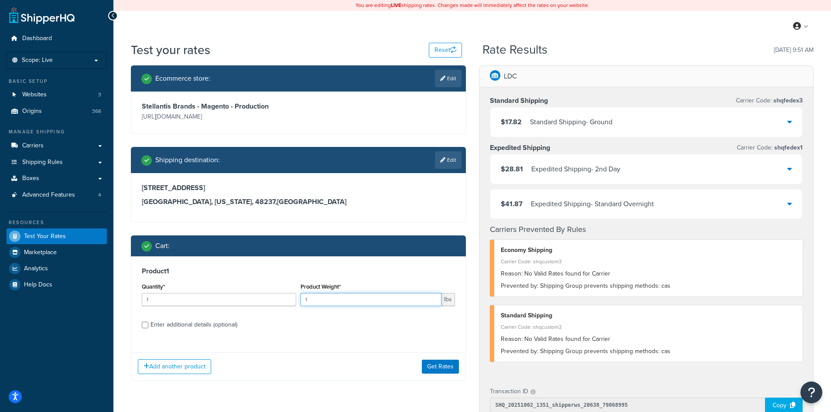
drag, startPoint x: 319, startPoint y: 301, endPoint x: 270, endPoint y: 301, distance: 48.9
click at [270, 301] on div "Quantity* 1 Product Weight* 1 lbs" at bounding box center [299, 297] width 318 height 32
type input "0.4"
click at [444, 370] on button "Get Rates" at bounding box center [440, 367] width 37 height 14
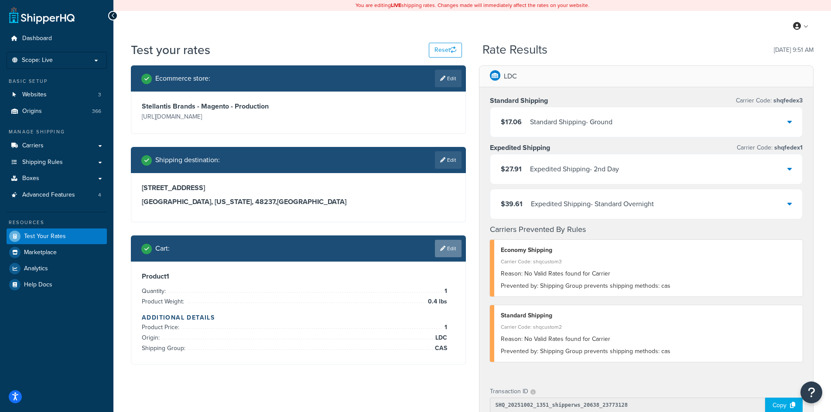
click at [448, 247] on link "Edit" at bounding box center [448, 248] width 27 height 17
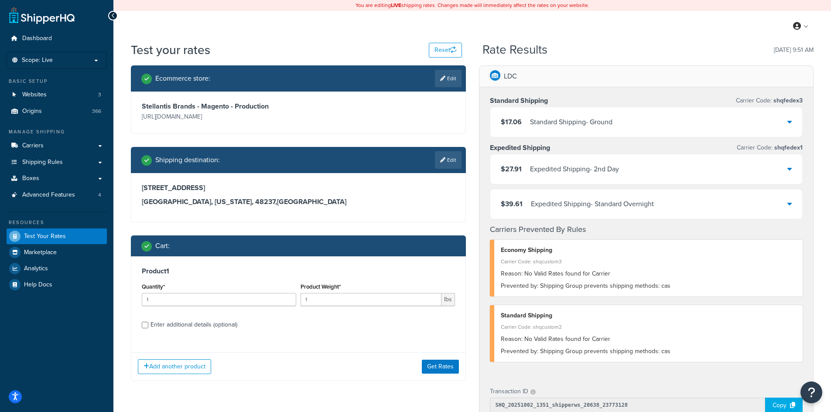
click at [205, 326] on div "Enter additional details (optional)" at bounding box center [194, 325] width 87 height 12
click at [148, 326] on input "Enter additional details (optional)" at bounding box center [145, 325] width 7 height 7
checkbox input "true"
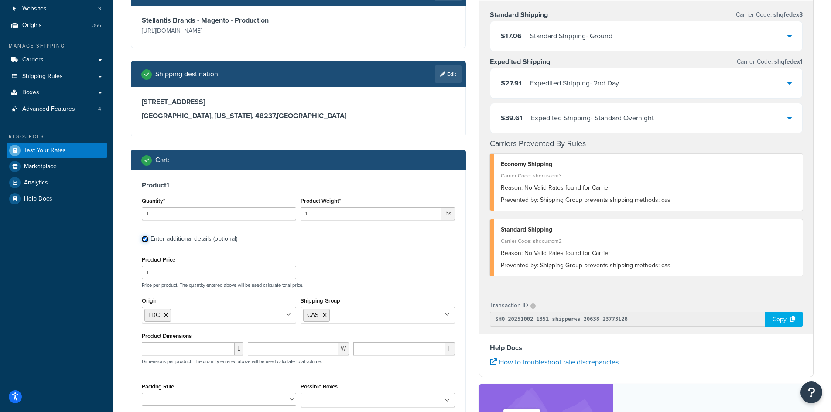
scroll to position [87, 0]
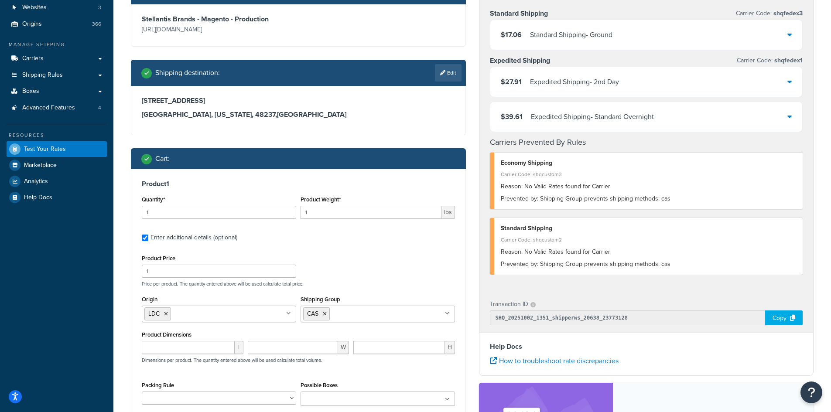
click at [191, 315] on input "Origin" at bounding box center [211, 314] width 77 height 10
paste input "P33990"
type input "P"
click at [290, 314] on icon at bounding box center [289, 313] width 4 height 5
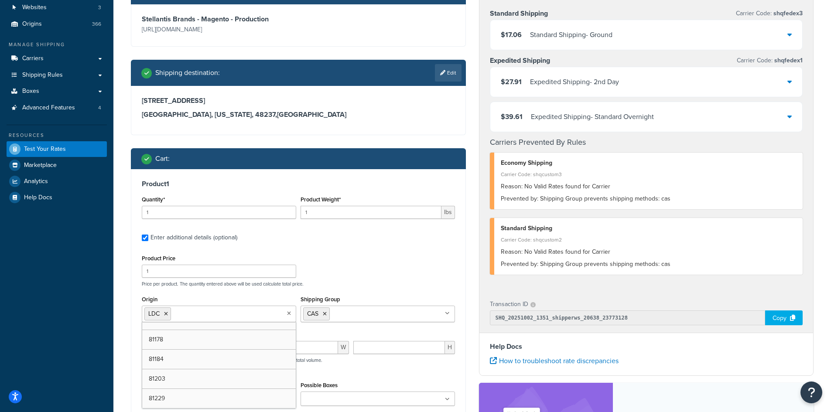
click at [242, 315] on input "Origin" at bounding box center [211, 314] width 77 height 10
paste input "P33990"
type input "0"
click at [406, 239] on label "Enter additional details (optional)" at bounding box center [303, 237] width 305 height 14
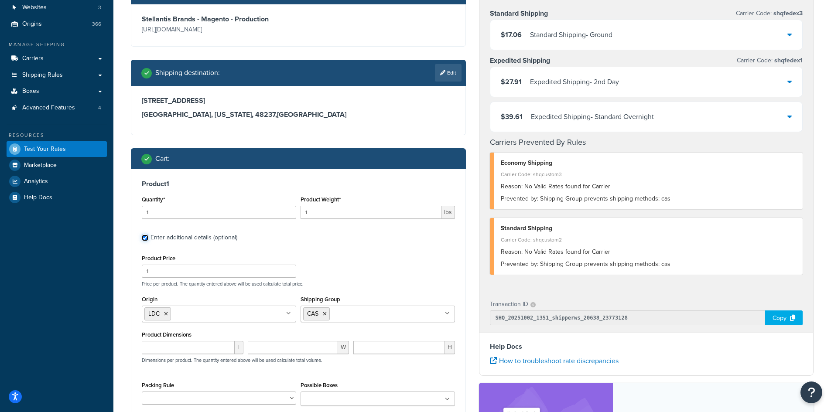
click at [148, 239] on input "Enter additional details (optional)" at bounding box center [145, 238] width 7 height 7
checkbox input "false"
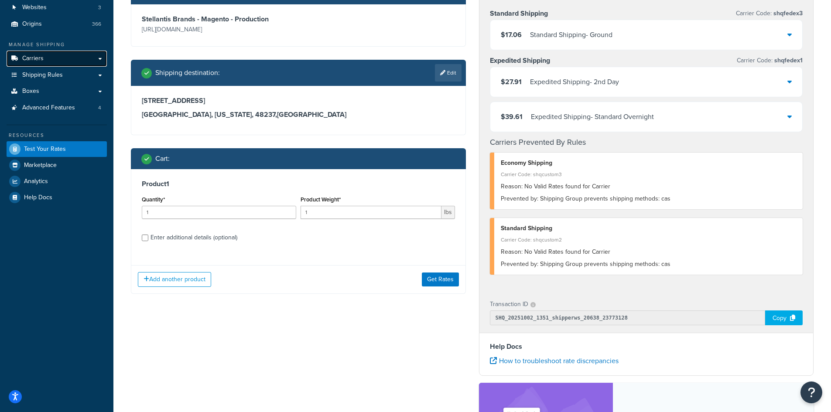
click at [41, 62] on span "Carriers" at bounding box center [32, 58] width 21 height 7
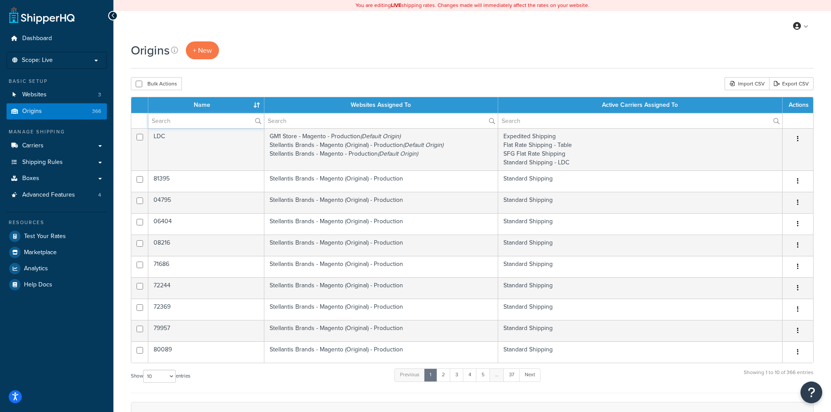
click at [184, 117] on input "text" at bounding box center [206, 120] width 116 height 15
paste input "P33990"
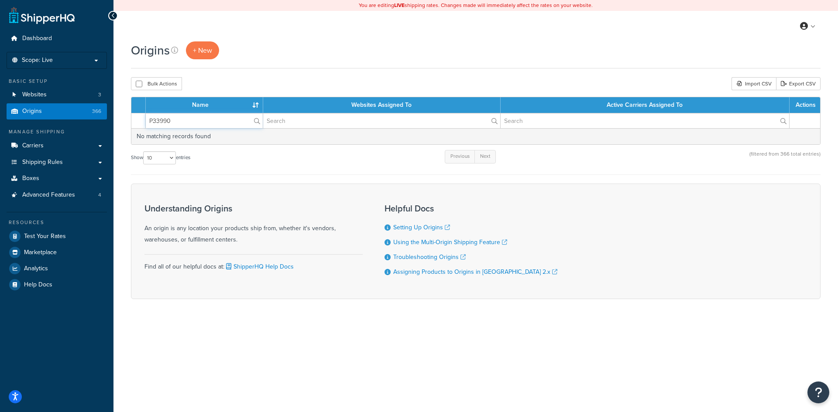
type input "P33990"
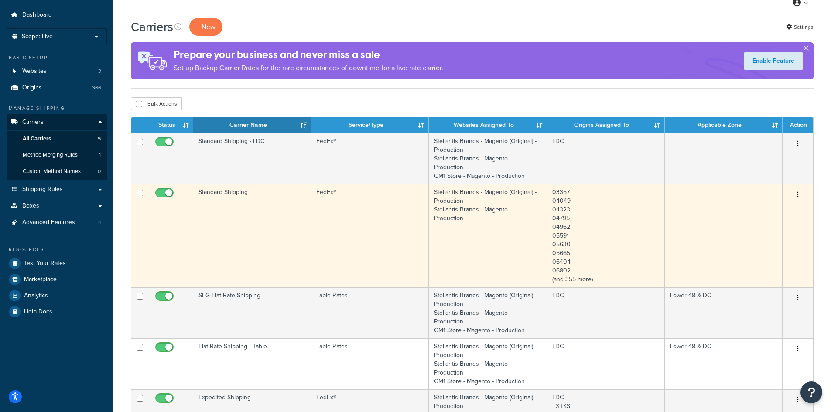
scroll to position [44, 0]
